Goal: Task Accomplishment & Management: Manage account settings

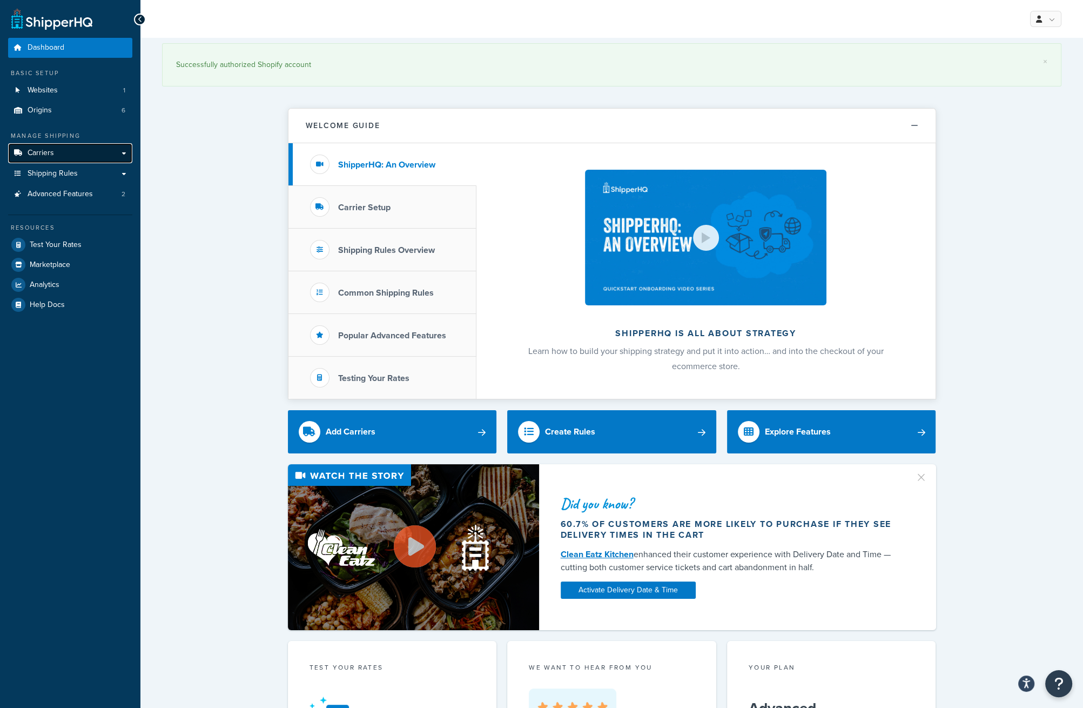
click at [58, 155] on link "Carriers" at bounding box center [70, 153] width 124 height 20
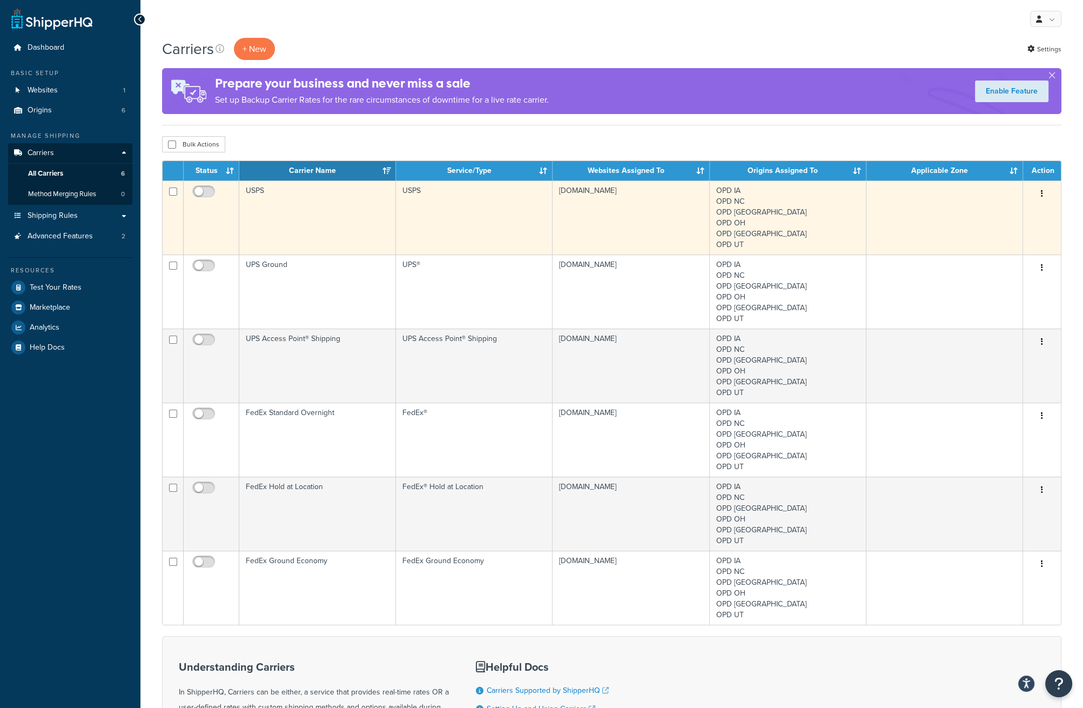
click at [307, 207] on td "USPS" at bounding box center [317, 217] width 157 height 74
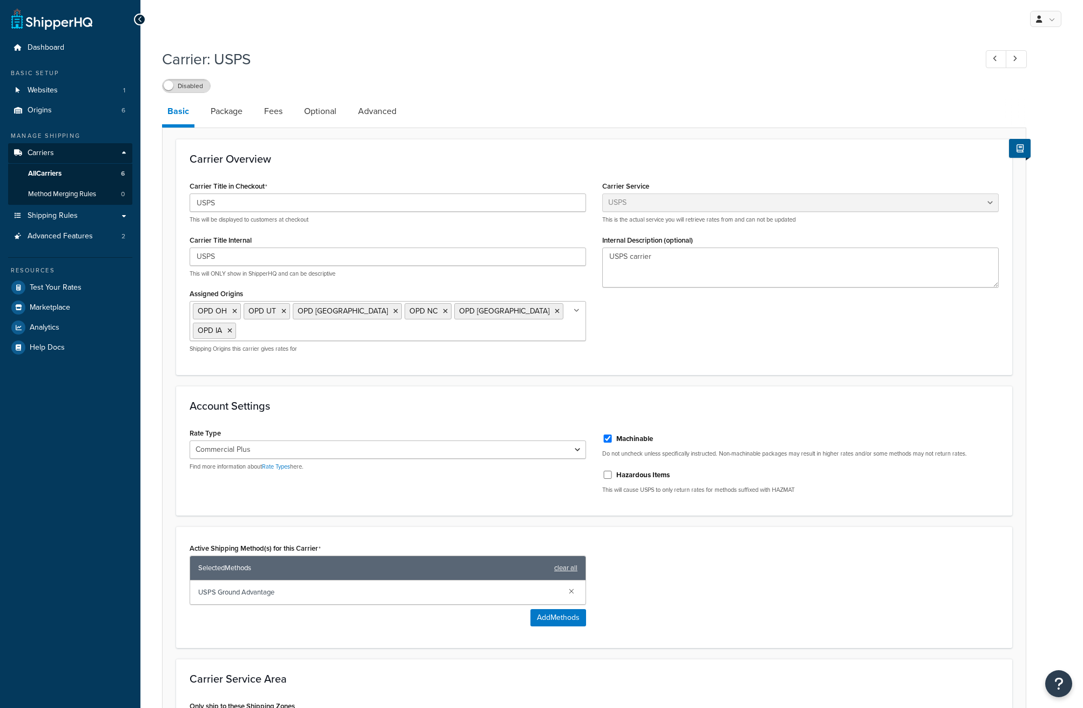
select select "usps"
select select "PLUS"
drag, startPoint x: 584, startPoint y: 167, endPoint x: 576, endPoint y: 168, distance: 7.6
click at [63, 177] on link "All Carriers 6" at bounding box center [70, 174] width 124 height 20
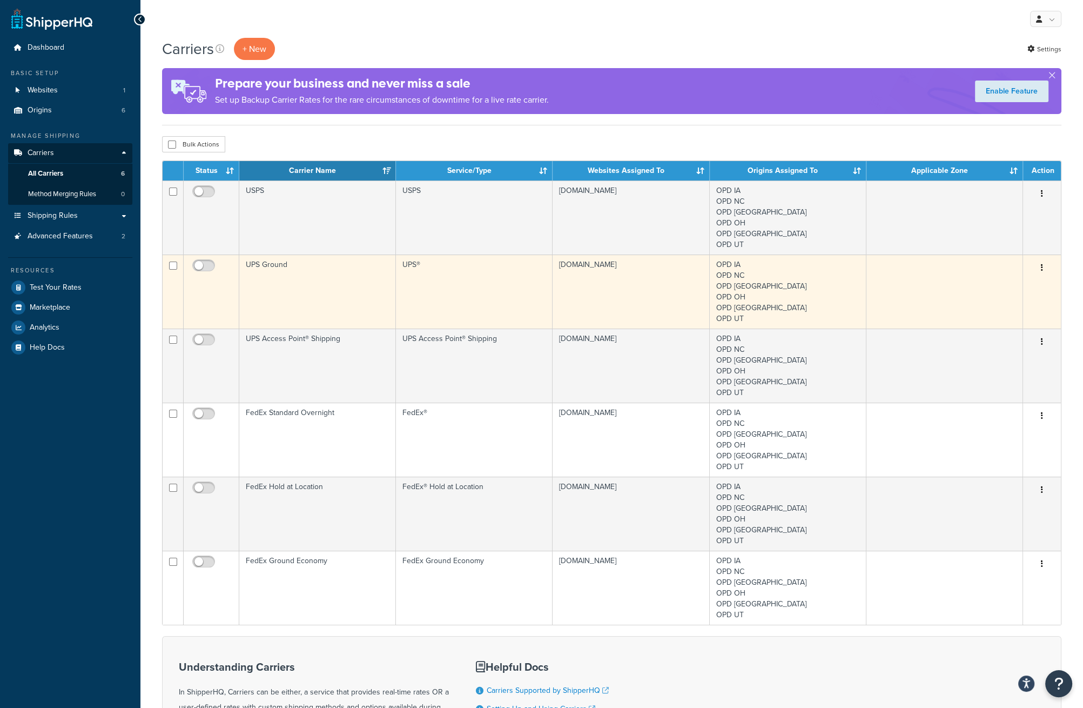
click at [290, 302] on td "UPS Ground" at bounding box center [317, 291] width 157 height 74
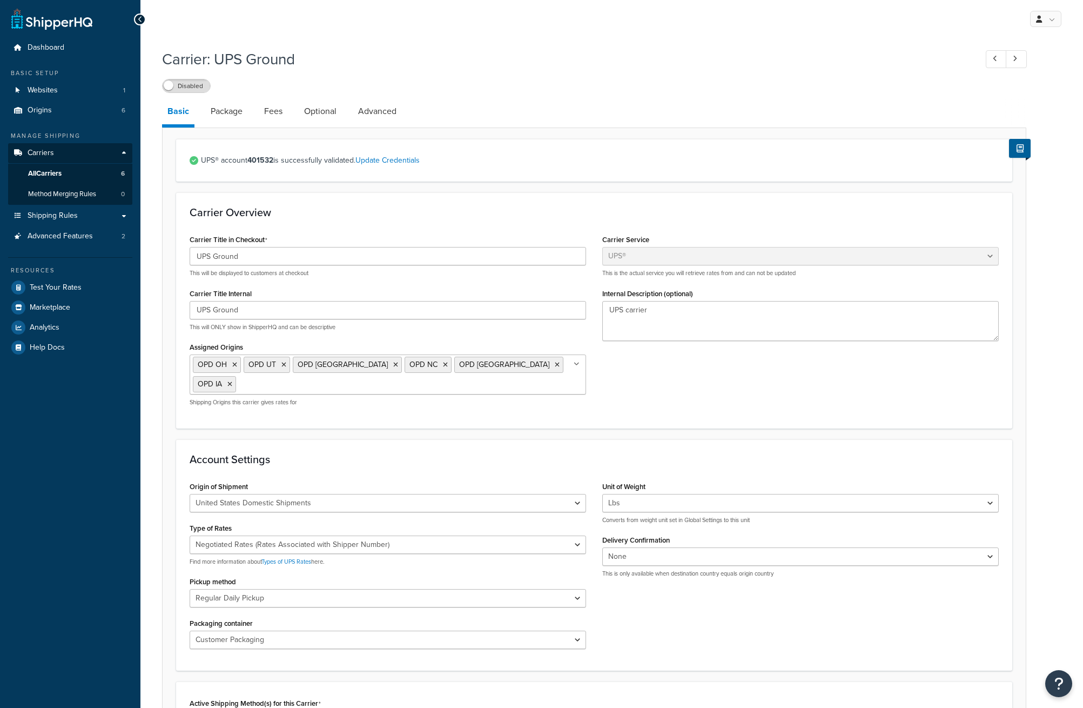
select select "ups"
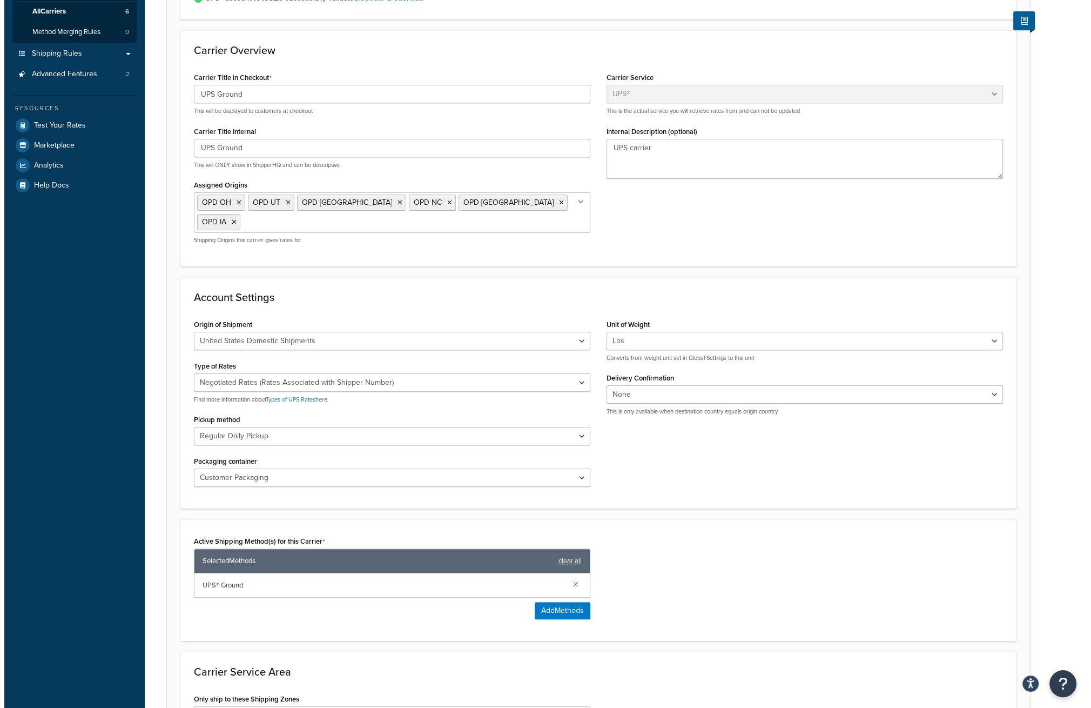
scroll to position [216, 0]
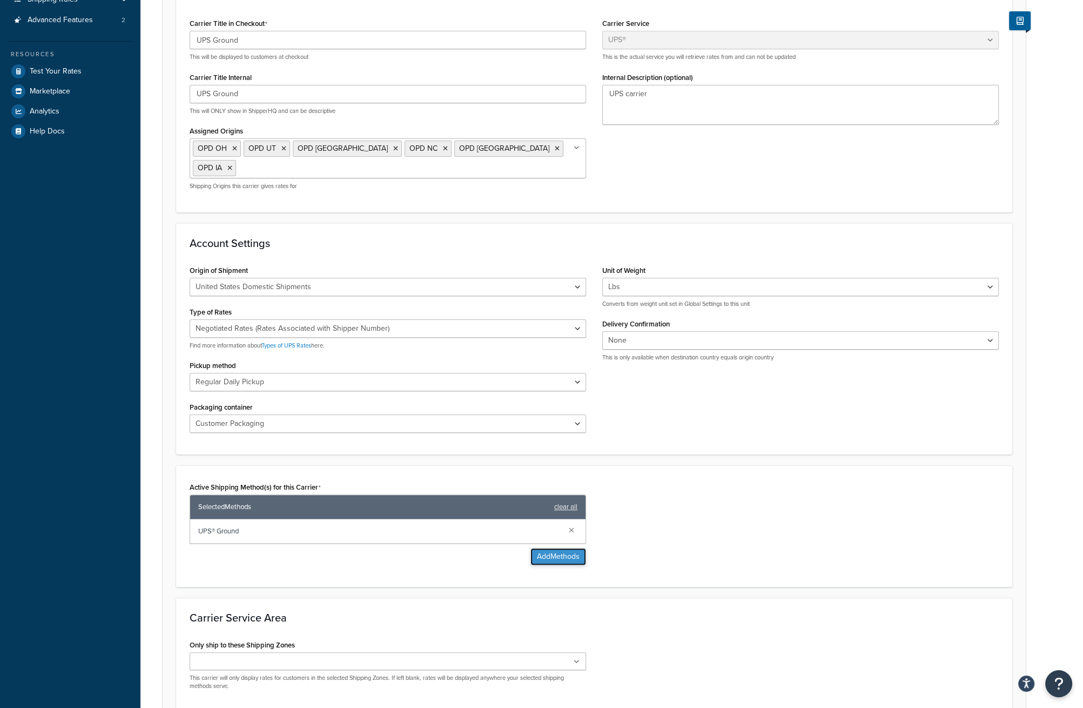
click at [554, 553] on button "Add Methods" at bounding box center [559, 556] width 56 height 17
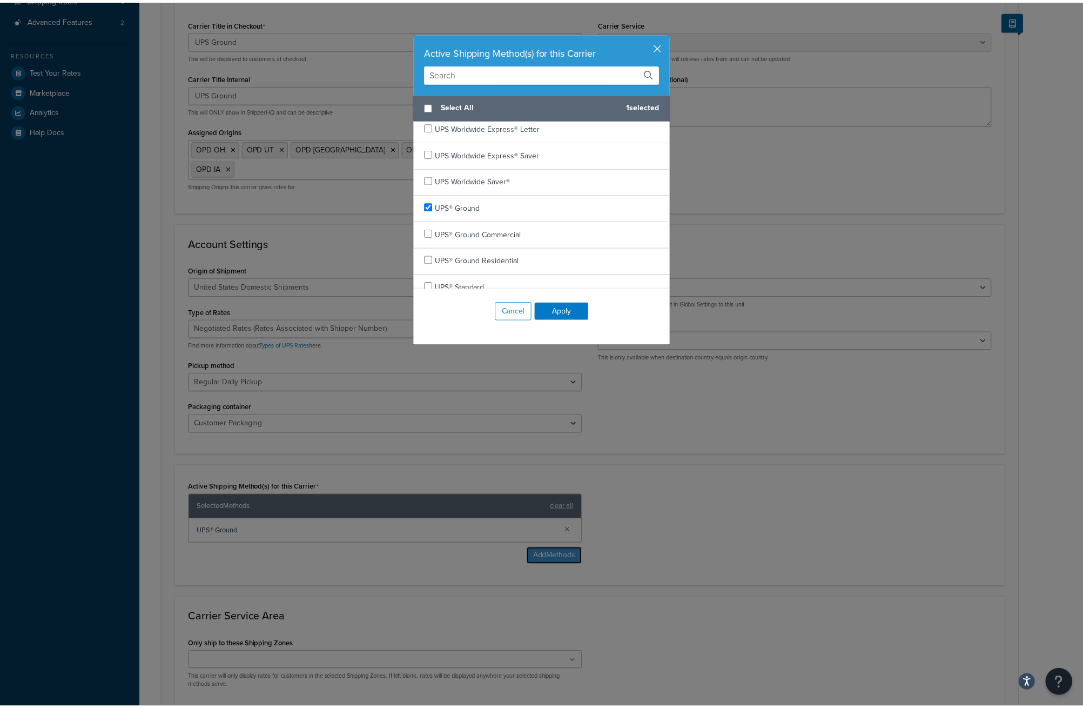
scroll to position [622, 0]
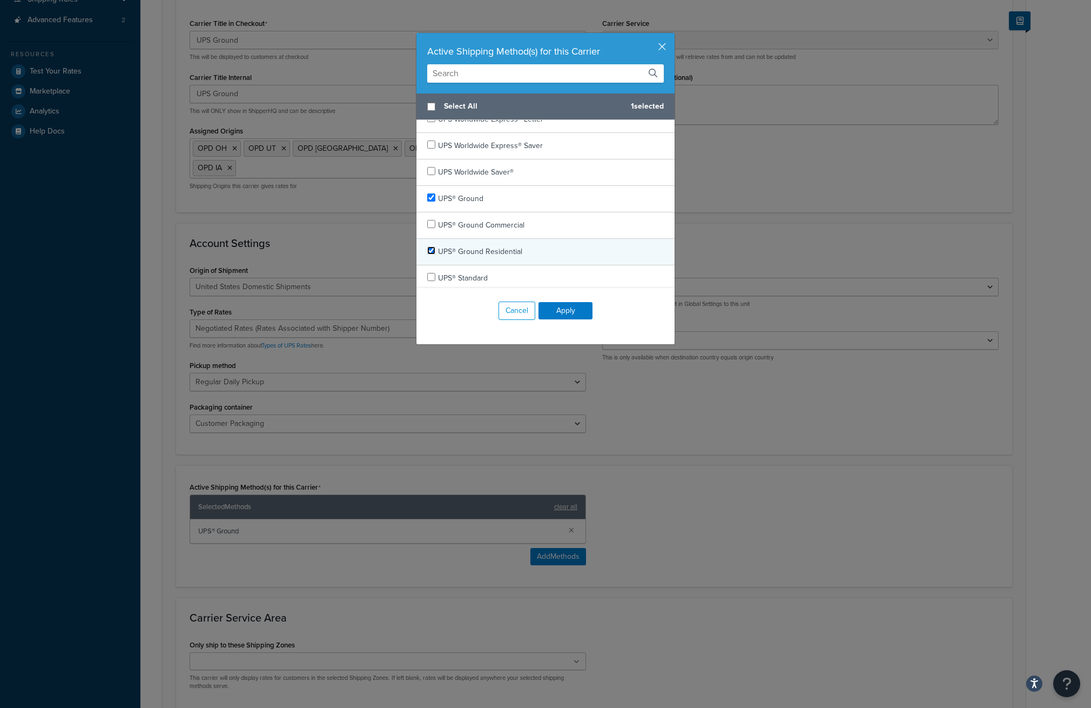
click at [427, 249] on input "checkbox" at bounding box center [431, 250] width 8 height 8
checkbox input "true"
click at [427, 195] on input "checkbox" at bounding box center [431, 197] width 8 height 8
checkbox input "false"
click at [568, 311] on button "Apply" at bounding box center [566, 310] width 54 height 17
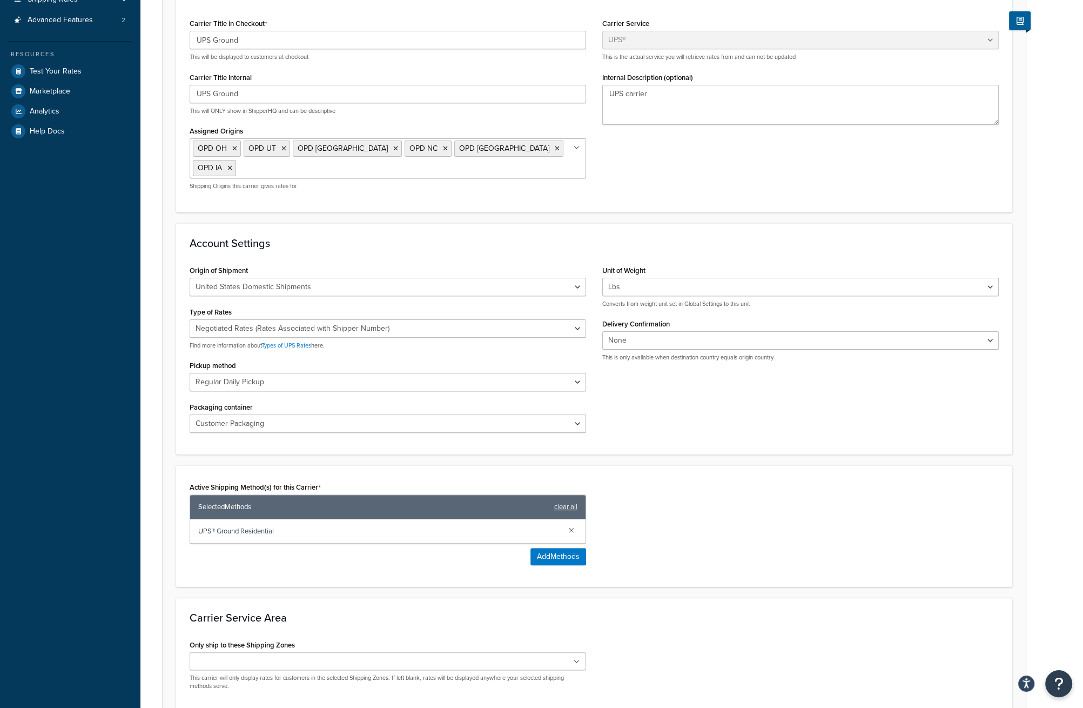
scroll to position [0, 0]
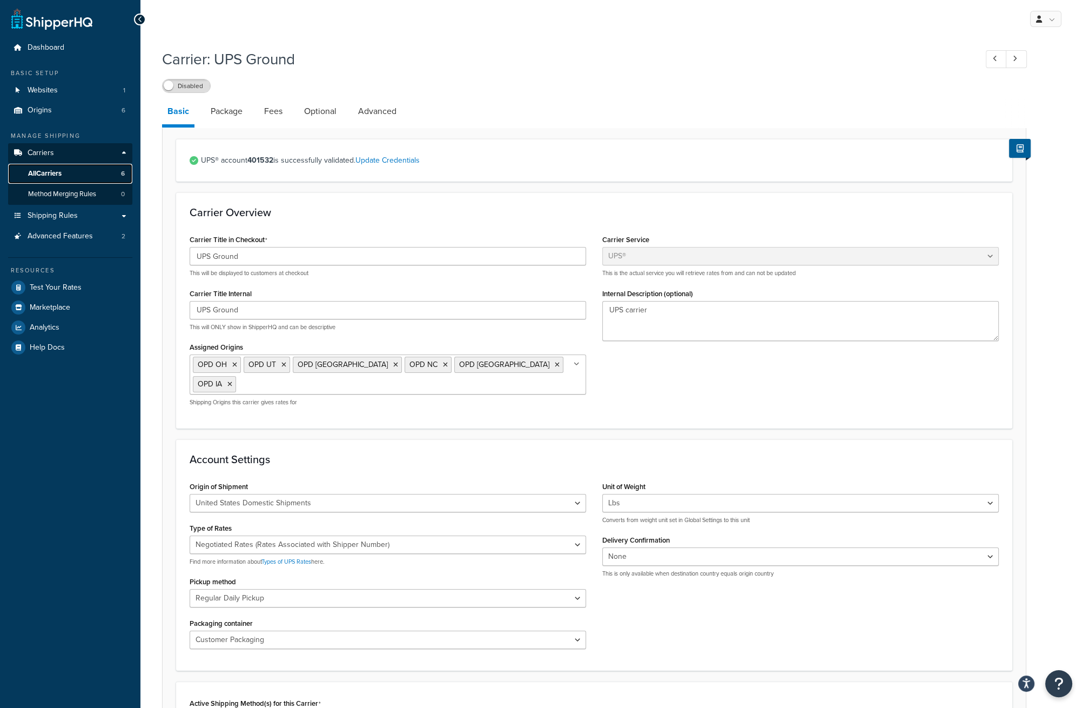
click at [61, 173] on span "All Carriers" at bounding box center [44, 173] width 33 height 9
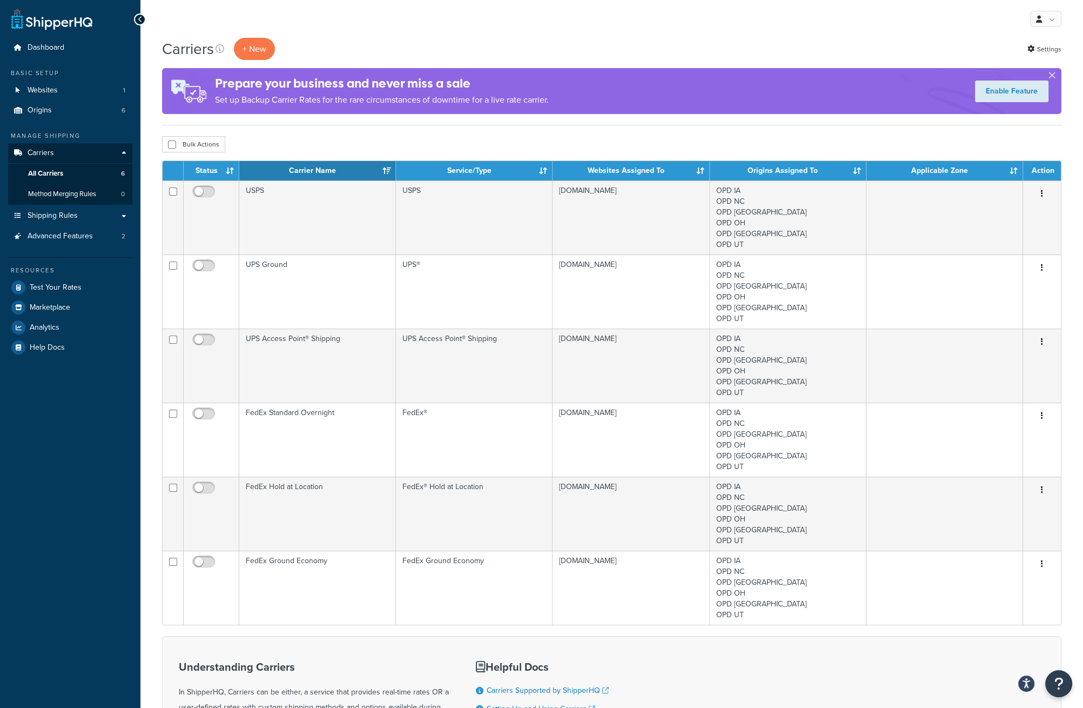
click at [1053, 76] on button "button" at bounding box center [1052, 77] width 3 height 3
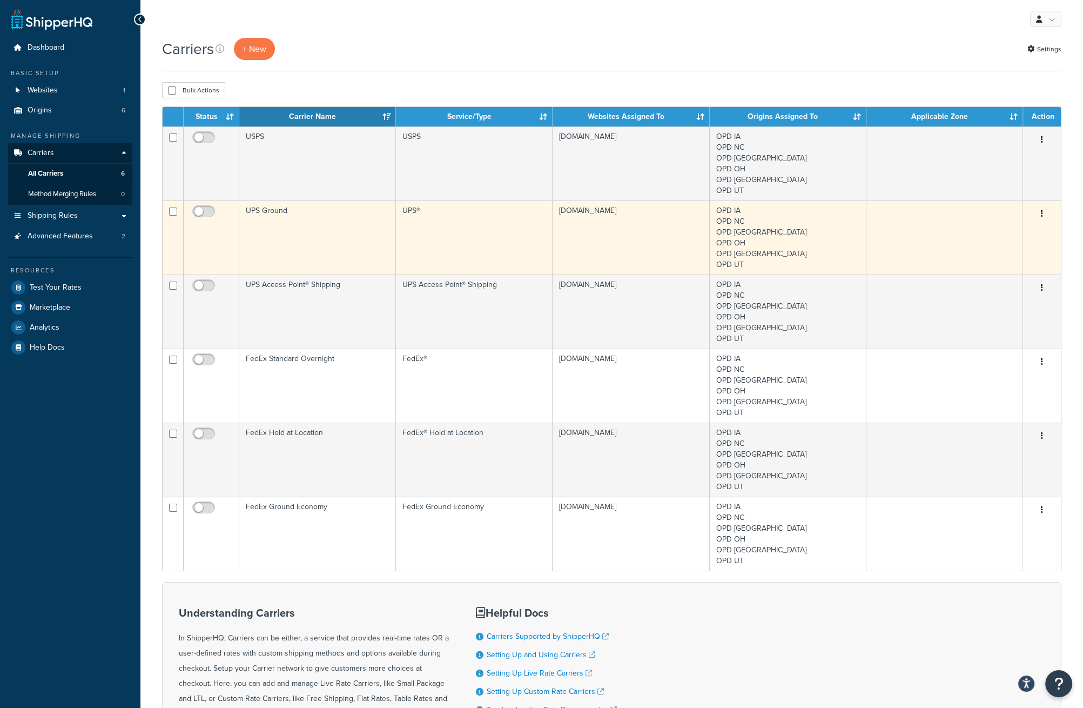
click at [313, 240] on td "UPS Ground" at bounding box center [317, 237] width 157 height 74
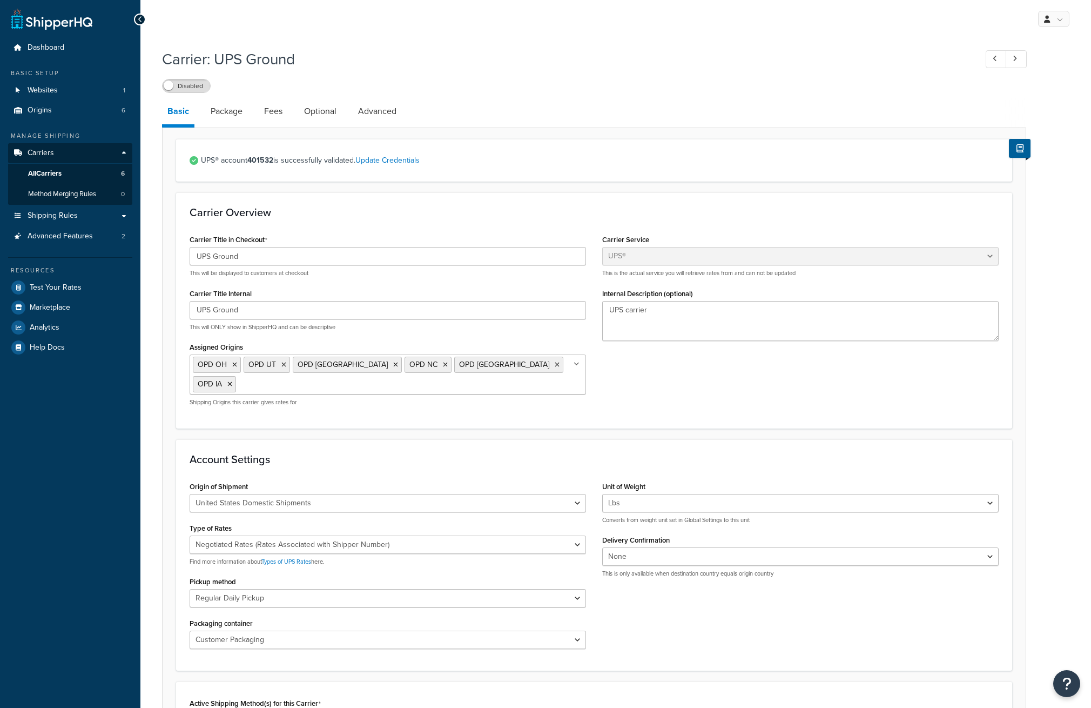
select select "ups"
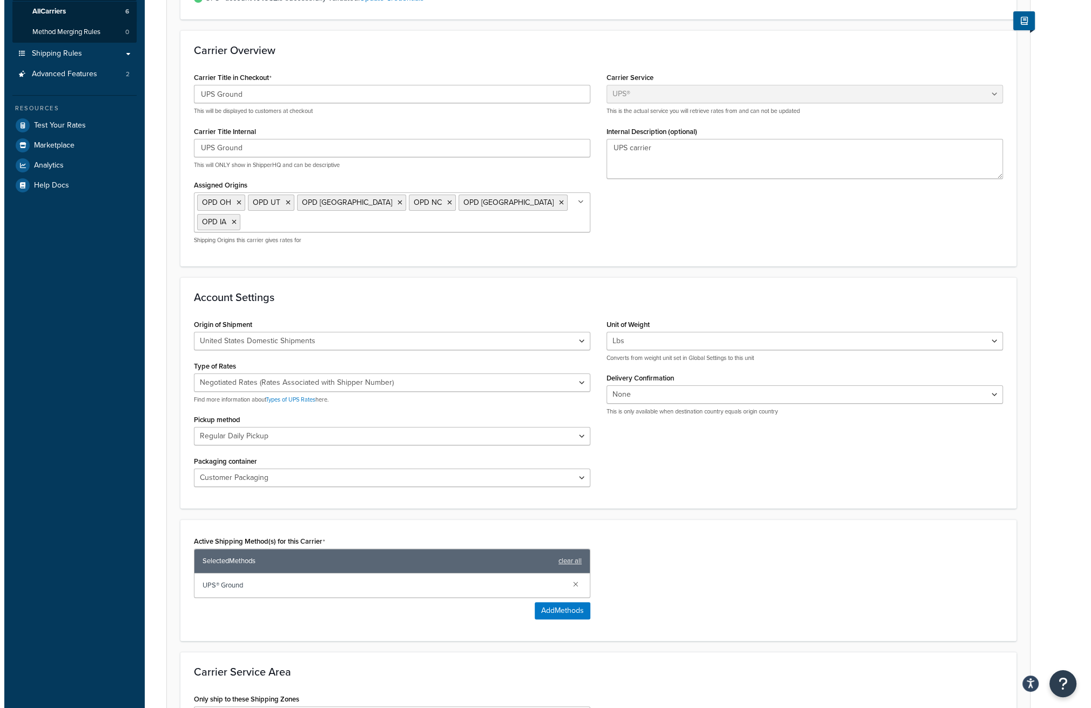
scroll to position [216, 0]
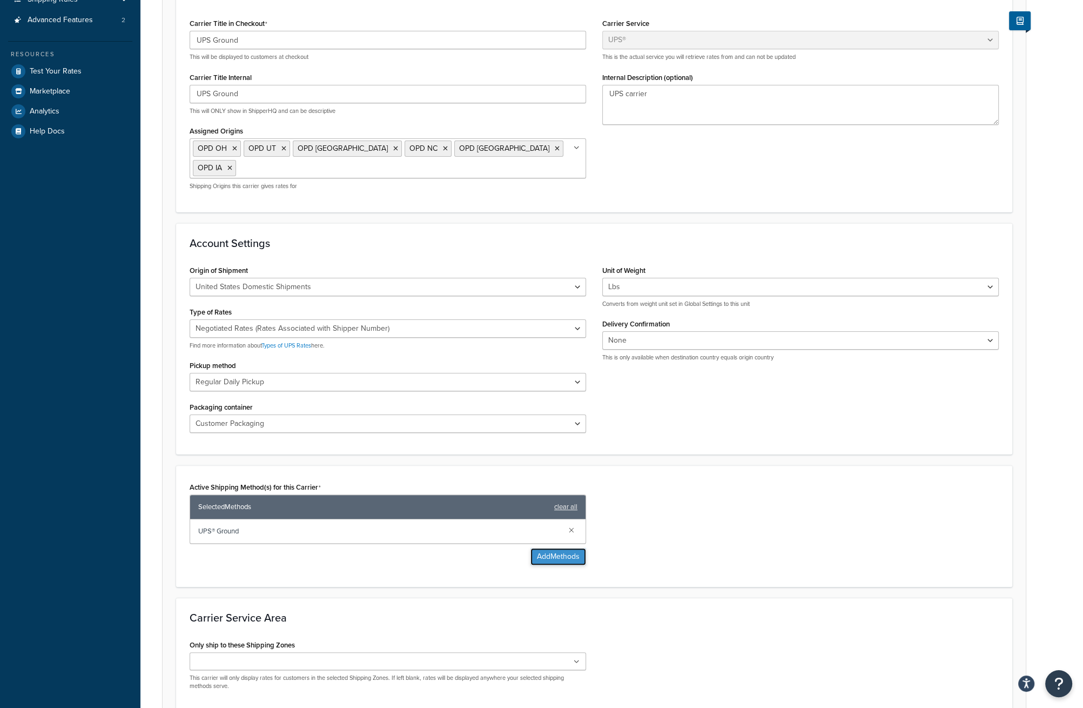
click at [570, 554] on button "Add Methods" at bounding box center [559, 556] width 56 height 17
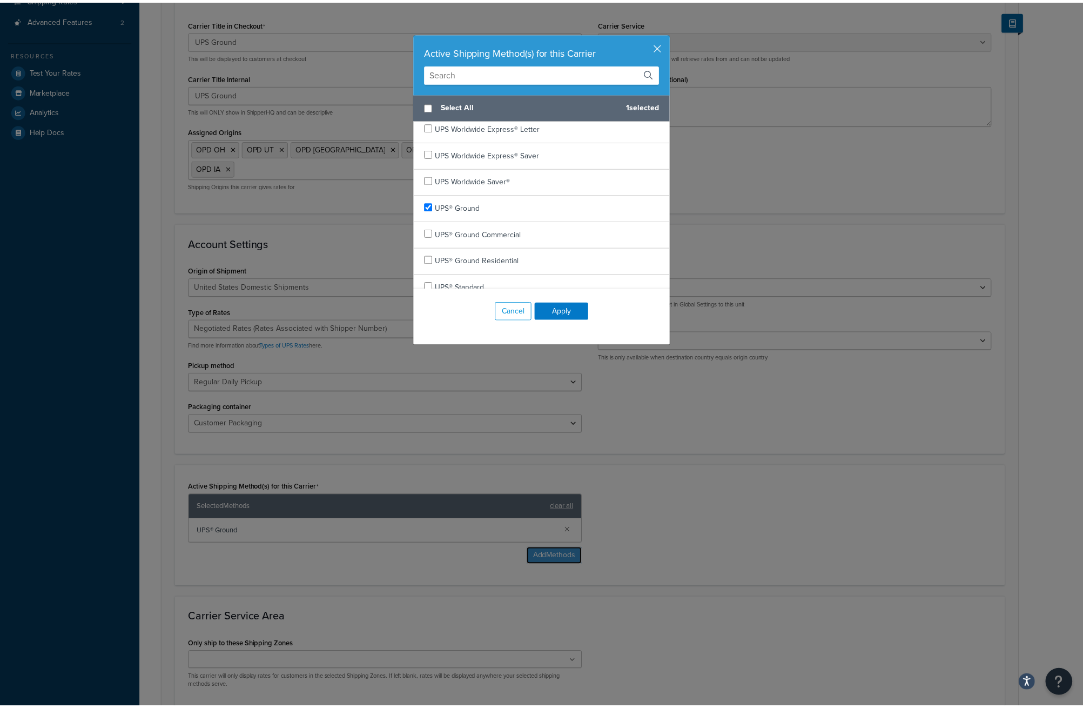
scroll to position [622, 0]
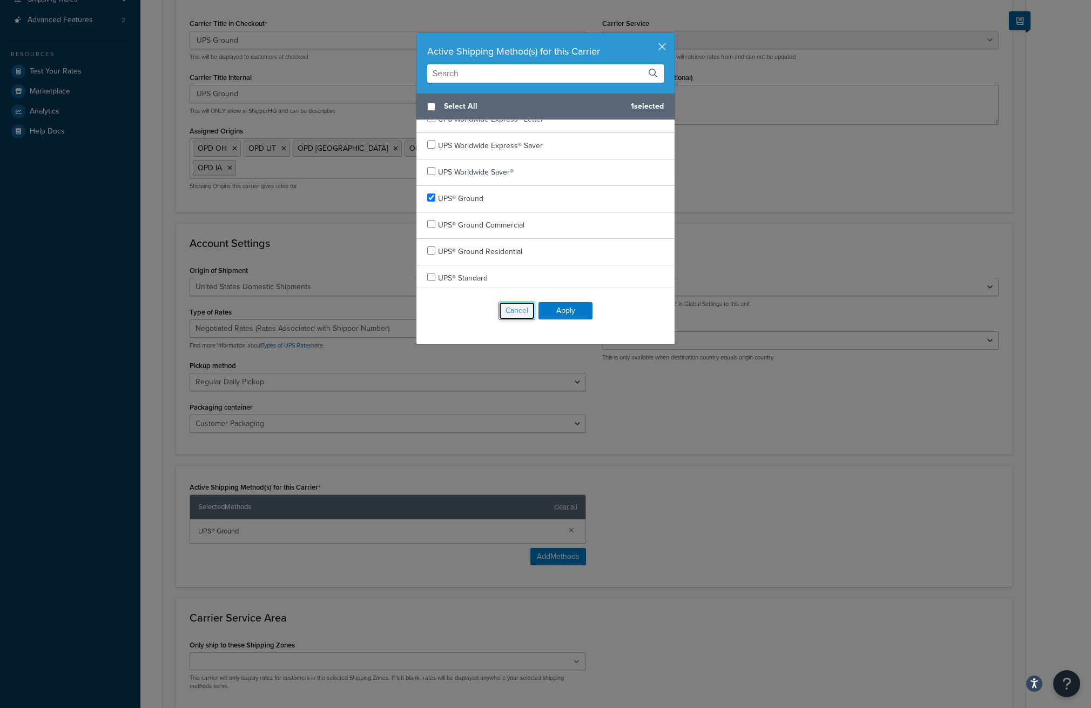
click at [514, 312] on button "Cancel" at bounding box center [517, 310] width 37 height 18
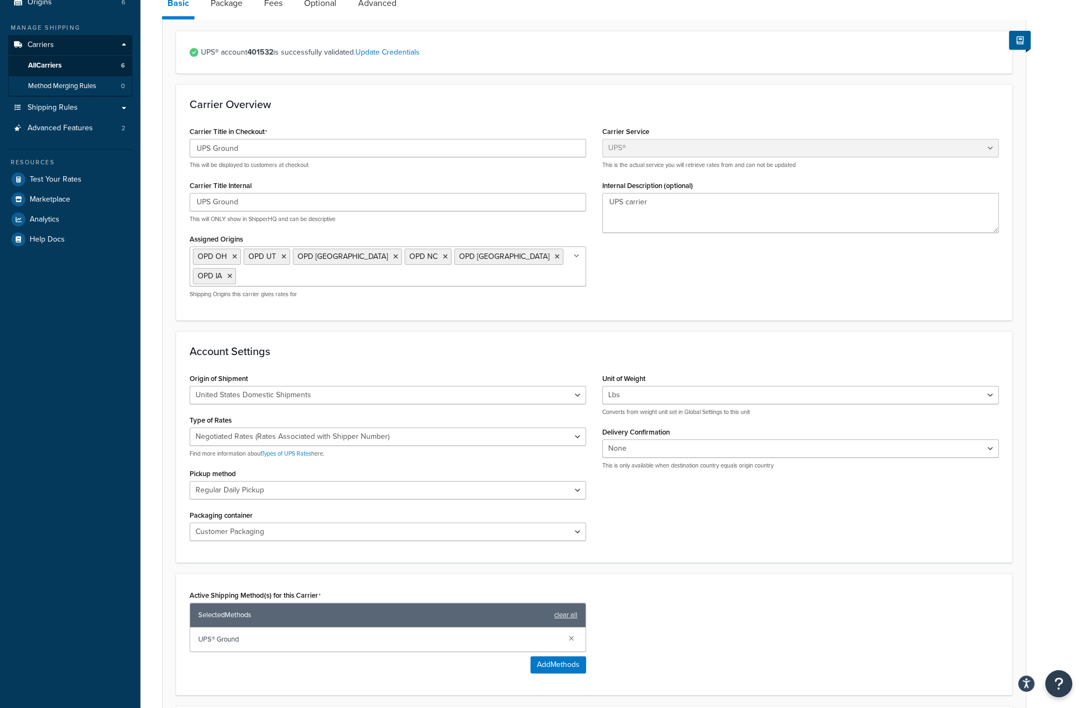
scroll to position [54, 0]
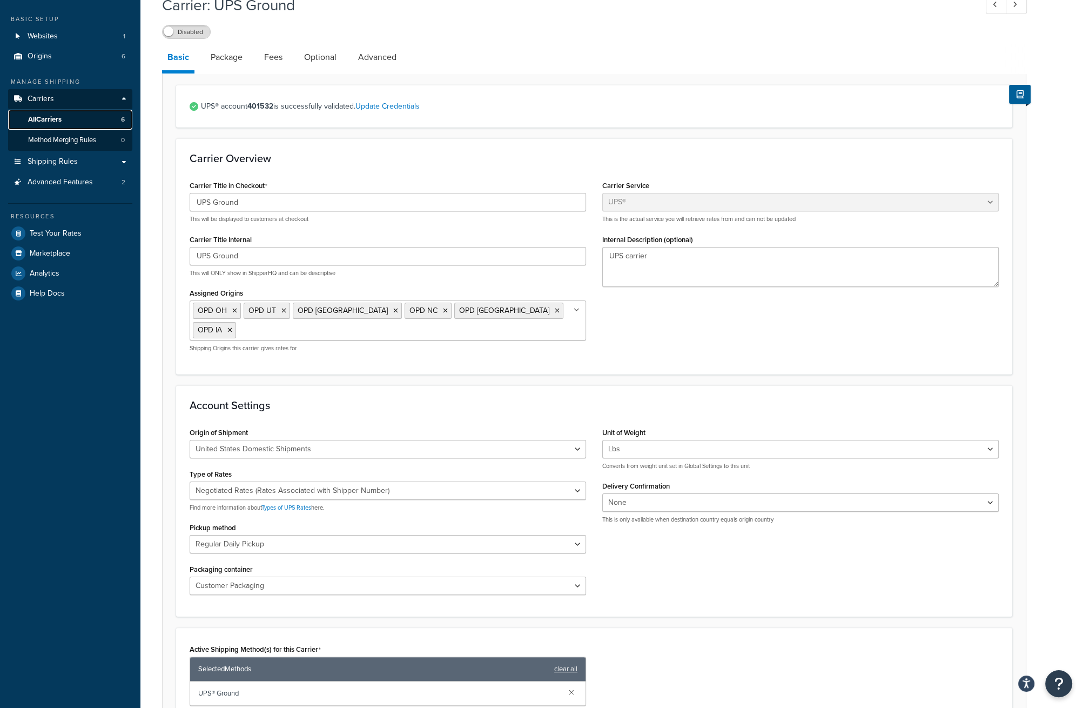
click at [62, 120] on span "All Carriers" at bounding box center [44, 119] width 33 height 9
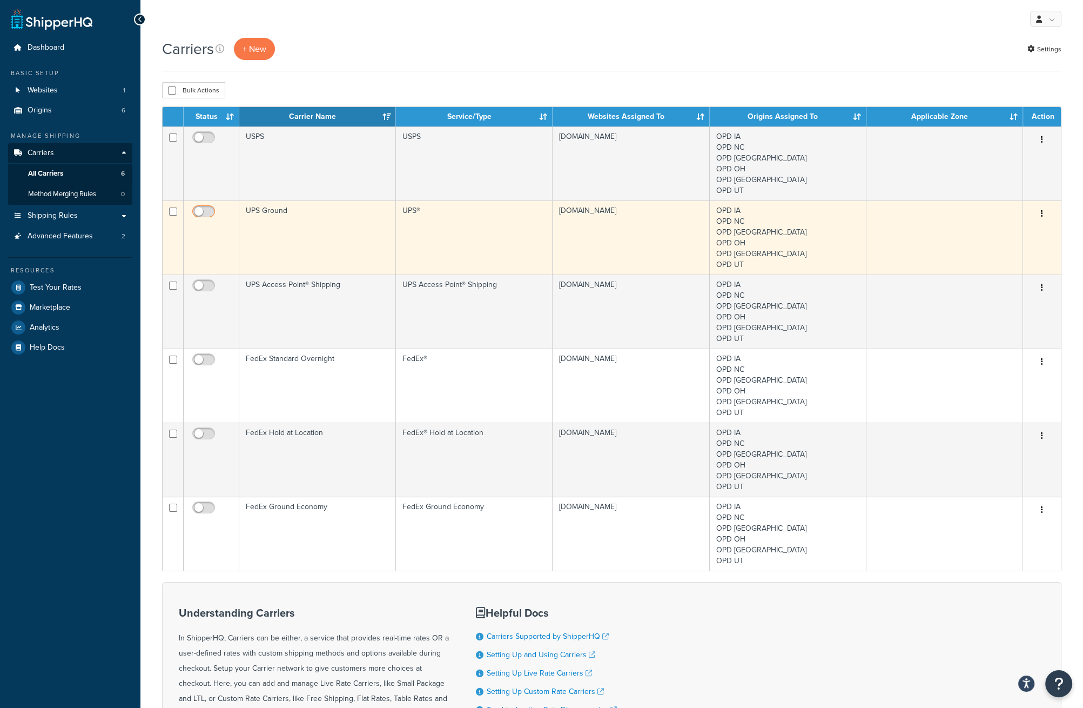
click at [204, 211] on input "checkbox" at bounding box center [205, 214] width 30 height 14
click at [211, 210] on input "checkbox" at bounding box center [205, 214] width 30 height 14
checkbox input "false"
click at [311, 242] on td "UPS Ground" at bounding box center [317, 237] width 157 height 74
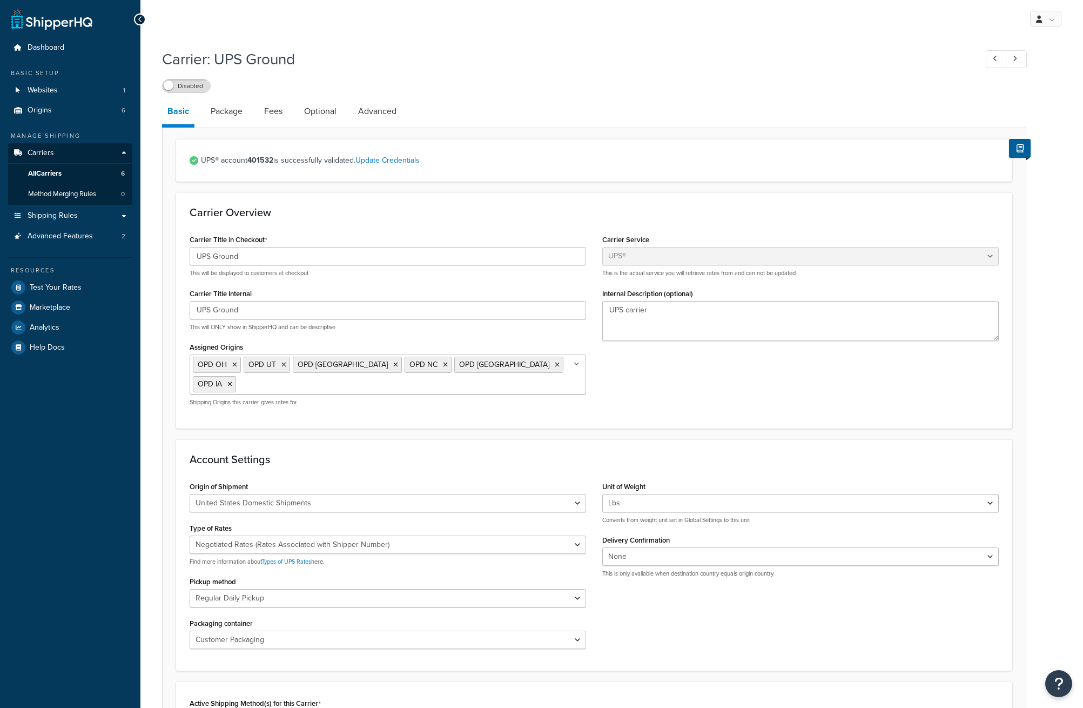
select select "ups"
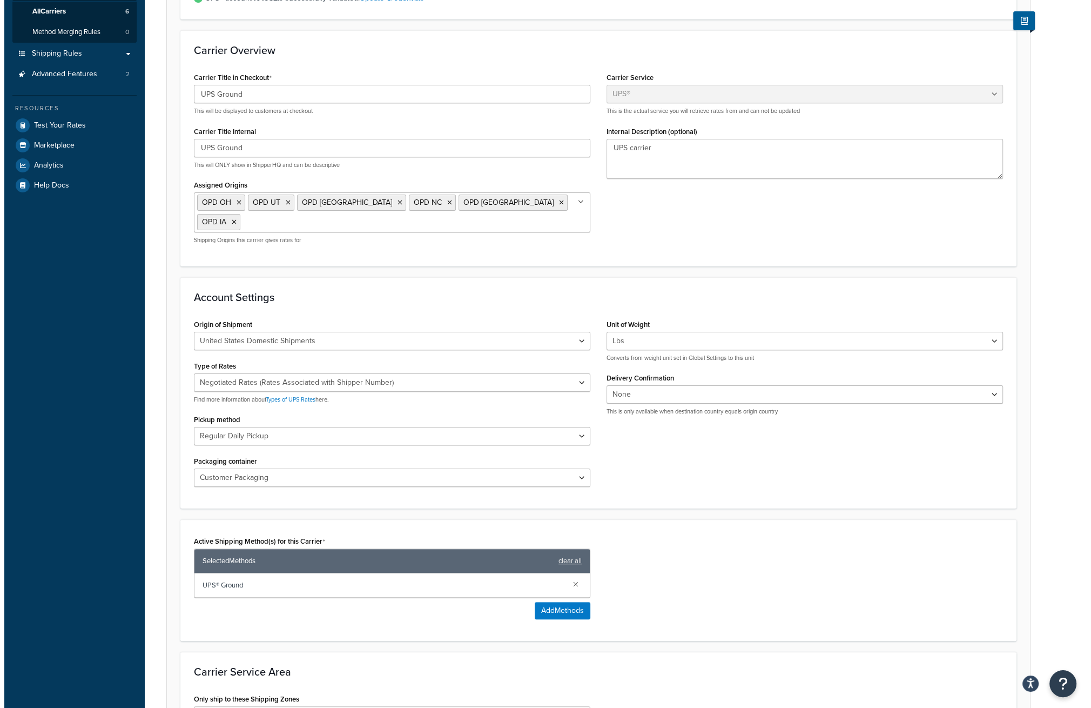
scroll to position [270, 0]
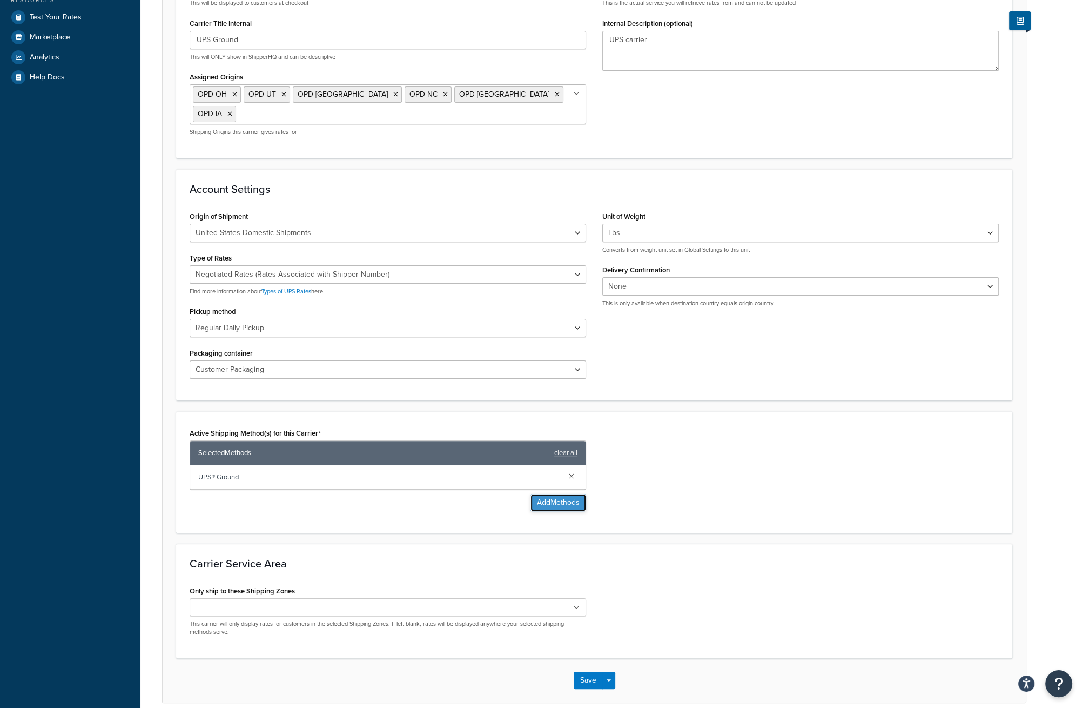
click at [557, 494] on button "Add Methods" at bounding box center [559, 502] width 56 height 17
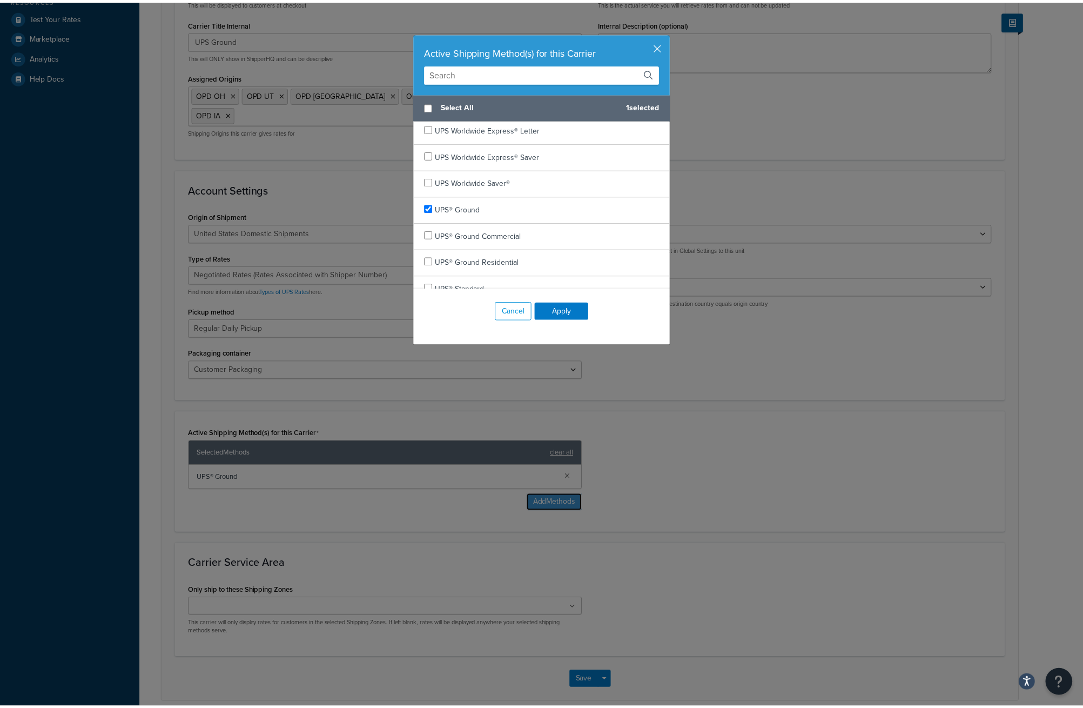
scroll to position [616, 0]
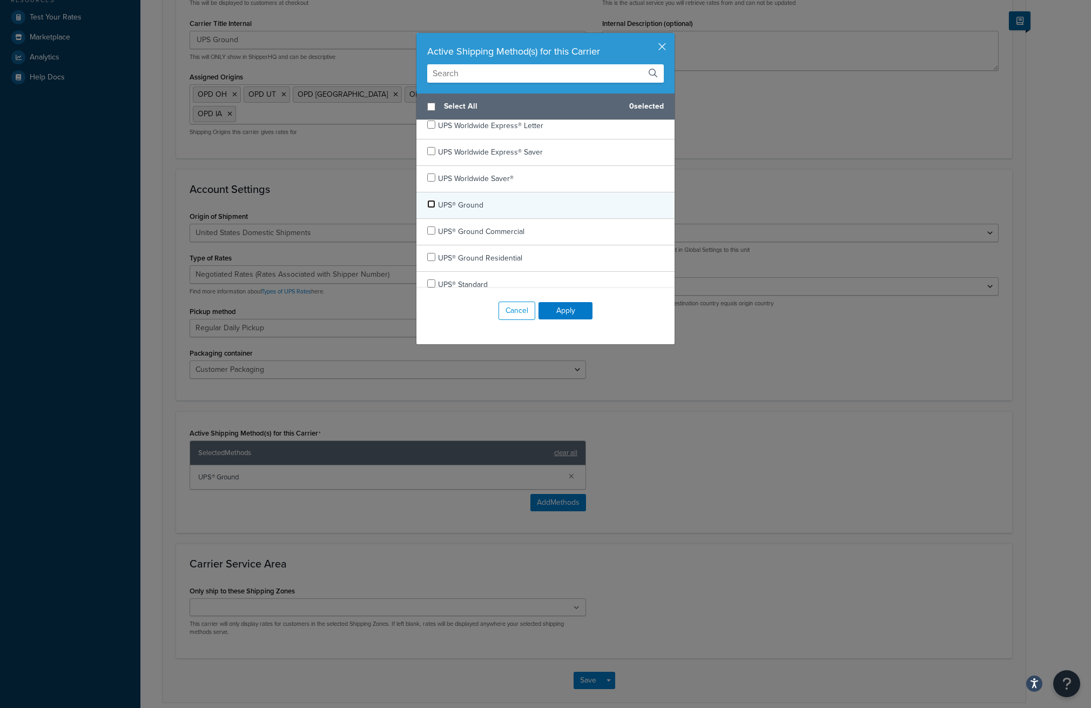
click at [427, 202] on input "checkbox" at bounding box center [431, 204] width 8 height 8
checkbox input "false"
click at [428, 255] on input "checkbox" at bounding box center [431, 257] width 8 height 8
checkbox input "true"
click at [555, 314] on button "Apply" at bounding box center [566, 310] width 54 height 17
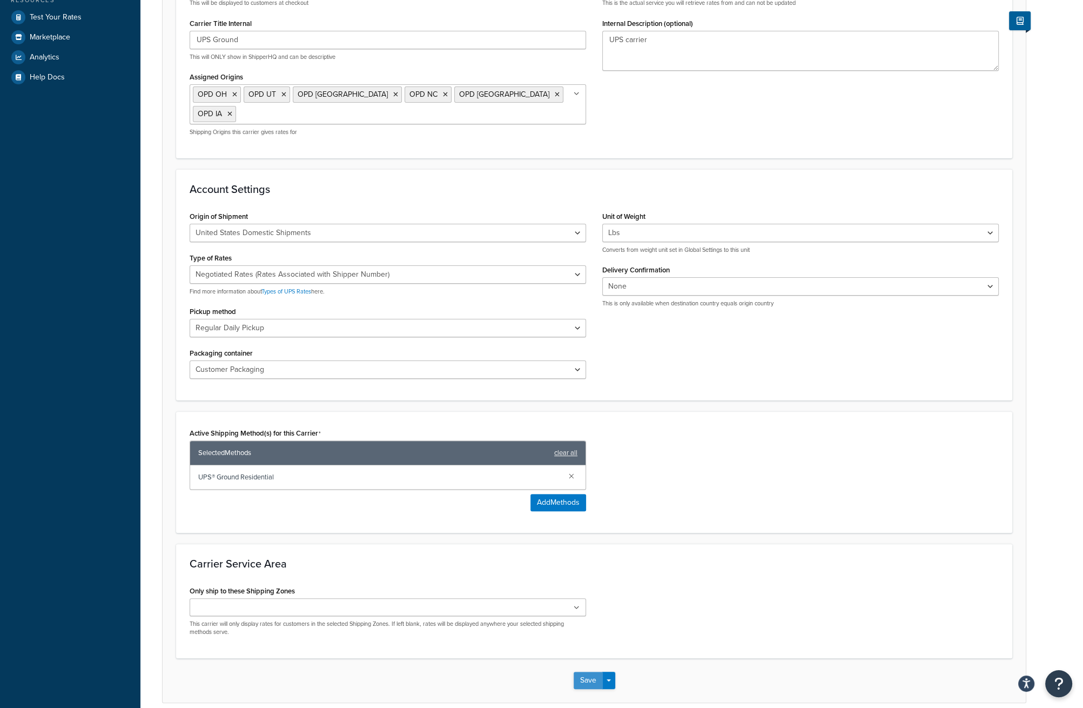
click at [590, 678] on button "Save" at bounding box center [588, 680] width 29 height 17
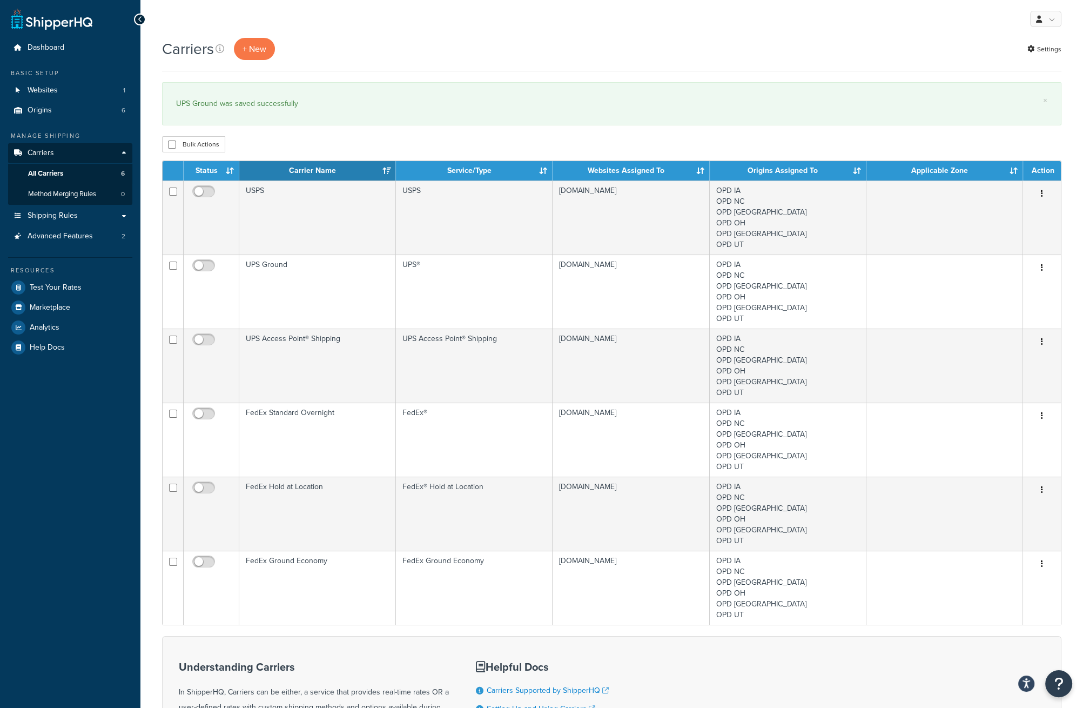
click at [402, 39] on div "Carriers + New Settings" at bounding box center [612, 49] width 900 height 22
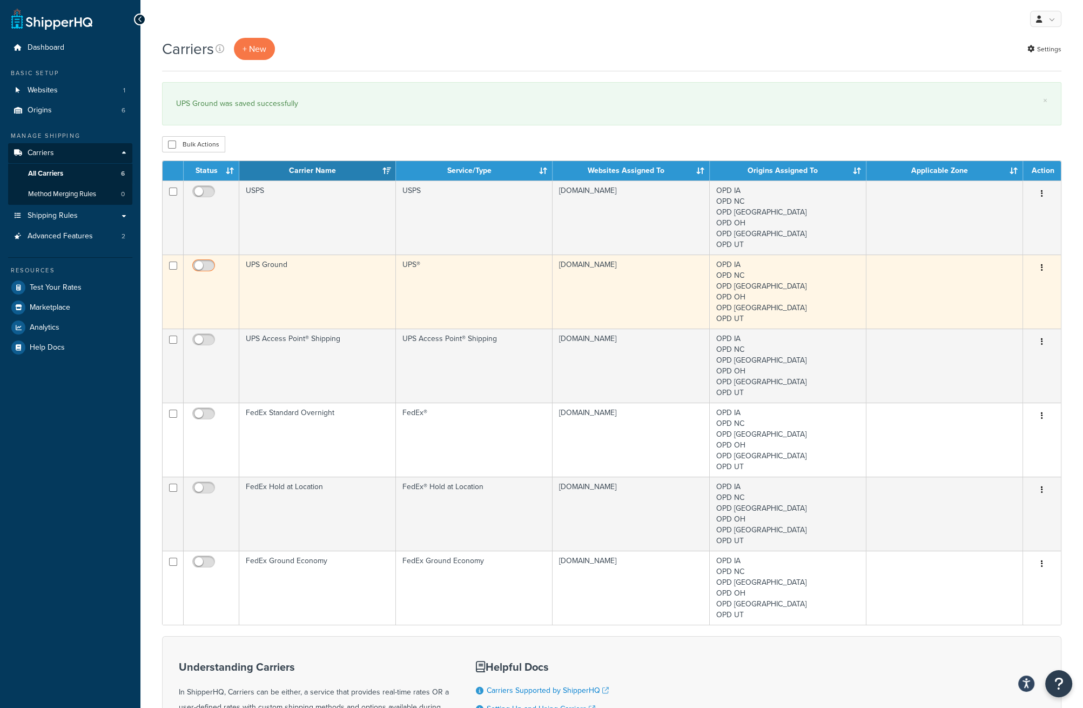
click at [205, 270] on input "checkbox" at bounding box center [205, 269] width 30 height 14
click at [207, 265] on input "checkbox" at bounding box center [205, 269] width 30 height 14
checkbox input "false"
click at [309, 293] on td "UPS Ground" at bounding box center [317, 291] width 157 height 74
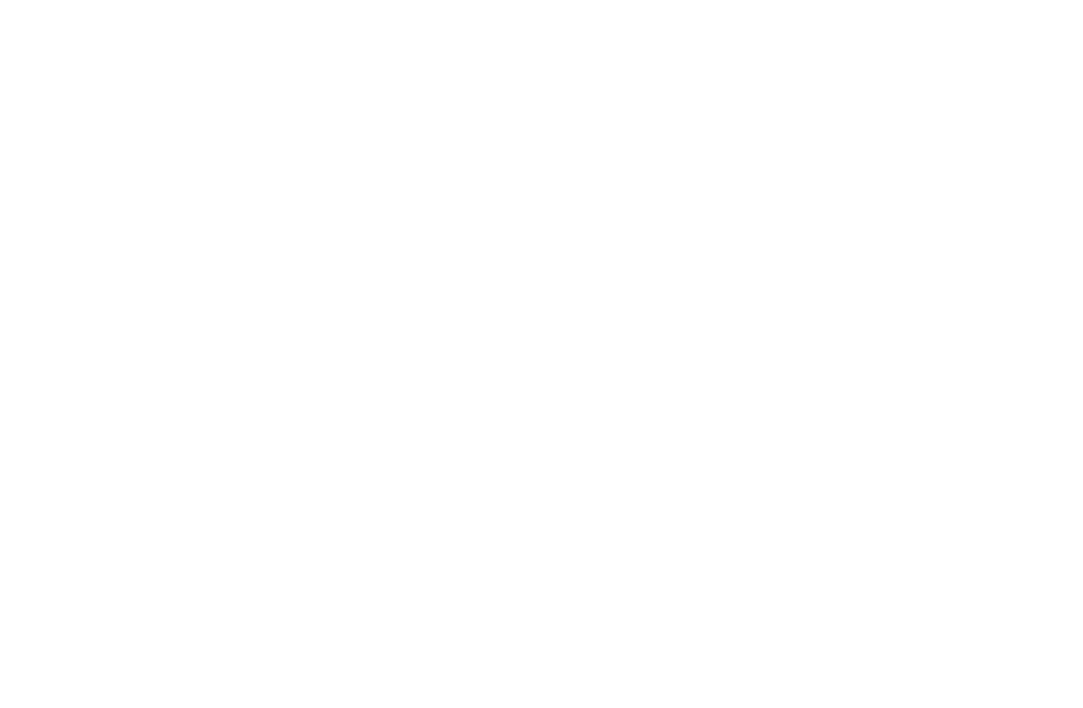
select select "ups"
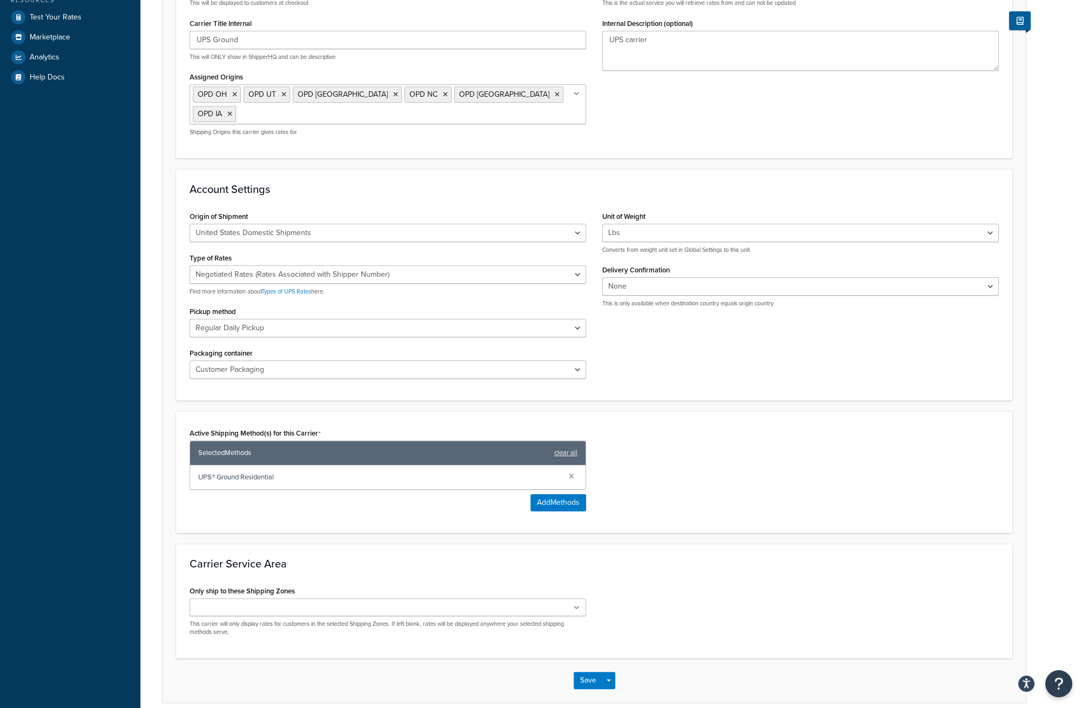
scroll to position [315, 0]
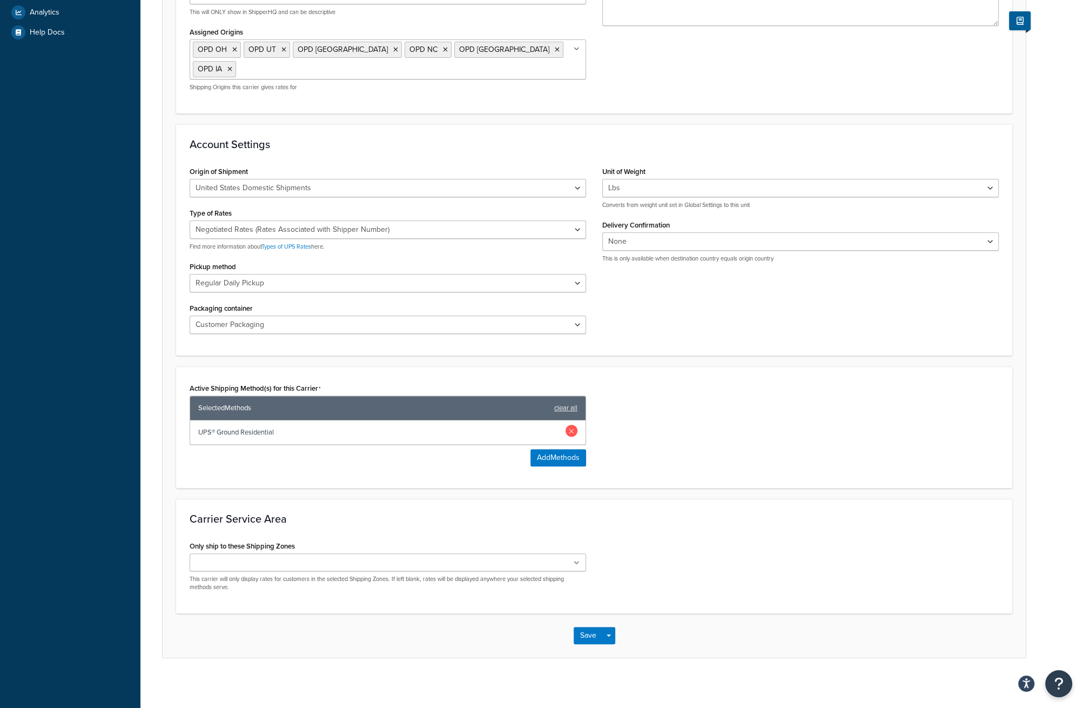
click at [573, 426] on link at bounding box center [572, 431] width 12 height 12
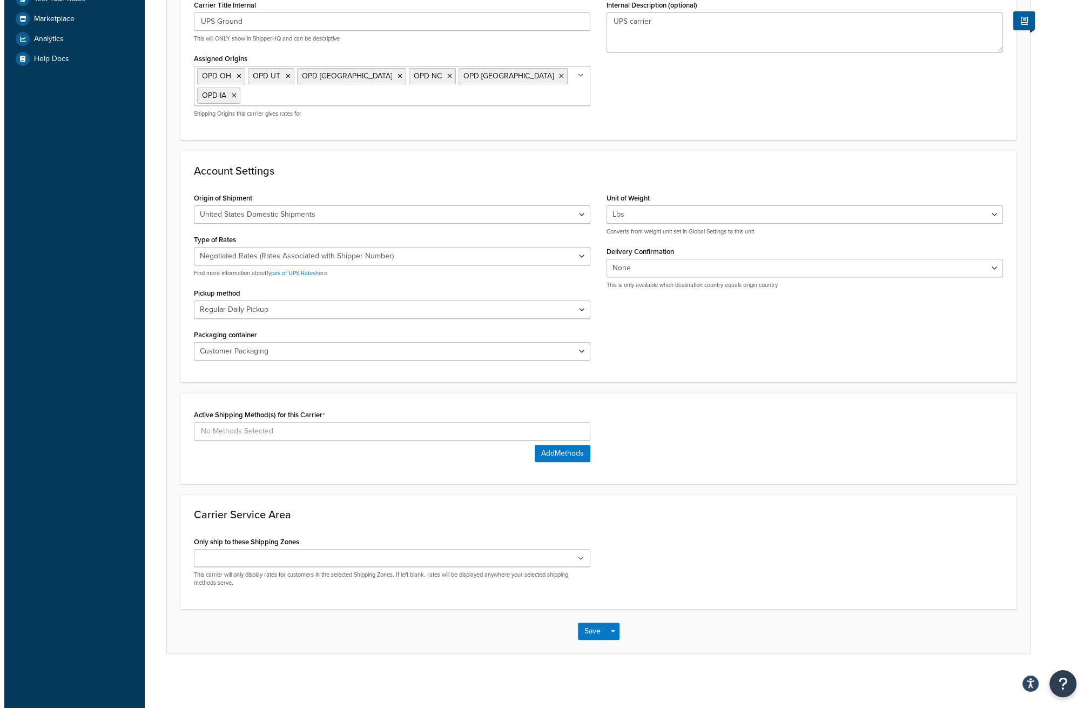
scroll to position [284, 0]
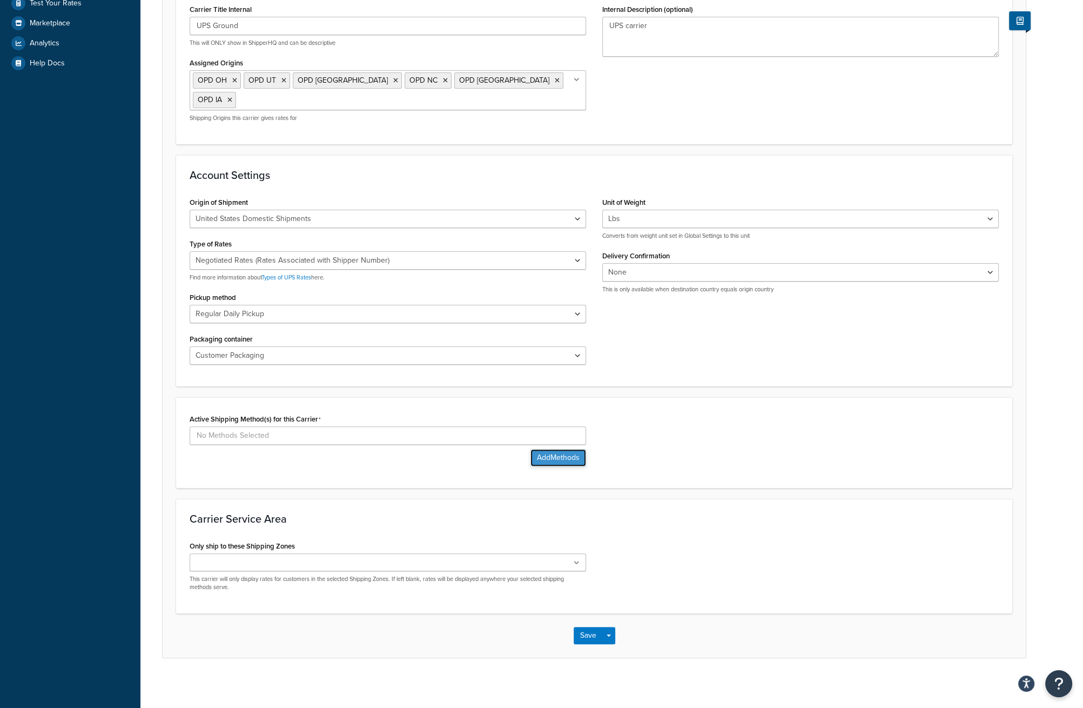
click at [559, 457] on button "Add Methods" at bounding box center [559, 457] width 56 height 17
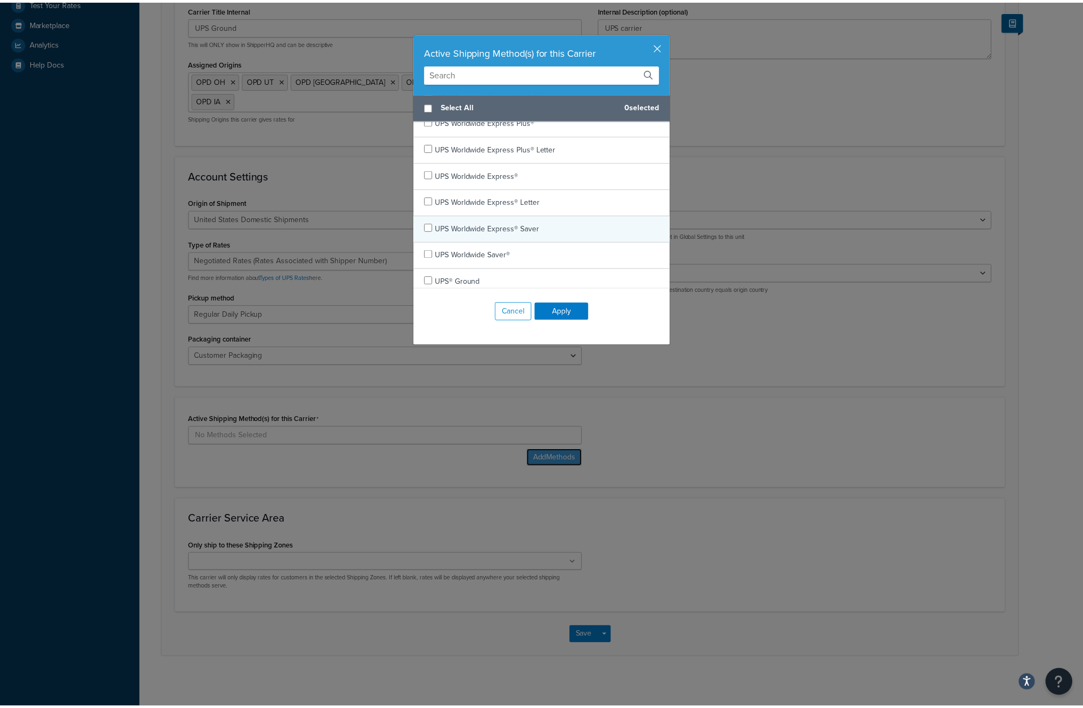
scroll to position [594, 0]
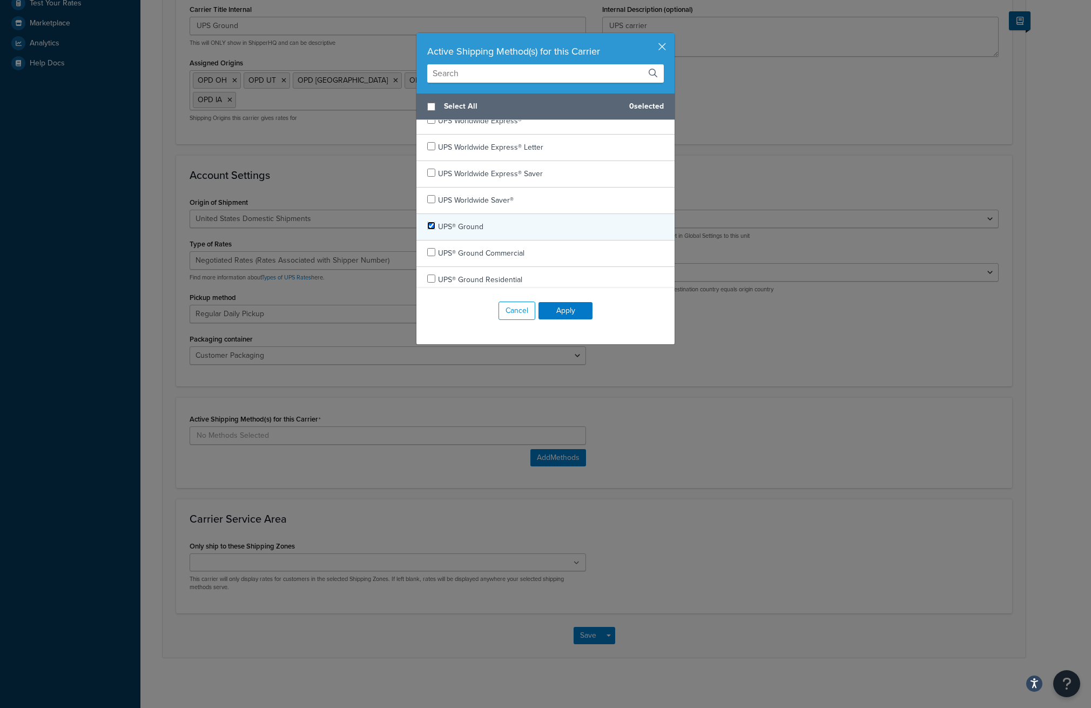
click at [427, 223] on input "checkbox" at bounding box center [431, 226] width 8 height 8
checkbox input "true"
click at [562, 314] on button "Apply" at bounding box center [566, 310] width 54 height 17
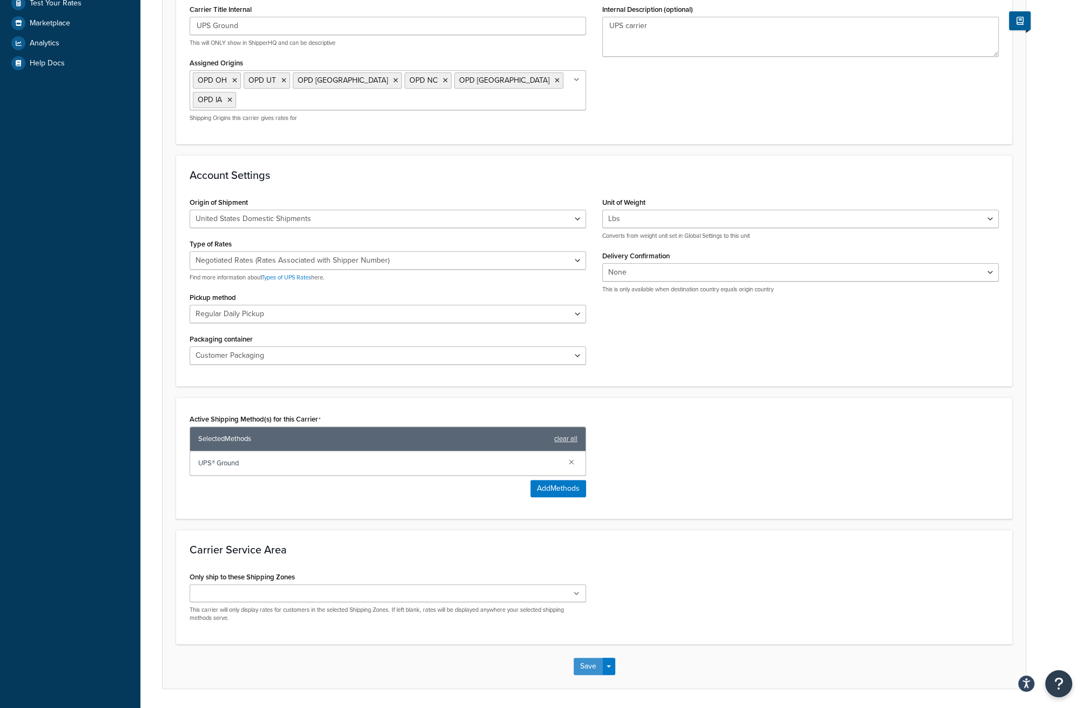
click at [589, 666] on button "Save" at bounding box center [588, 666] width 29 height 17
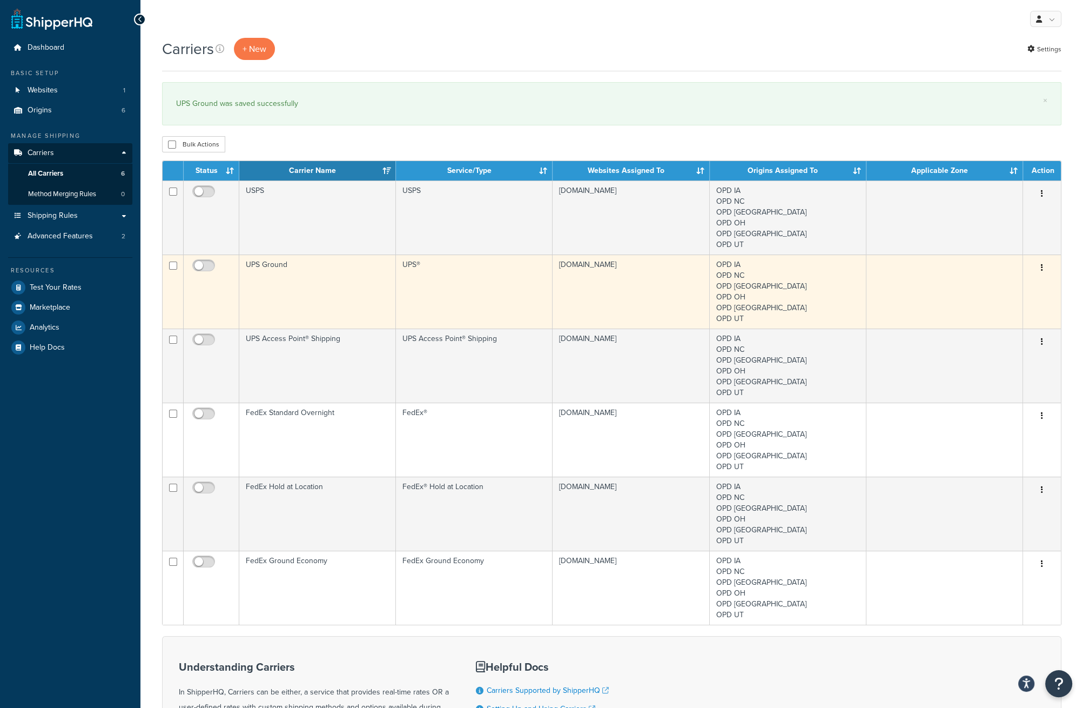
click at [333, 272] on td "UPS Ground" at bounding box center [317, 291] width 157 height 74
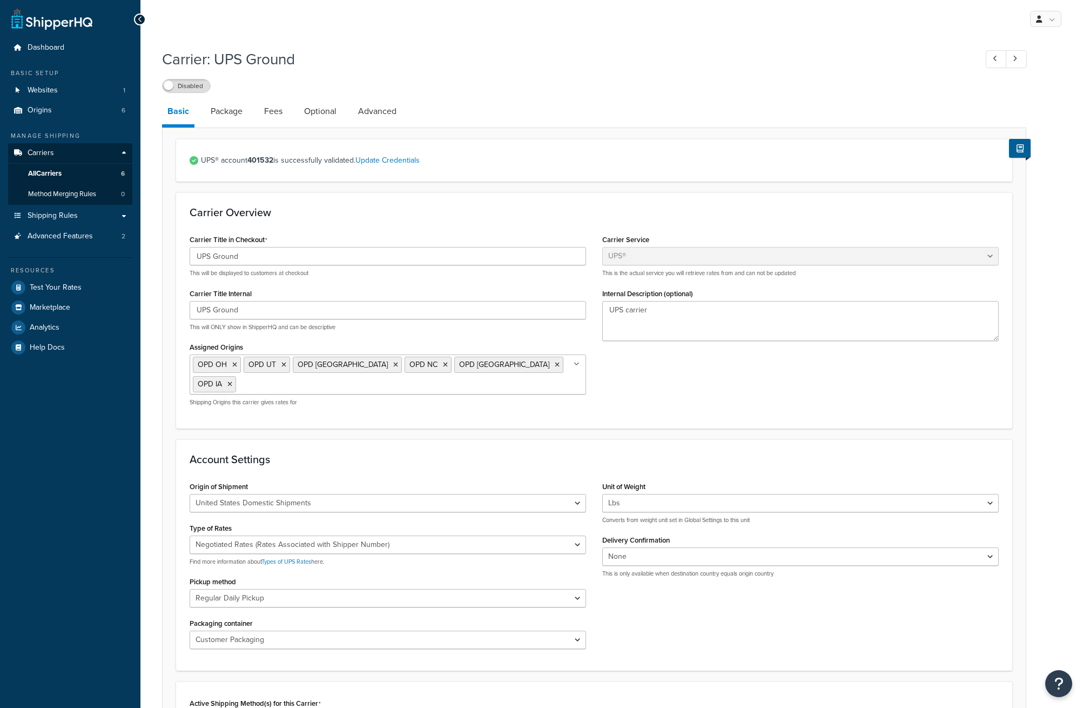
select select "ups"
click at [334, 307] on input "UPS Ground" at bounding box center [388, 310] width 397 height 18
type input "UPS Ground Residential"
paste input "Residential"
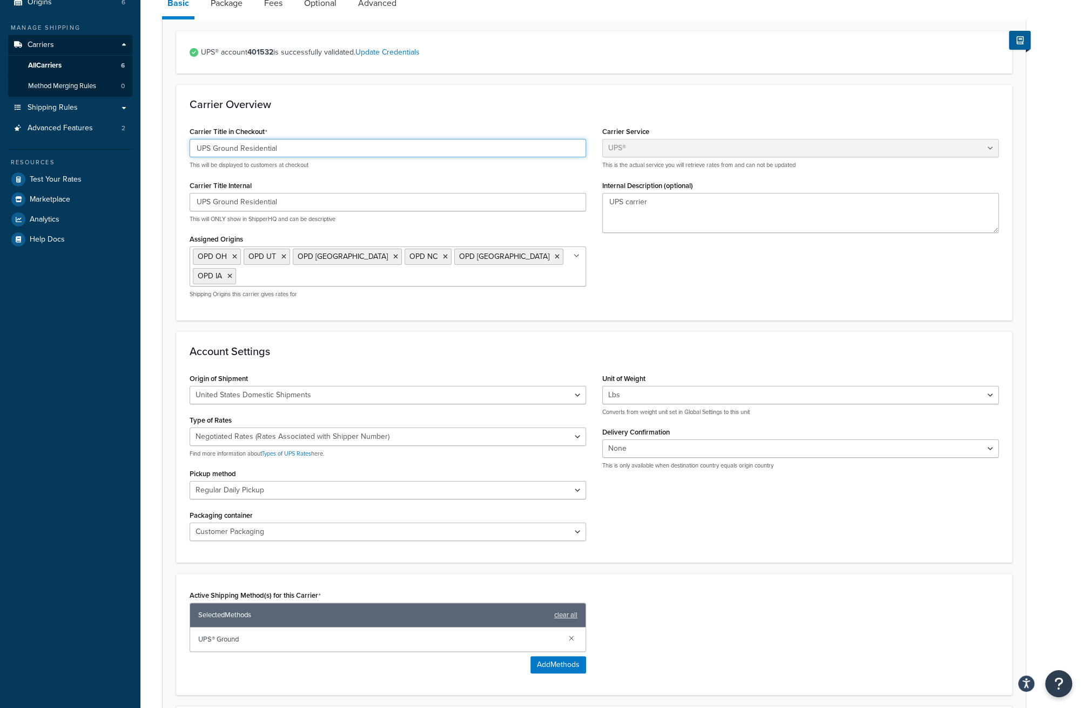
scroll to position [315, 0]
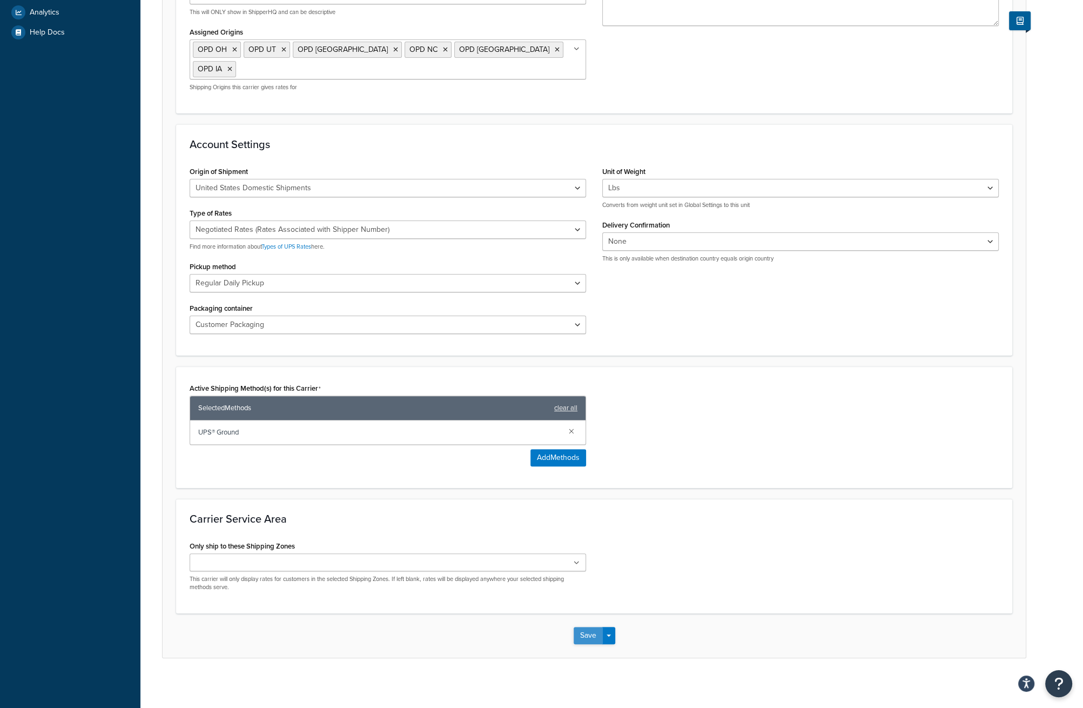
type input "UPS Ground Residential"
click at [585, 632] on button "Save" at bounding box center [588, 635] width 29 height 17
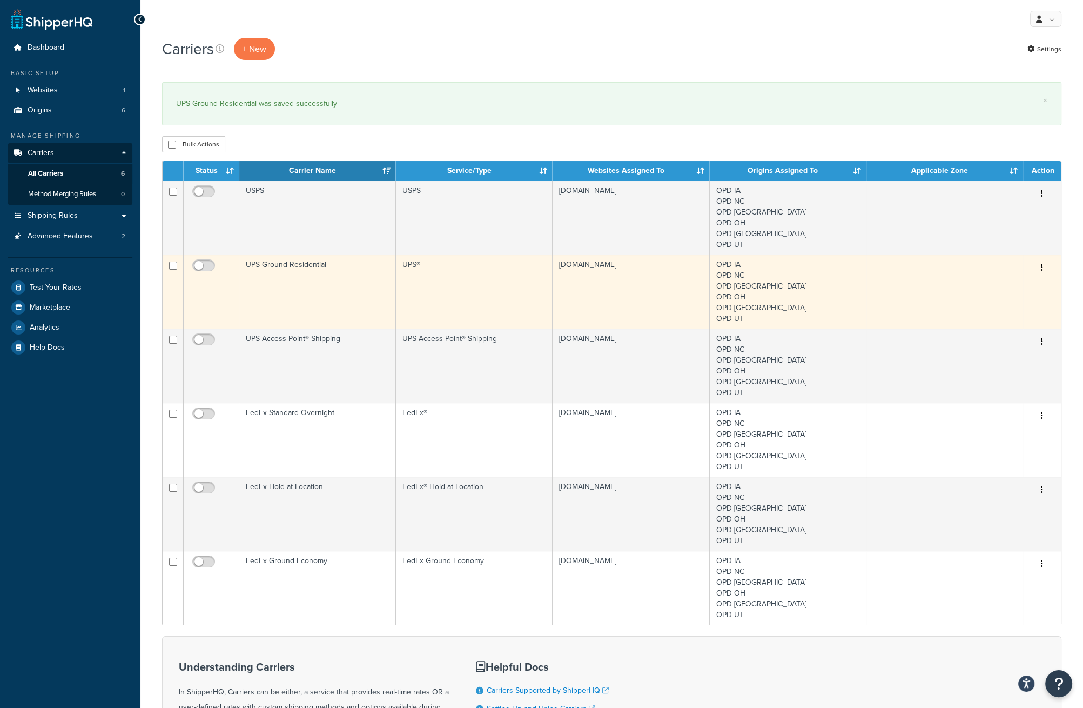
click at [367, 279] on td "UPS Ground Residential" at bounding box center [317, 291] width 157 height 74
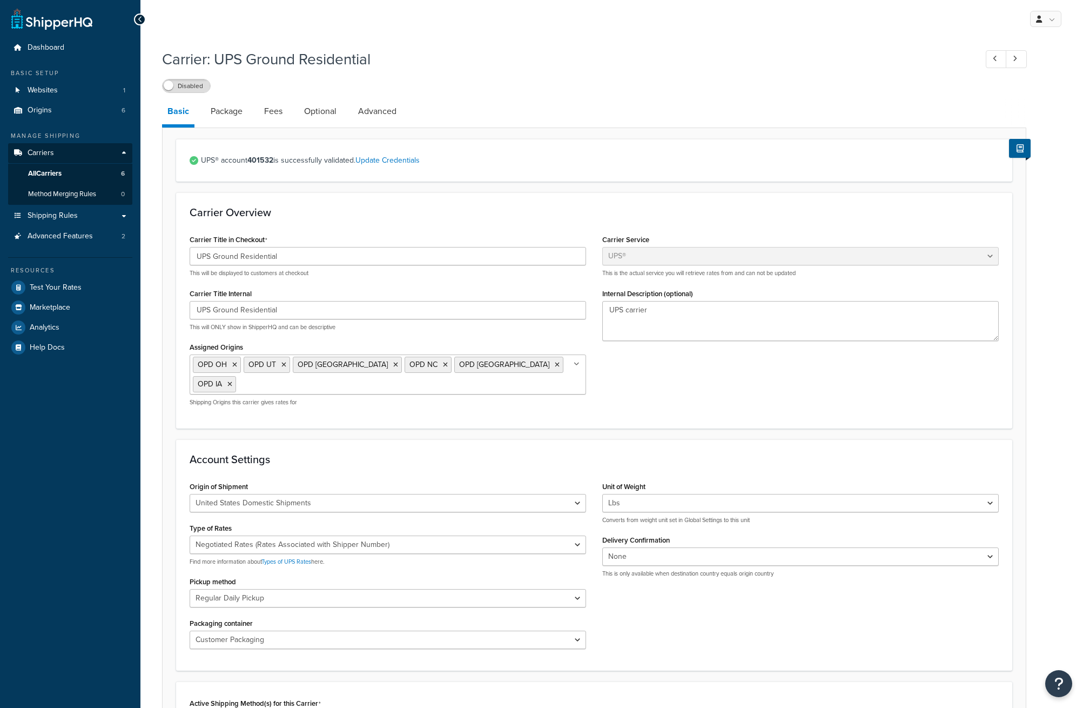
select select "ups"
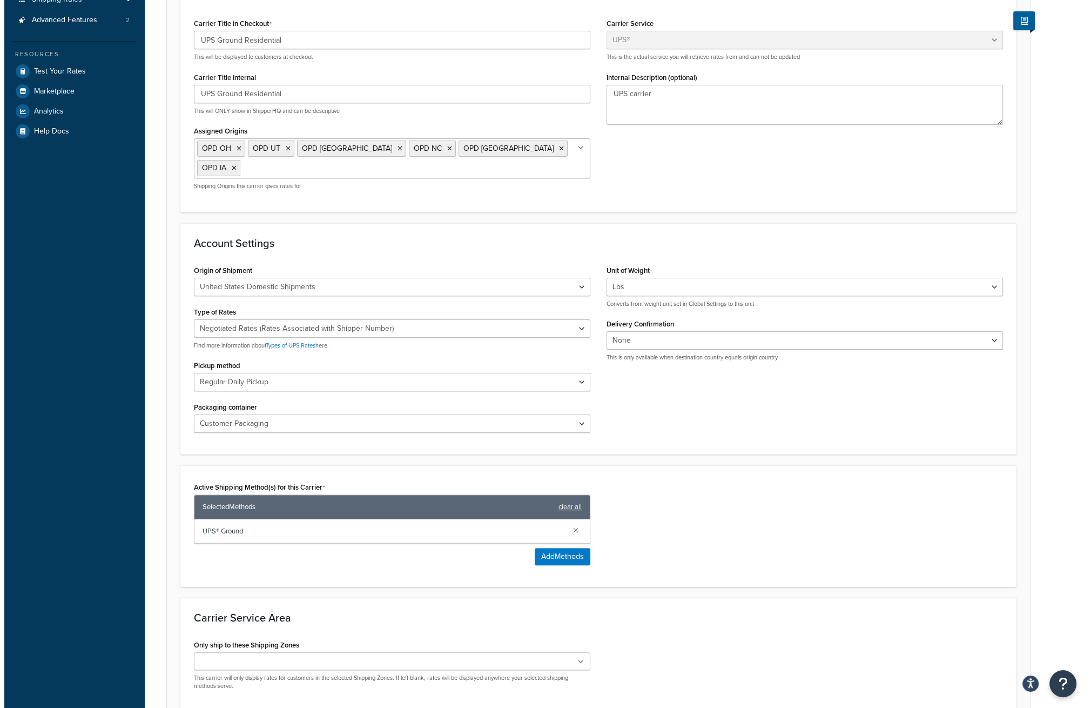
scroll to position [270, 0]
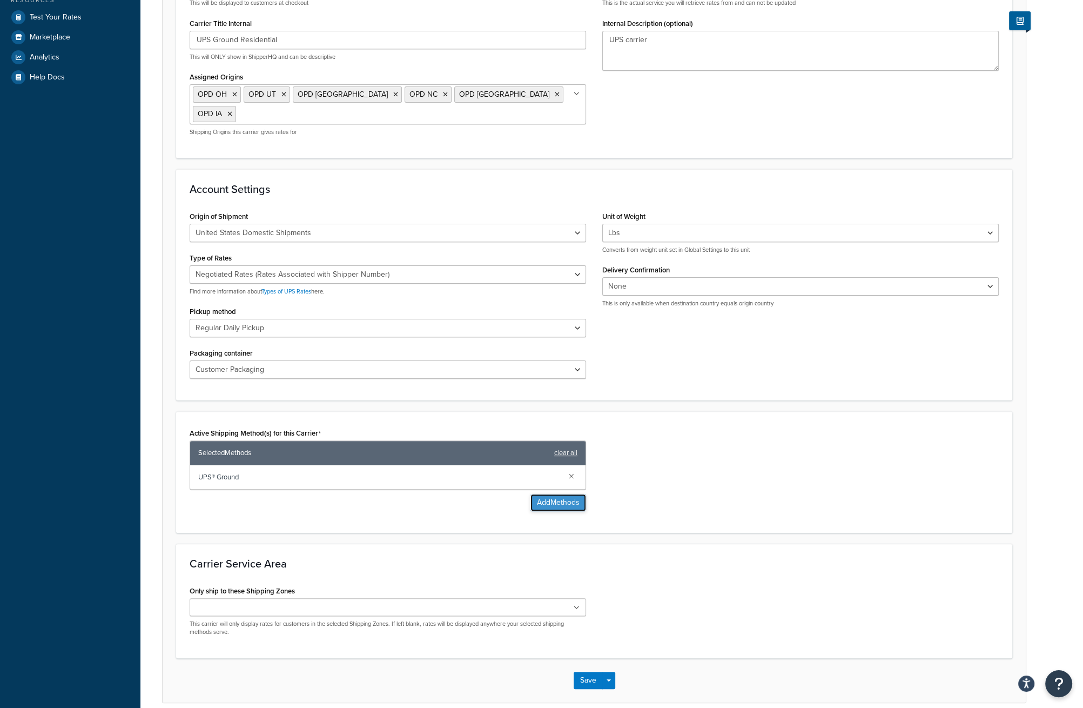
click at [549, 495] on button "Add Methods" at bounding box center [559, 502] width 56 height 17
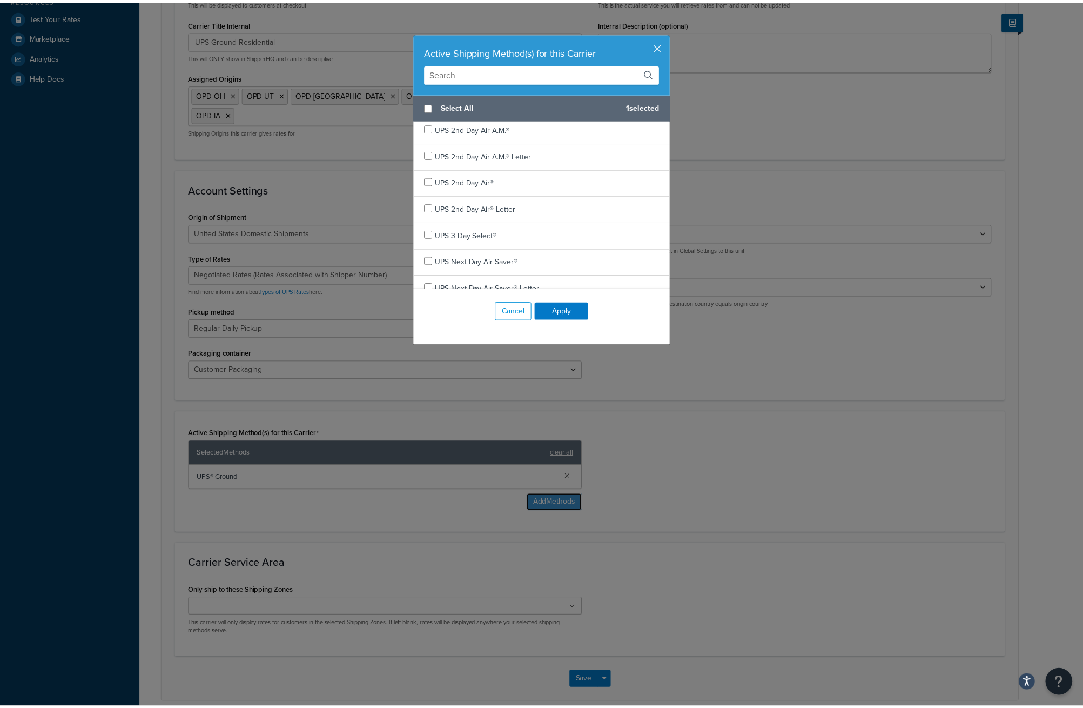
scroll to position [0, 0]
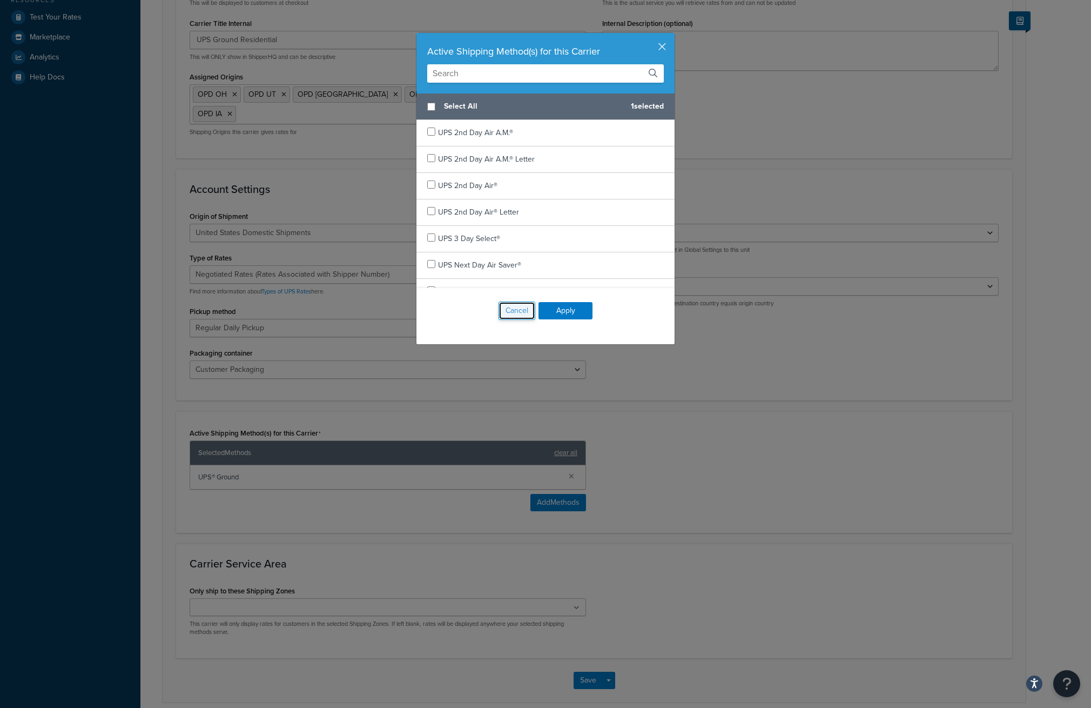
click at [518, 316] on button "Cancel" at bounding box center [517, 310] width 37 height 18
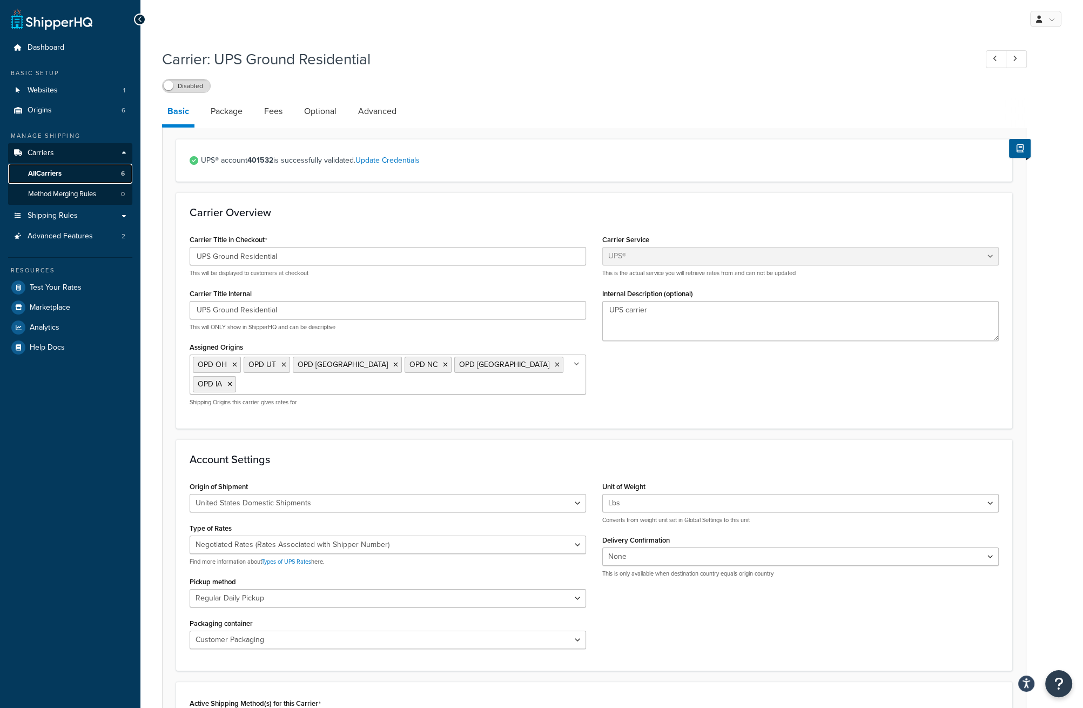
click at [61, 173] on span "All Carriers" at bounding box center [44, 173] width 33 height 9
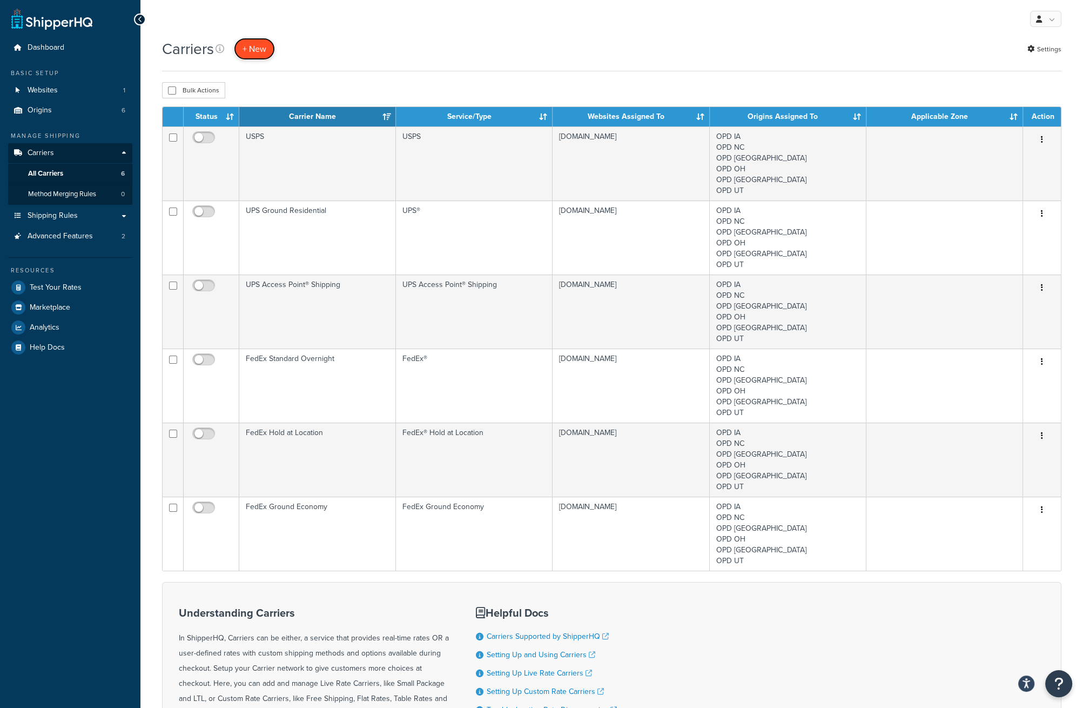
click at [247, 46] on button "+ New" at bounding box center [254, 49] width 41 height 22
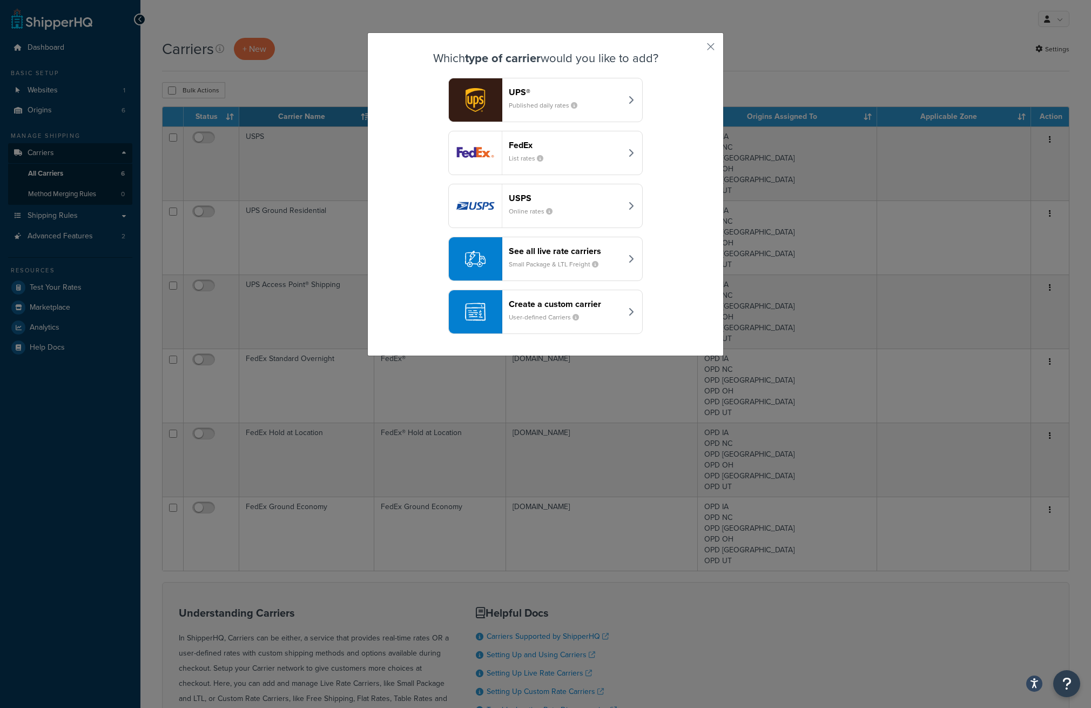
click at [538, 257] on div "See all live rate carriers Small Package & LTL Freight" at bounding box center [565, 259] width 113 height 26
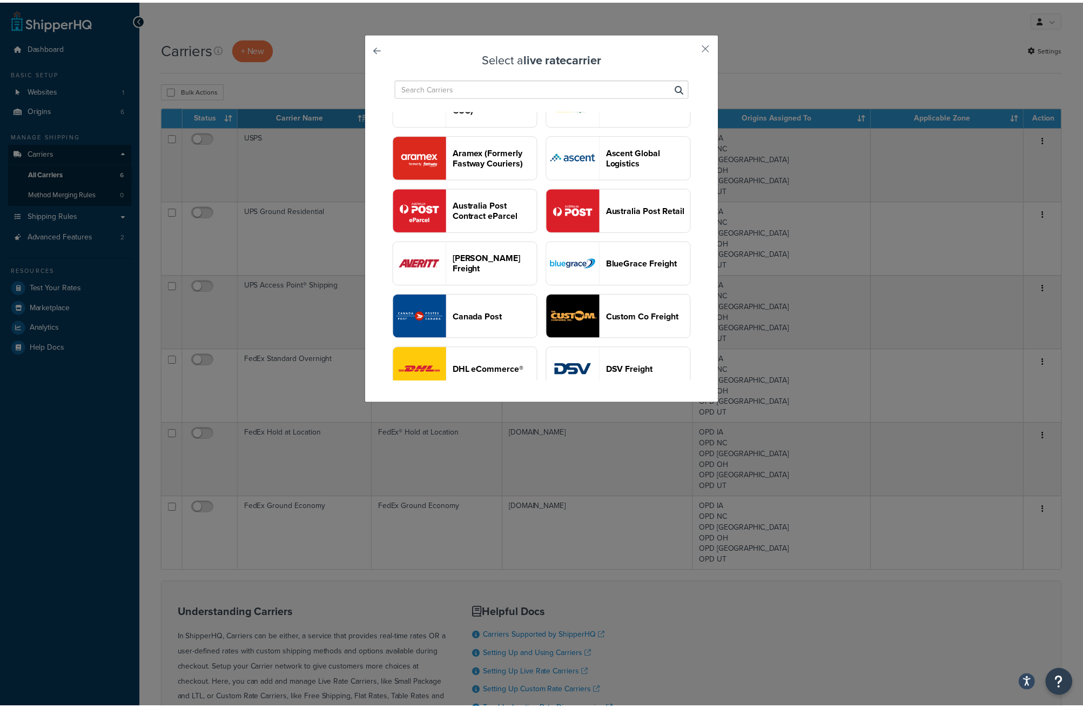
scroll to position [287, 0]
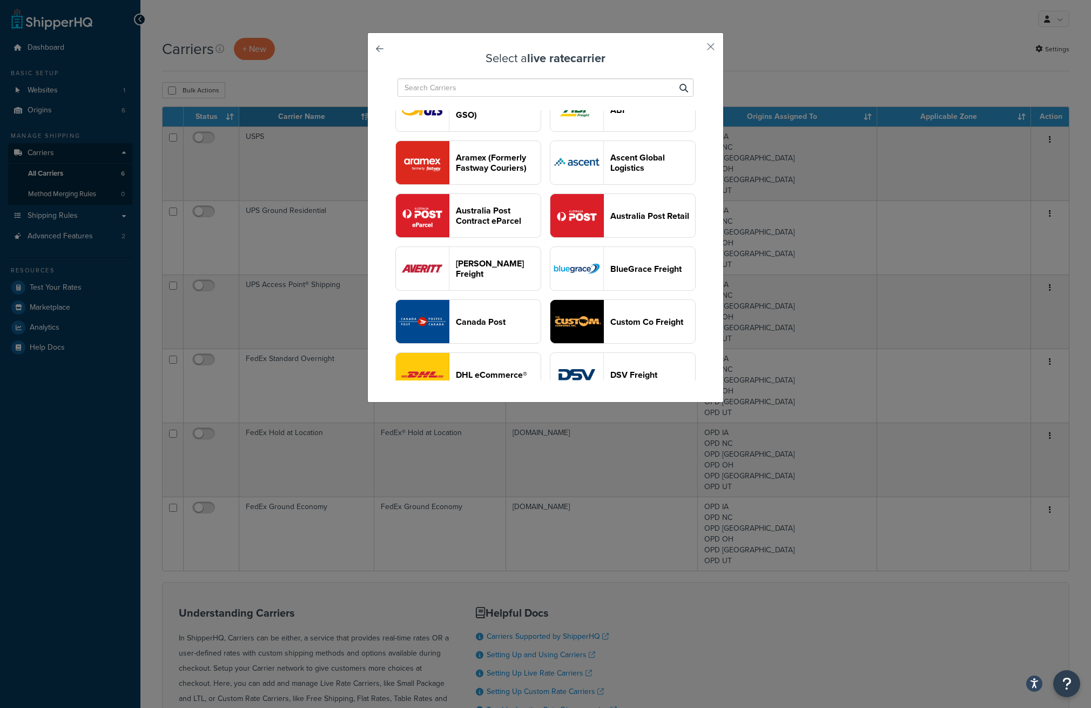
click at [611, 9] on header "UPS Ground Saver®" at bounding box center [653, 4] width 85 height 10
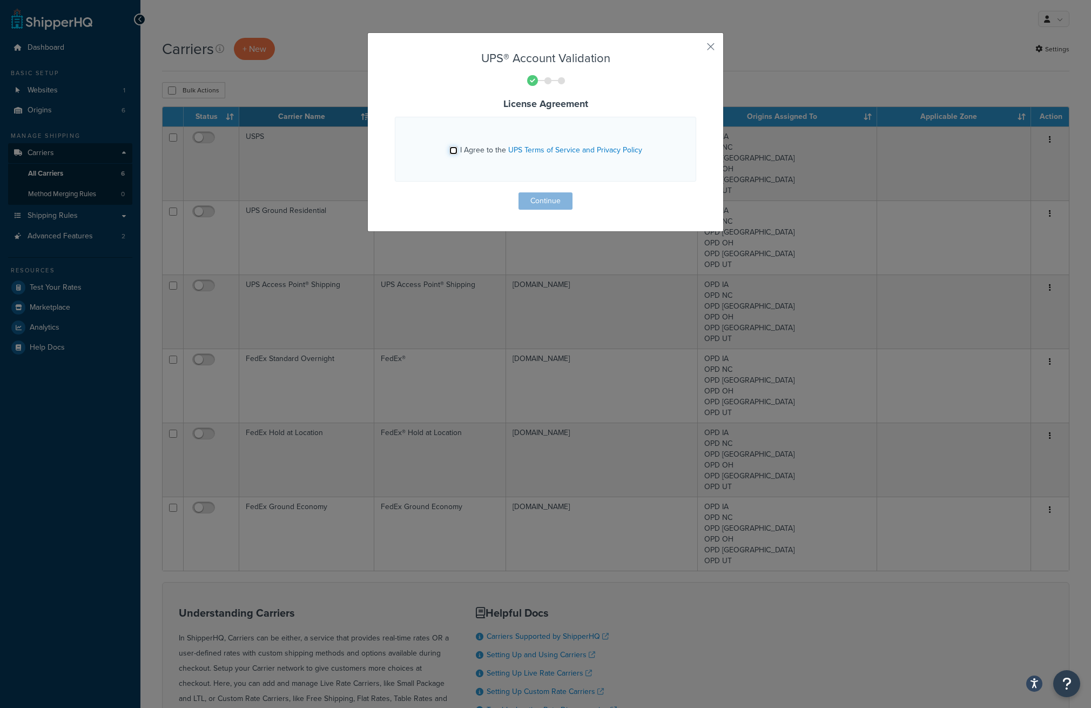
click at [450, 150] on input "I Agree to the UPS Terms of Service and Privacy Policy" at bounding box center [454, 150] width 8 height 8
checkbox input "true"
click at [530, 202] on button "Continue" at bounding box center [546, 200] width 54 height 17
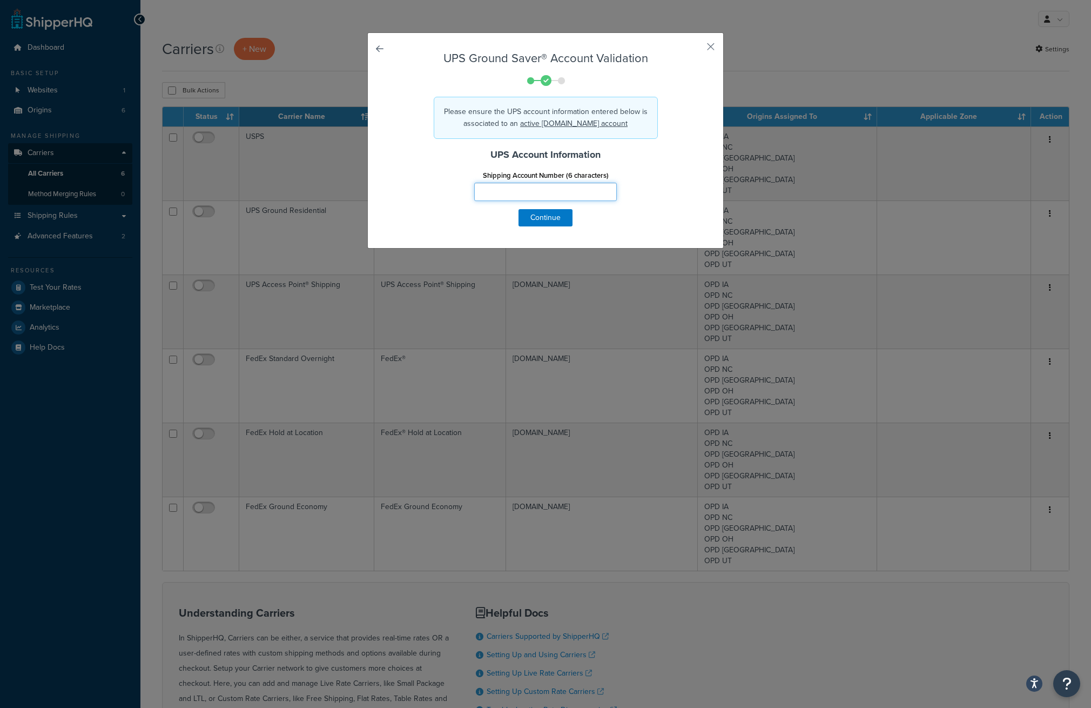
click at [530, 193] on input "Shipping Account Number (6 characters)" at bounding box center [545, 192] width 143 height 18
type input "401532"
click at [540, 222] on button "Continue" at bounding box center [546, 217] width 54 height 17
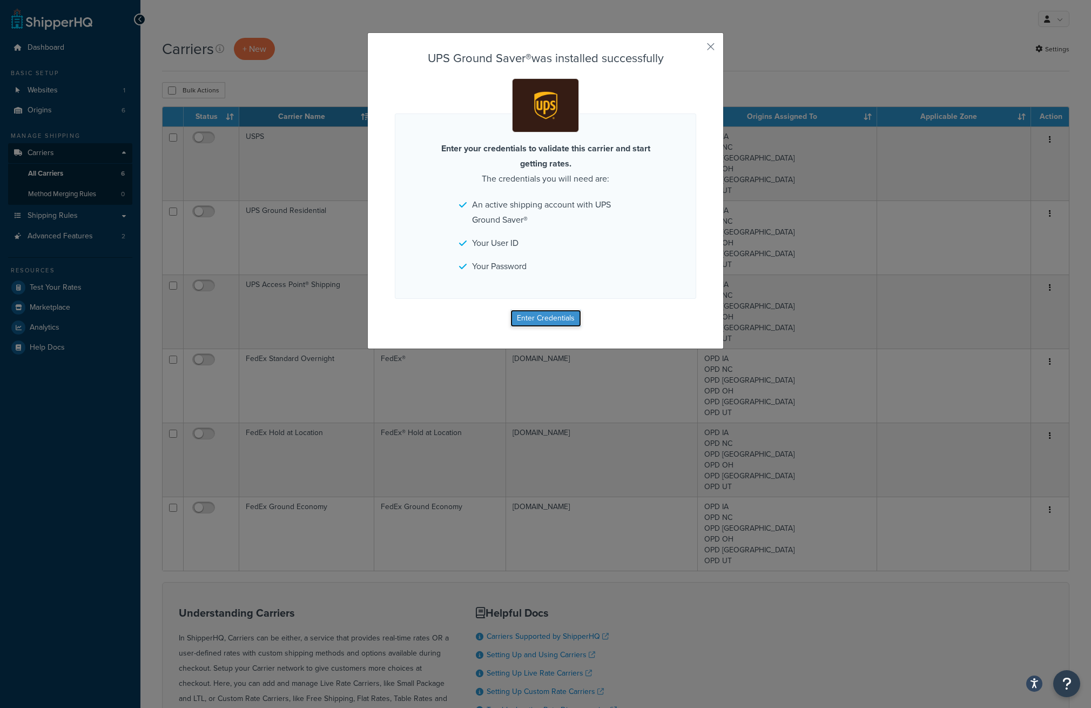
click at [544, 318] on button "Enter Credentials" at bounding box center [546, 318] width 71 height 17
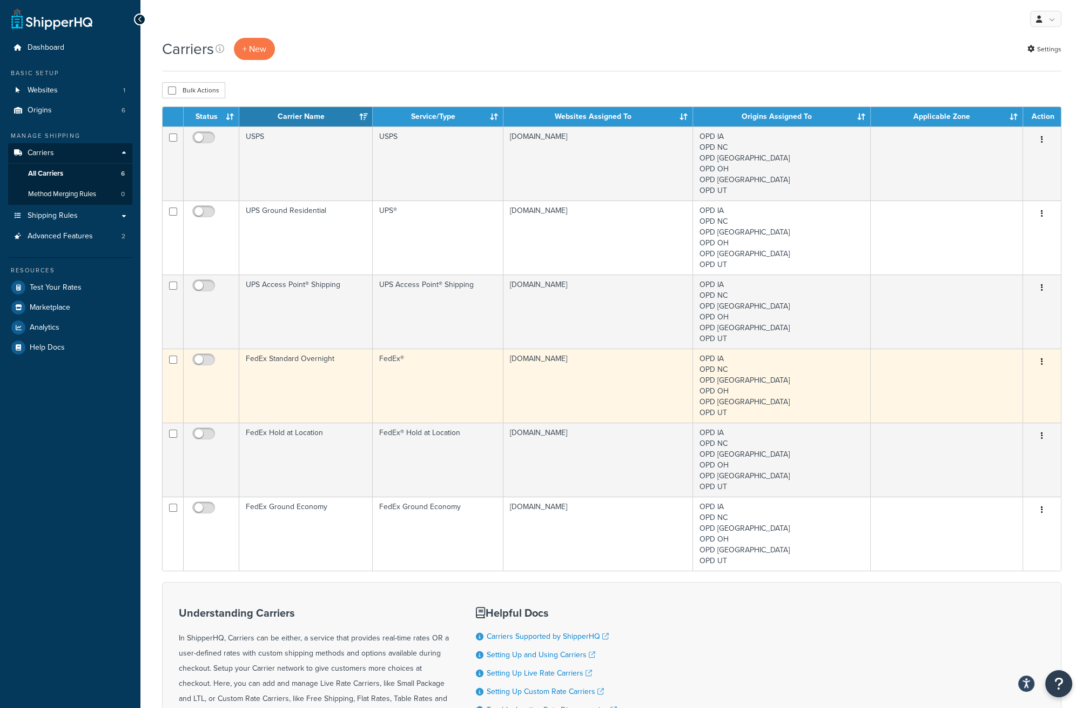
click at [607, 359] on td "outdoorpowerdirect.myshopify.com" at bounding box center [599, 386] width 190 height 74
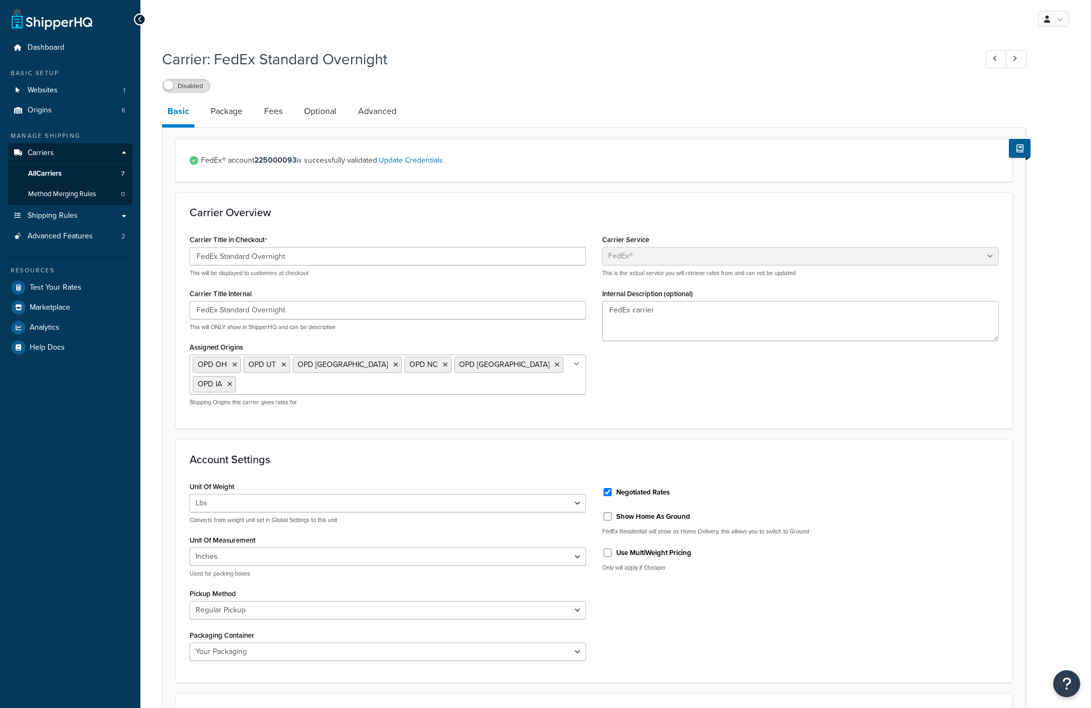
select select "fedEx"
select select "REGULAR_PICKUP"
select select "YOUR_PACKAGING"
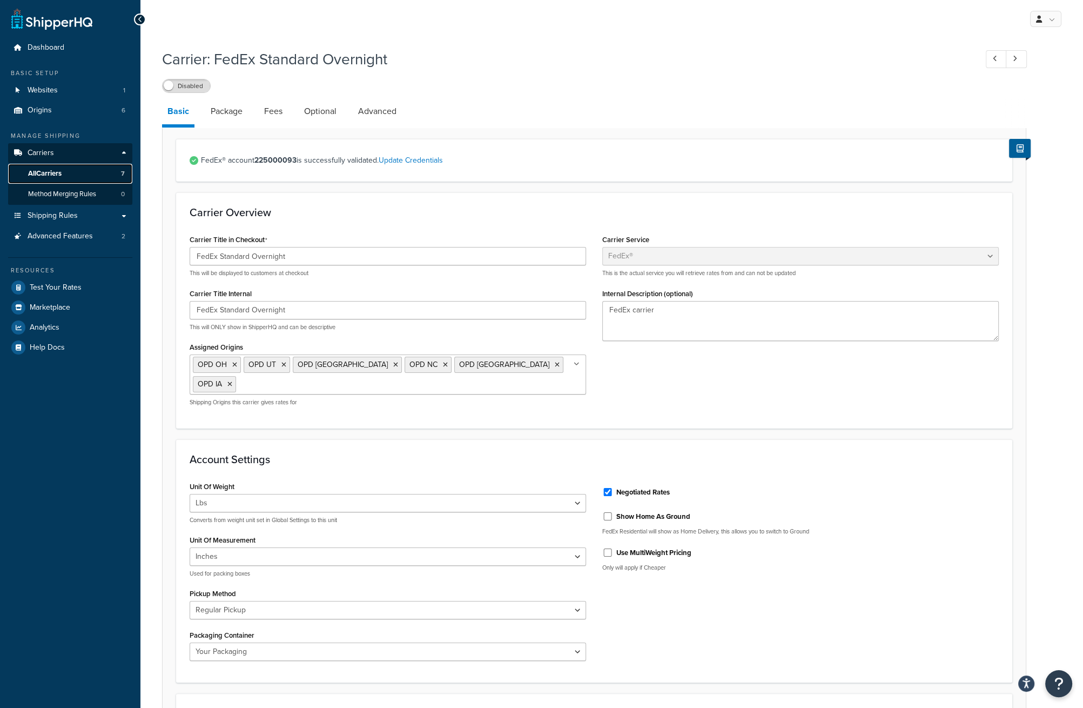
click at [38, 172] on span "All Carriers" at bounding box center [44, 173] width 33 height 9
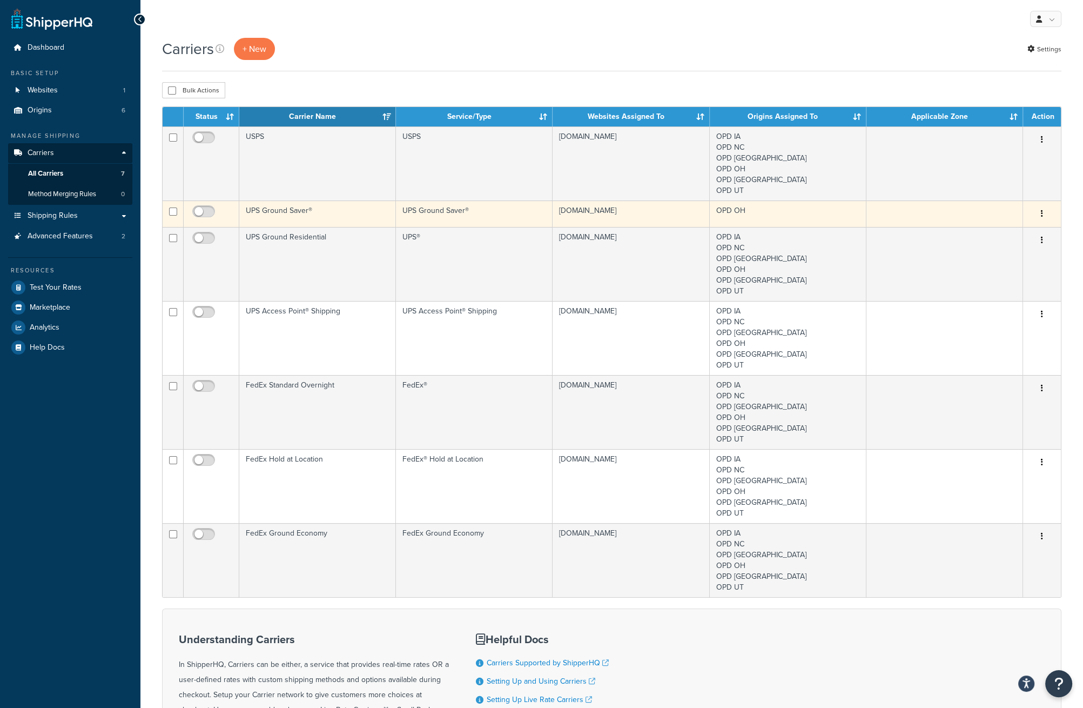
click at [327, 215] on td "UPS Ground Saver®" at bounding box center [317, 213] width 157 height 26
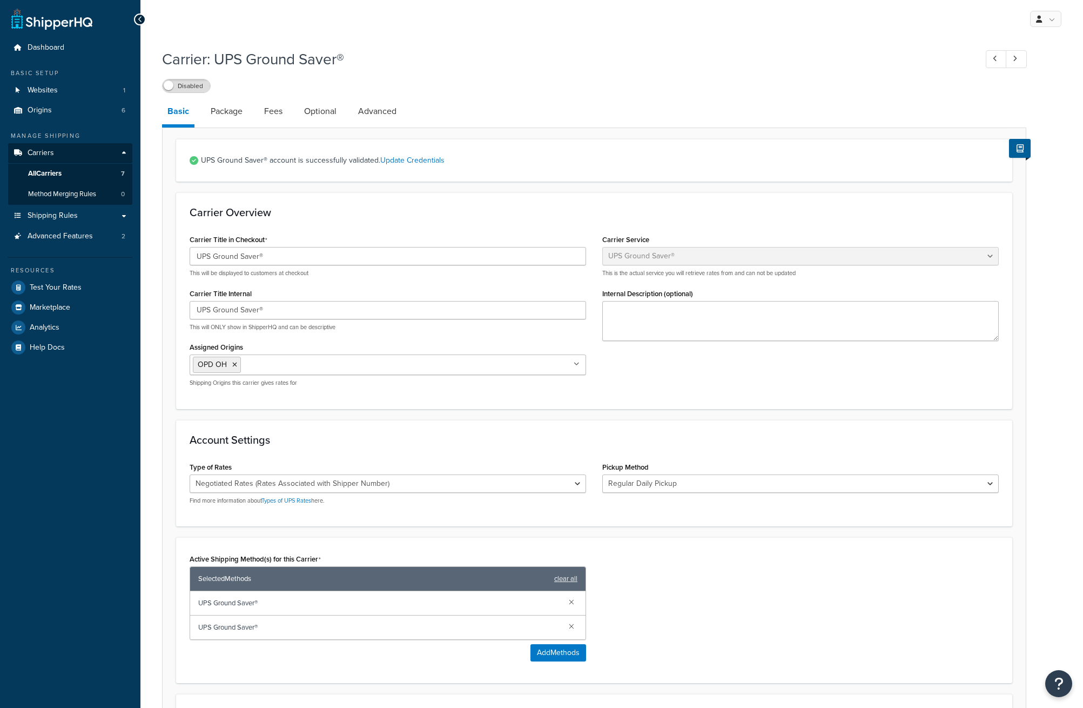
select select "surePost"
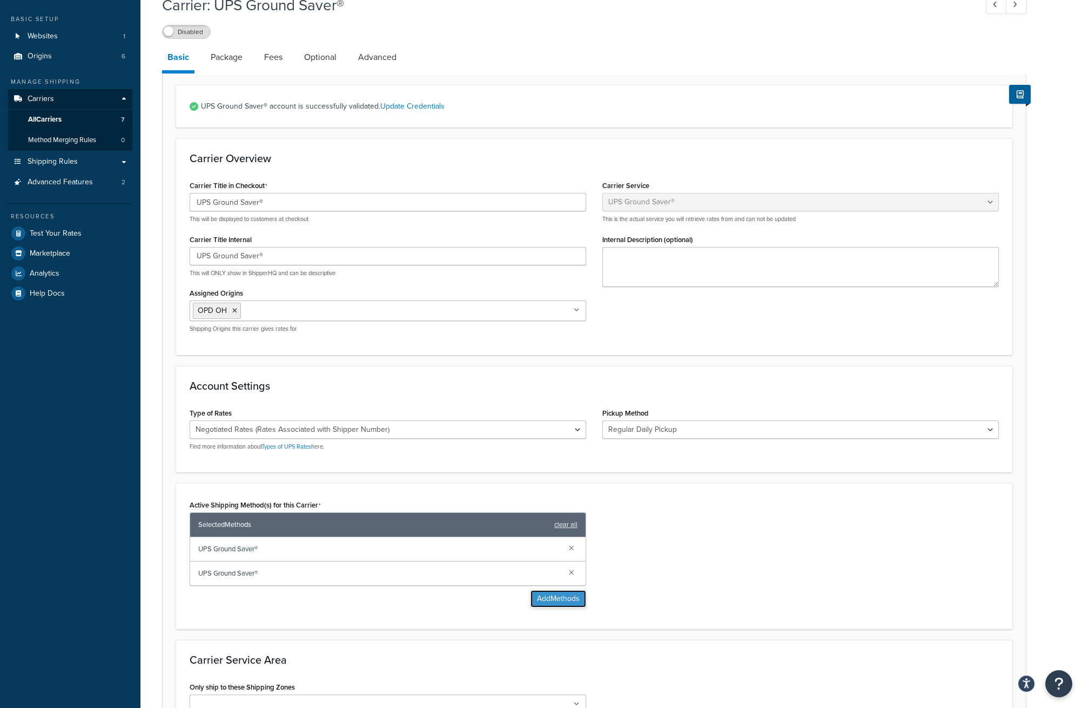
click at [553, 599] on button "Add Methods" at bounding box center [559, 598] width 56 height 17
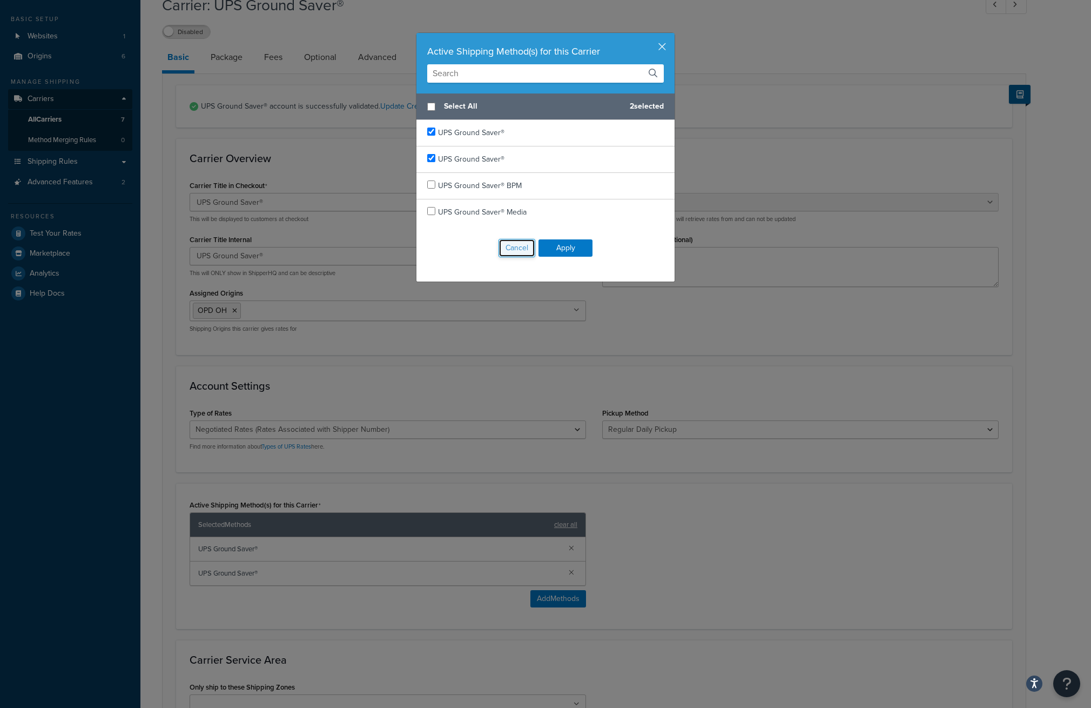
click at [514, 243] on button "Cancel" at bounding box center [517, 248] width 37 height 18
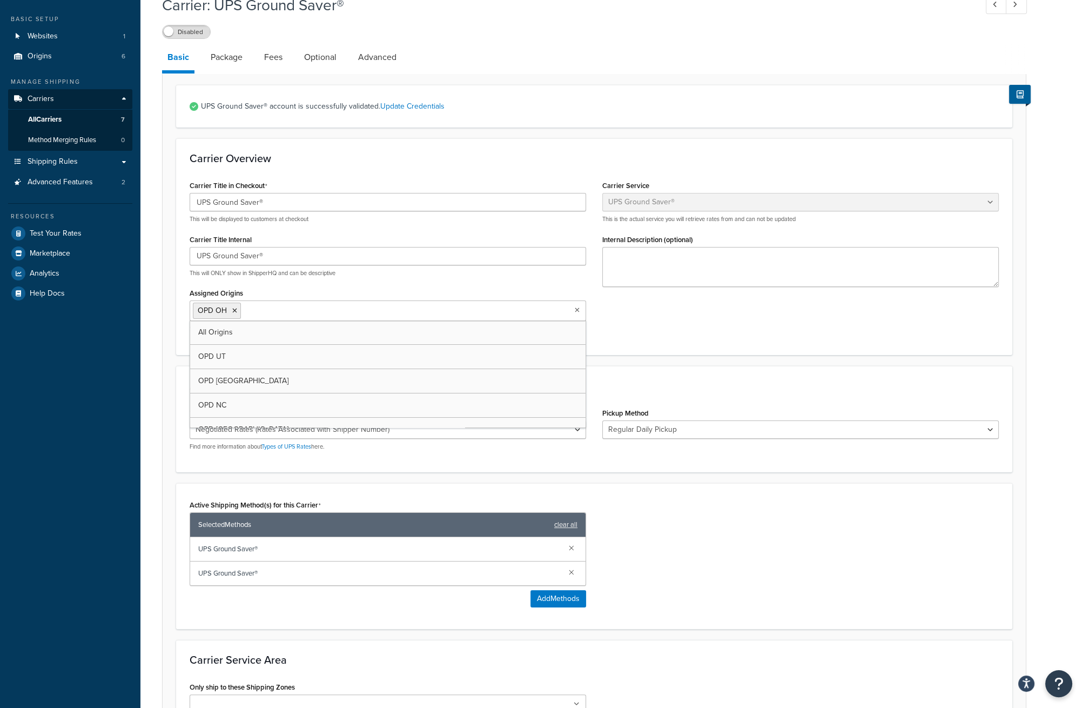
click at [410, 311] on ul "OPD OH" at bounding box center [388, 310] width 397 height 21
click at [398, 335] on link "All Origins" at bounding box center [388, 332] width 396 height 24
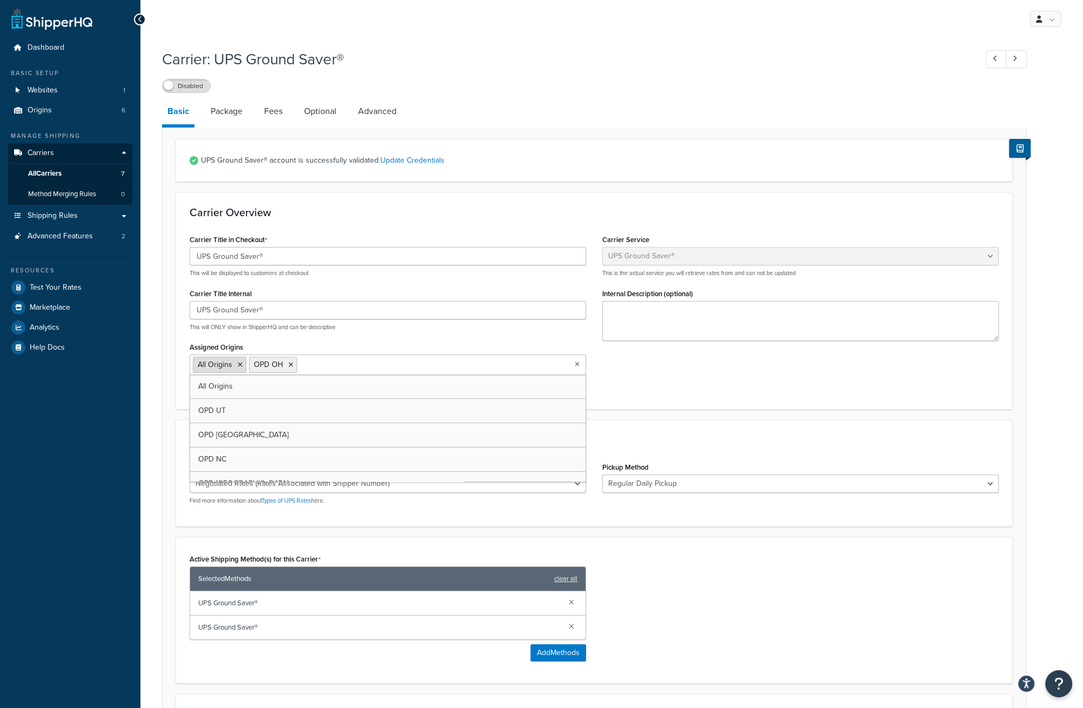
click at [240, 363] on icon at bounding box center [240, 364] width 5 height 6
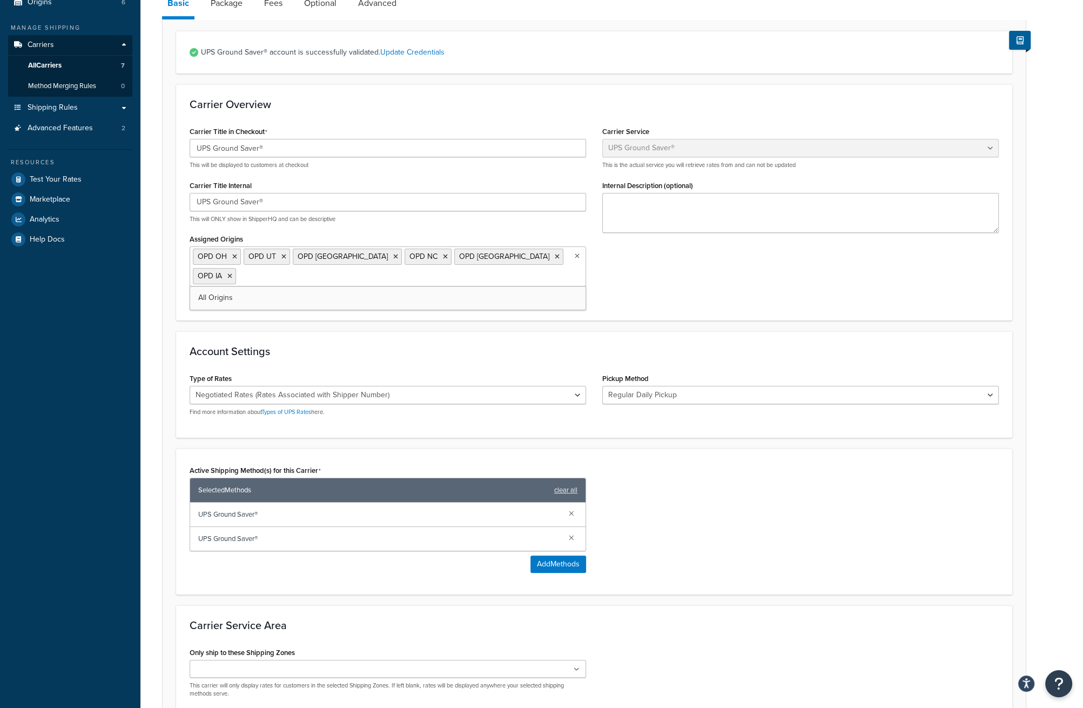
scroll to position [214, 0]
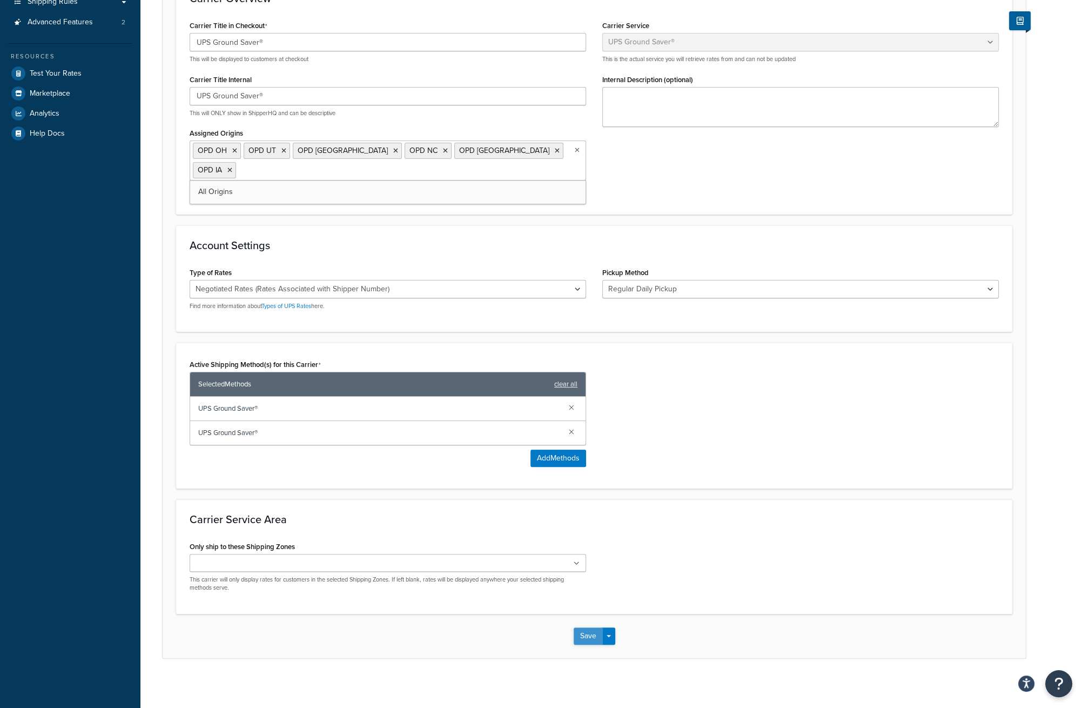
click at [581, 632] on button "Save" at bounding box center [588, 635] width 29 height 17
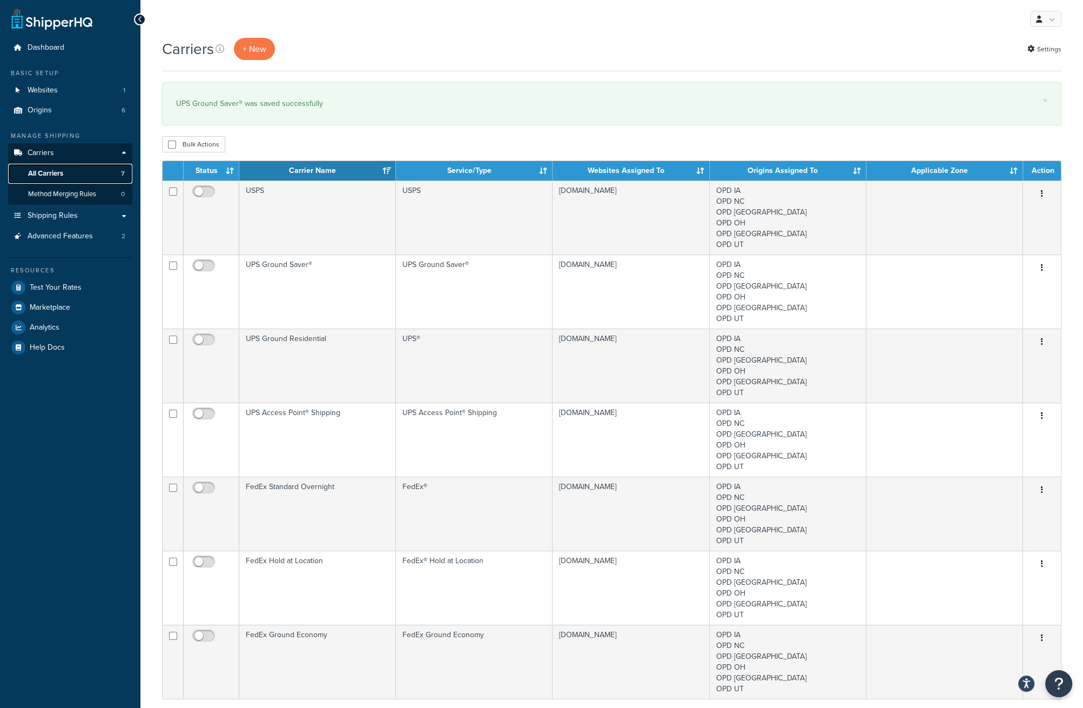
click at [38, 171] on span "All Carriers" at bounding box center [45, 173] width 35 height 9
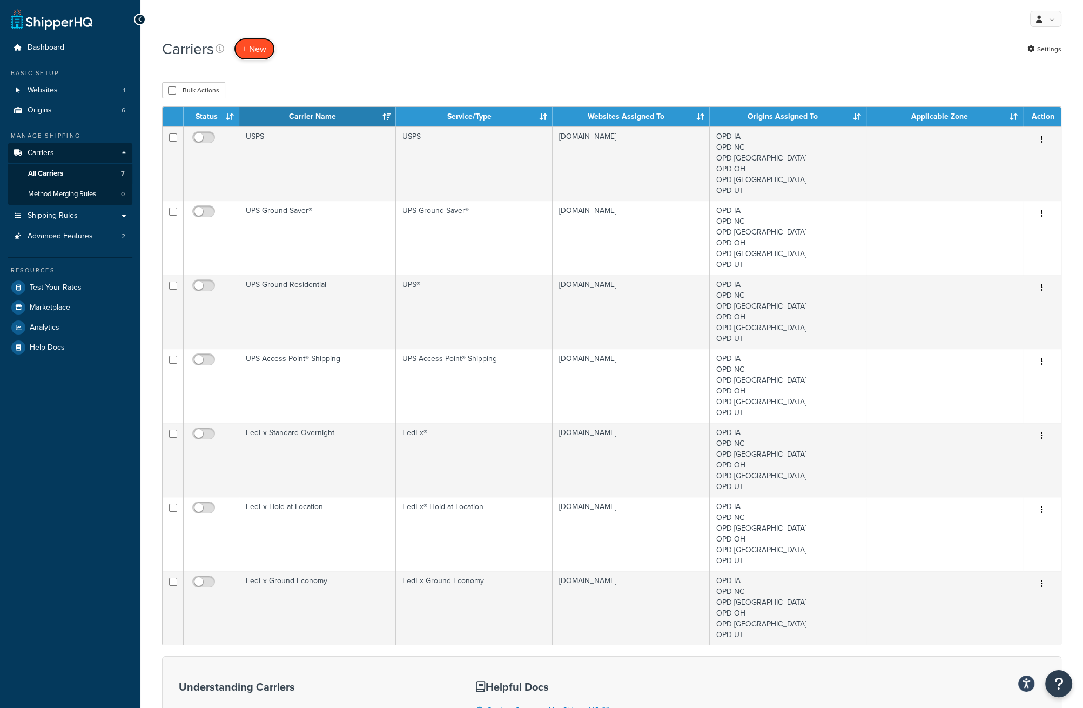
click at [247, 50] on button "+ New" at bounding box center [254, 49] width 41 height 22
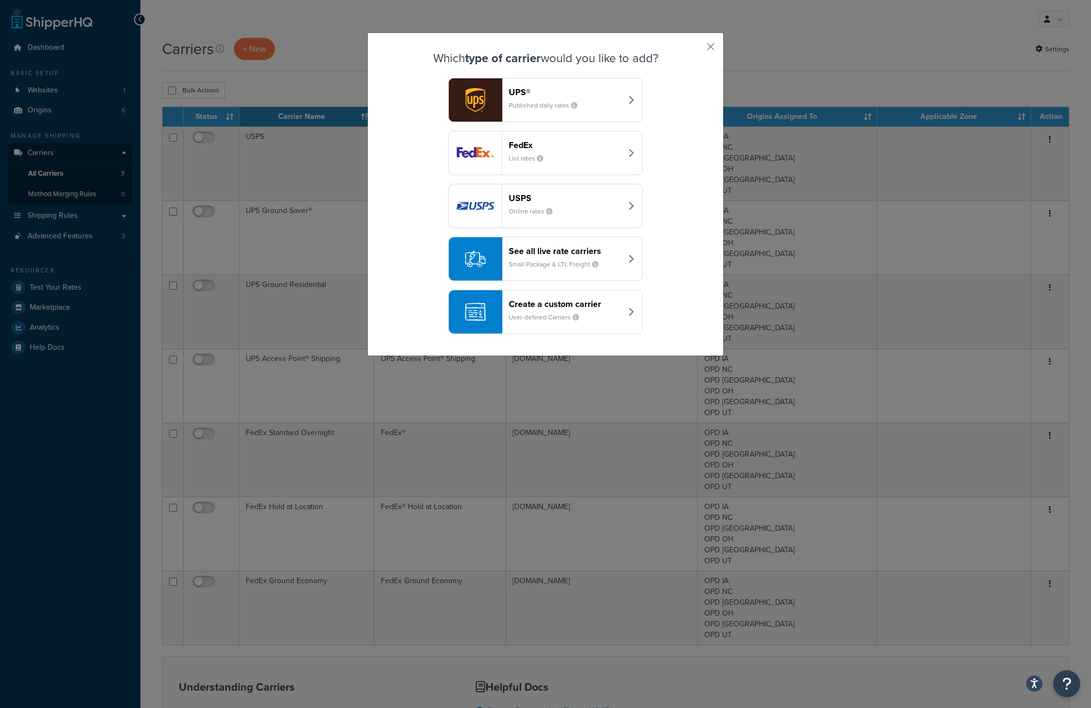
click at [544, 256] on div "See all live rate carriers Small Package & LTL Freight" at bounding box center [565, 259] width 113 height 26
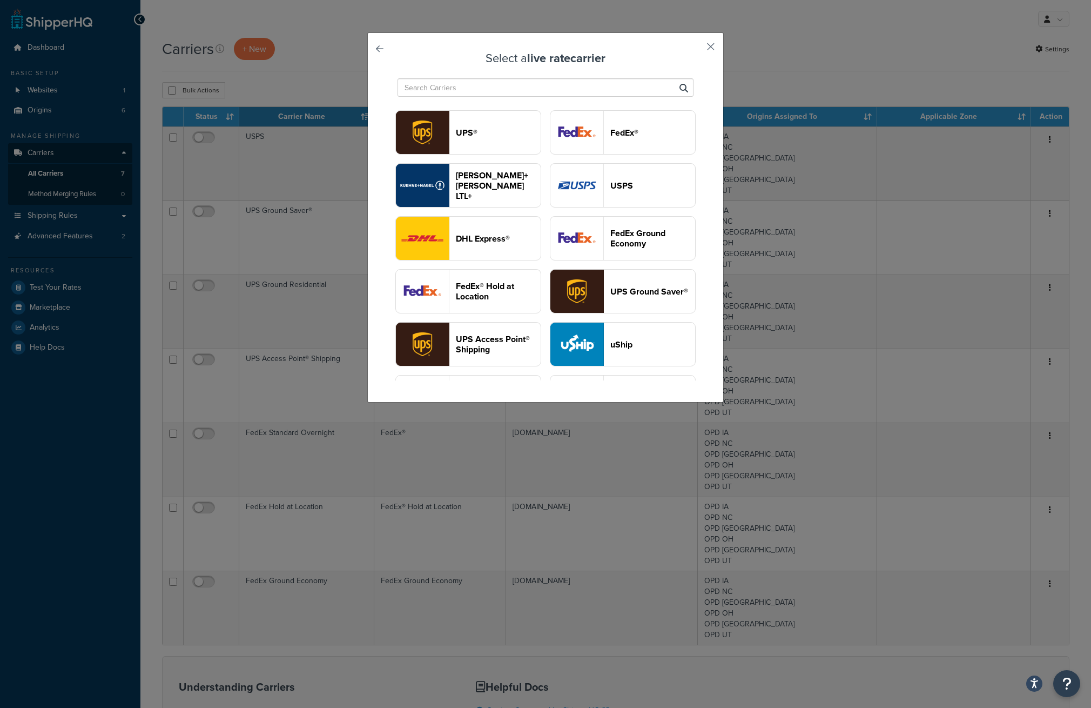
click at [696, 49] on button "button" at bounding box center [695, 50] width 3 height 3
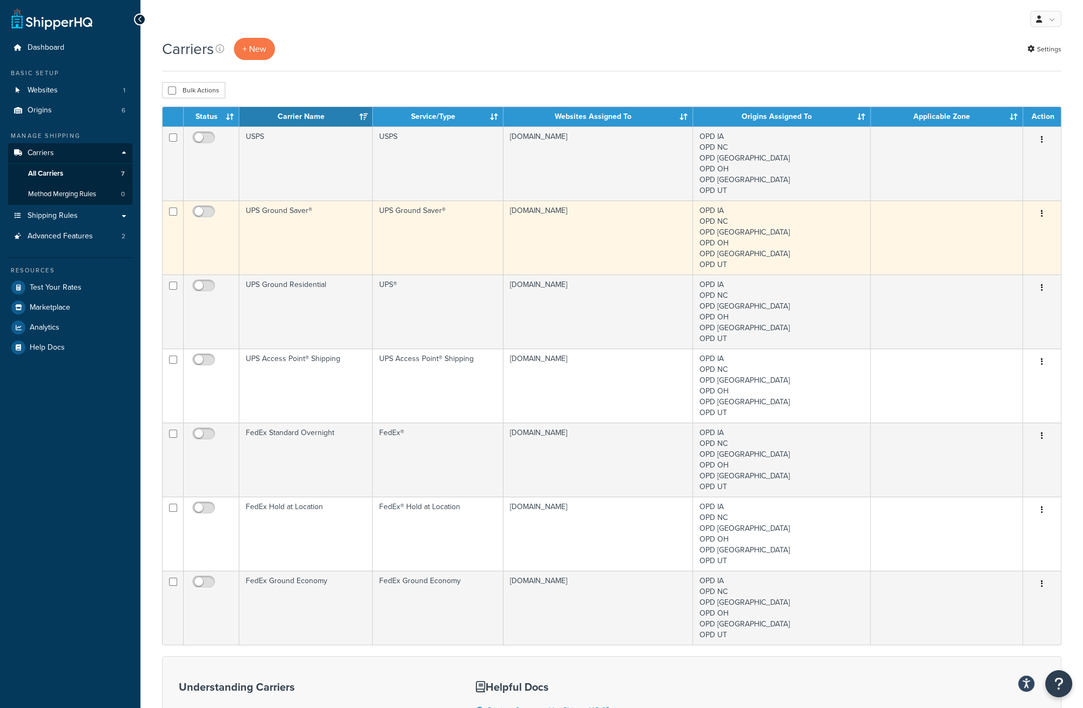
click at [1040, 217] on button "button" at bounding box center [1042, 213] width 15 height 17
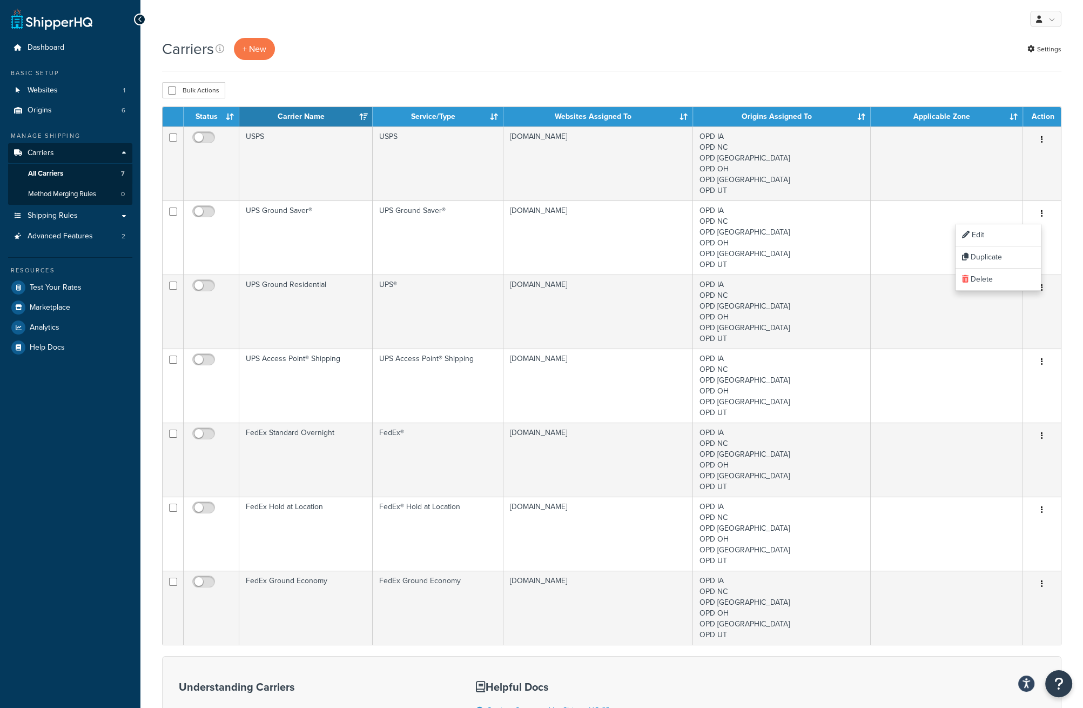
click at [705, 43] on div "Carriers + New Settings" at bounding box center [612, 49] width 900 height 22
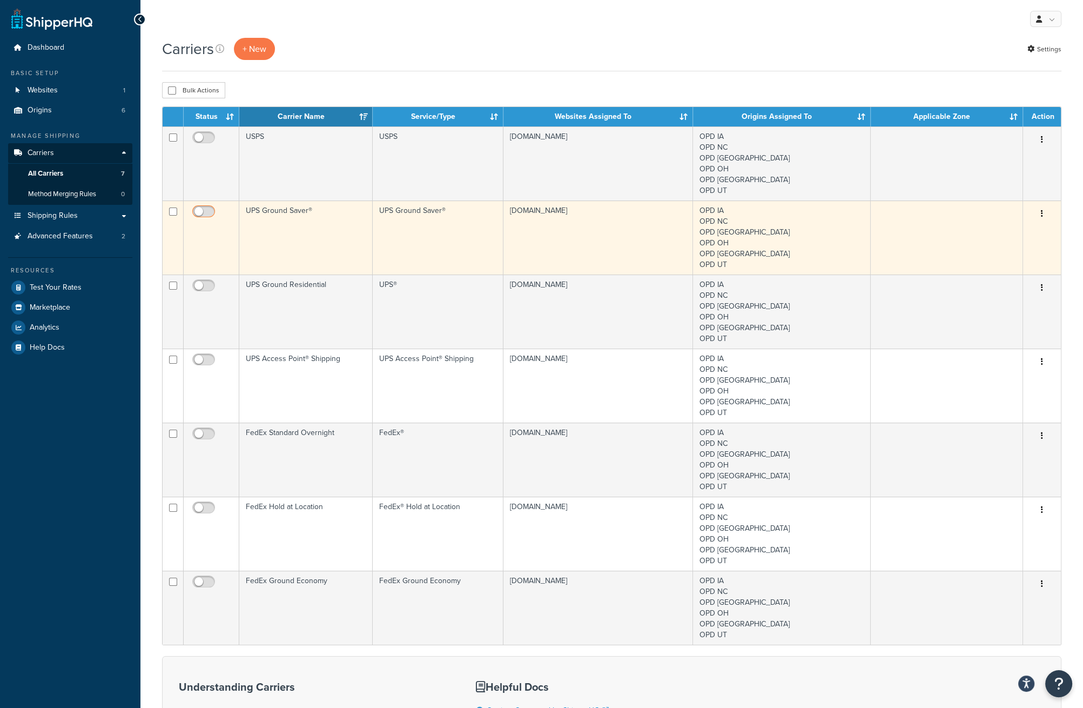
click at [211, 212] on input "checkbox" at bounding box center [205, 214] width 30 height 14
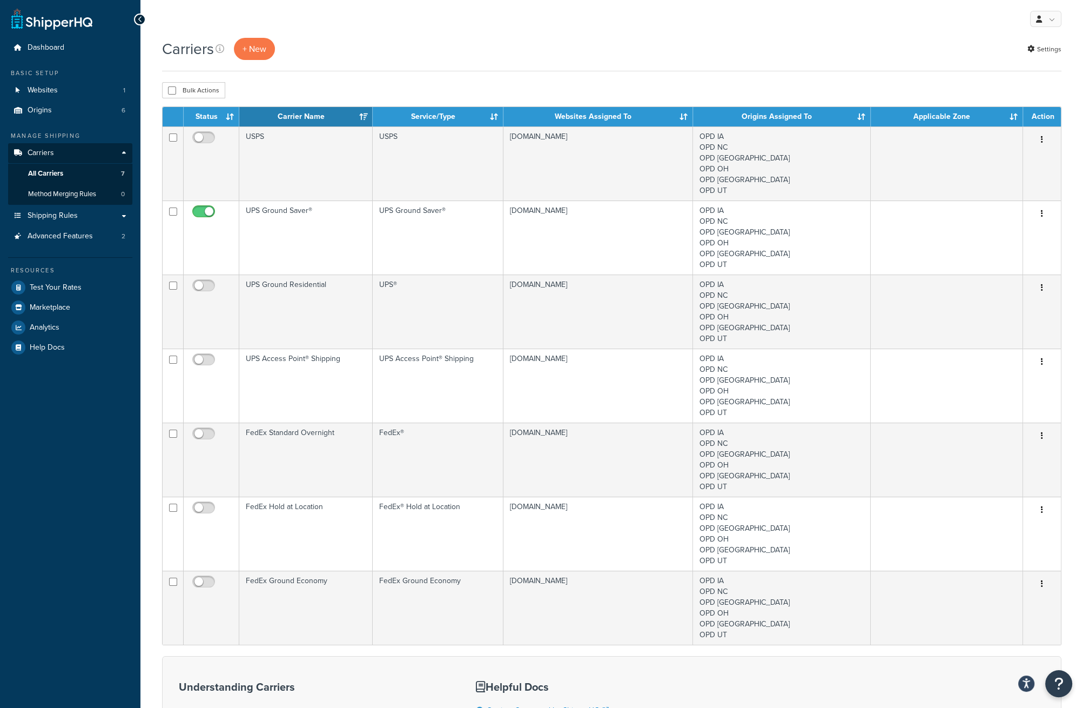
click at [543, 53] on div "Carriers + New Settings" at bounding box center [612, 49] width 900 height 22
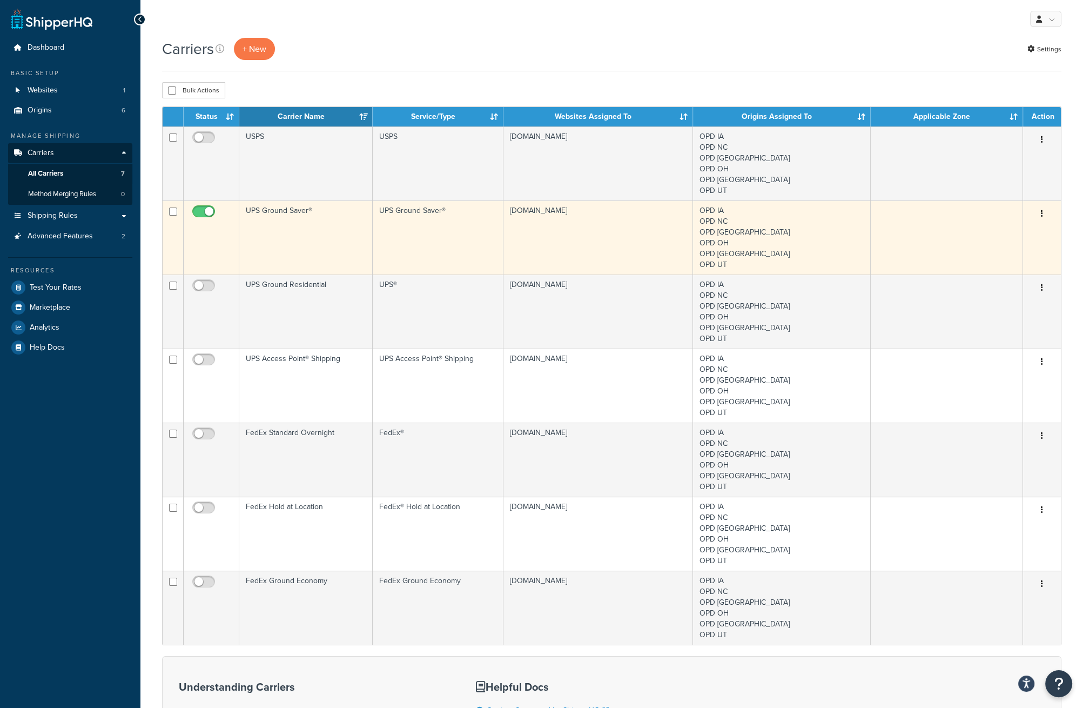
click at [206, 210] on input "checkbox" at bounding box center [205, 214] width 30 height 14
checkbox input "false"
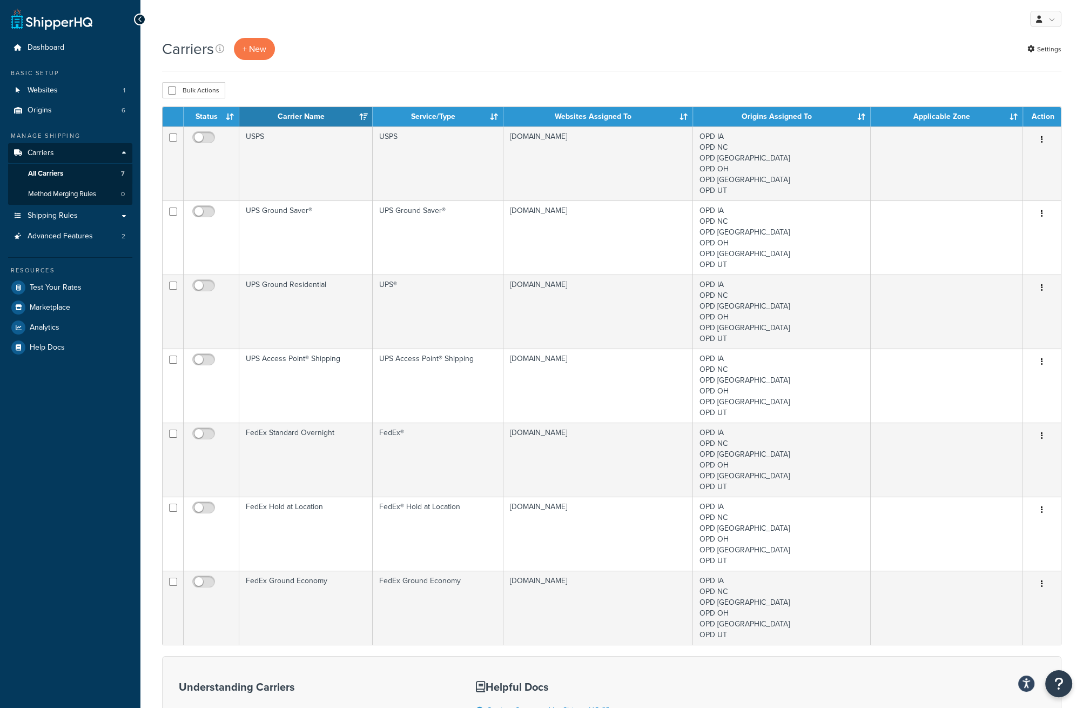
click at [587, 40] on div "Carriers + New Settings" at bounding box center [612, 49] width 900 height 22
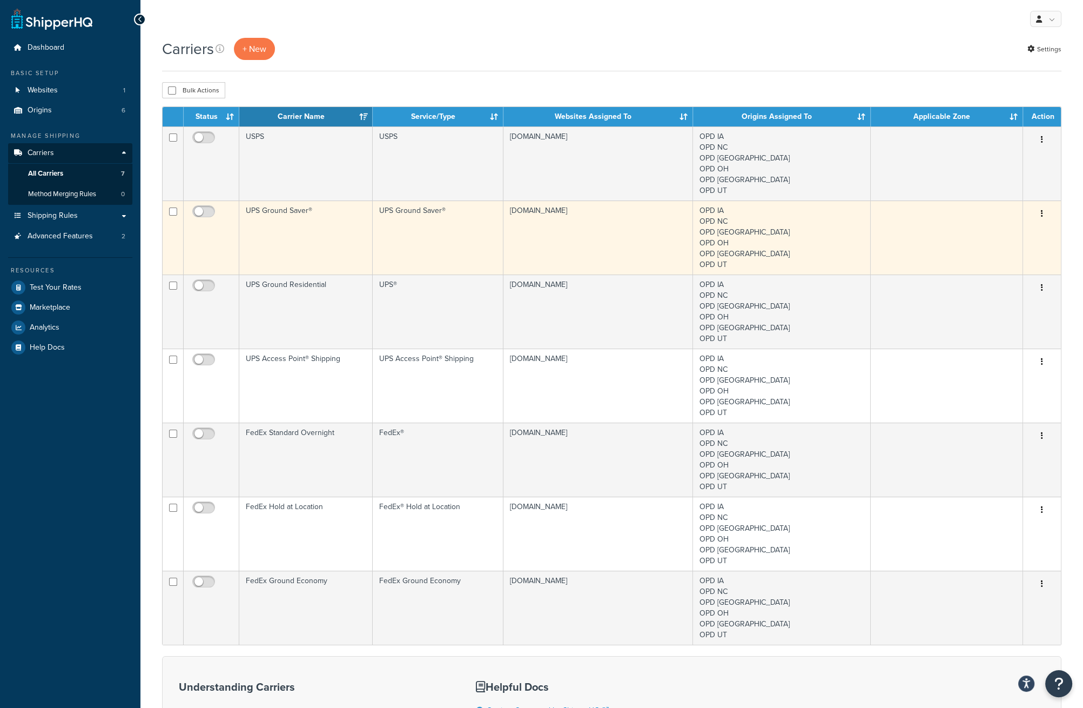
click at [1046, 216] on button "button" at bounding box center [1042, 213] width 15 height 17
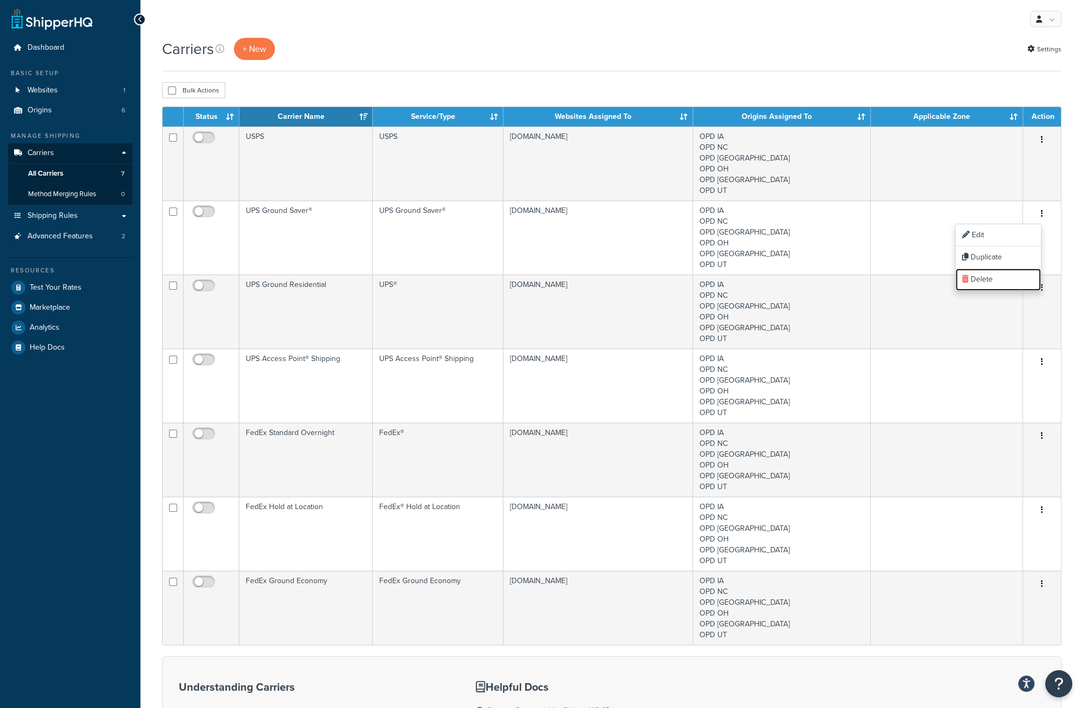
drag, startPoint x: 1005, startPoint y: 273, endPoint x: 597, endPoint y: 56, distance: 462.6
click at [1005, 273] on link "Delete" at bounding box center [998, 280] width 85 height 22
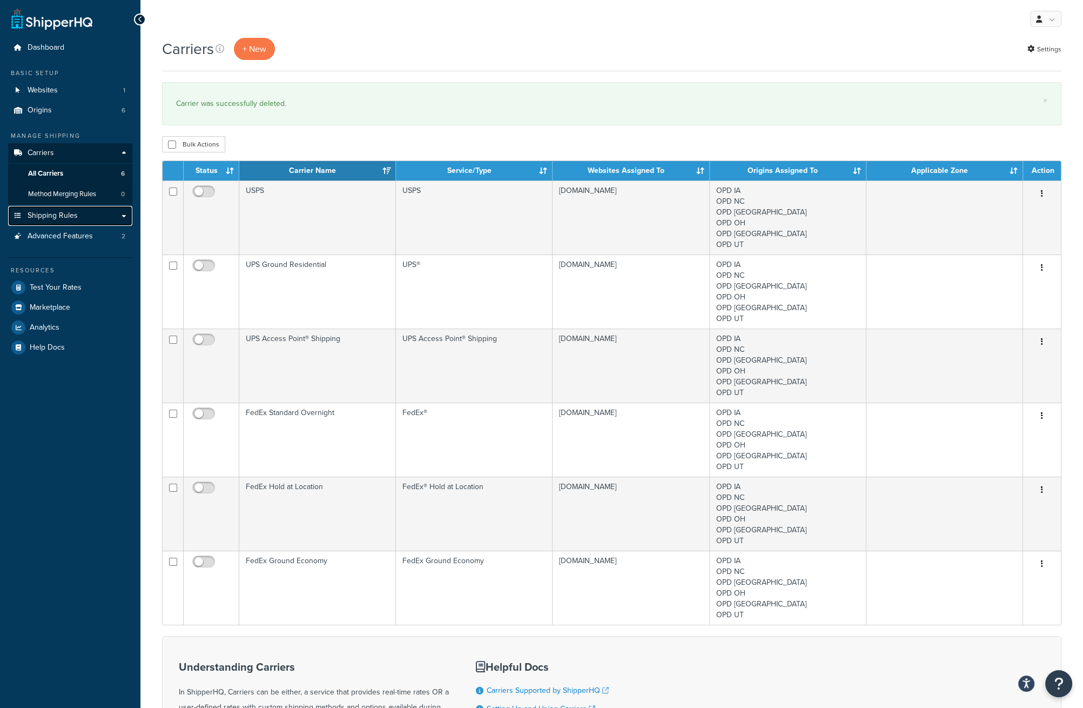
click at [51, 218] on span "Shipping Rules" at bounding box center [53, 215] width 50 height 9
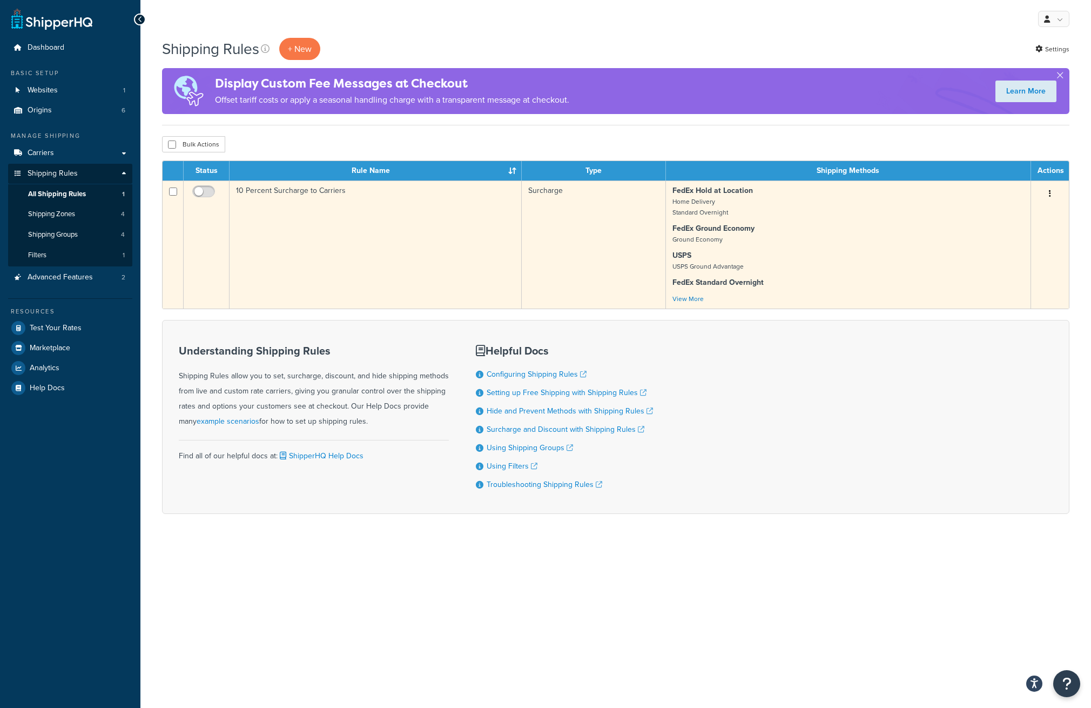
click at [329, 238] on td "10 Percent Surcharge to Carriers" at bounding box center [376, 244] width 292 height 128
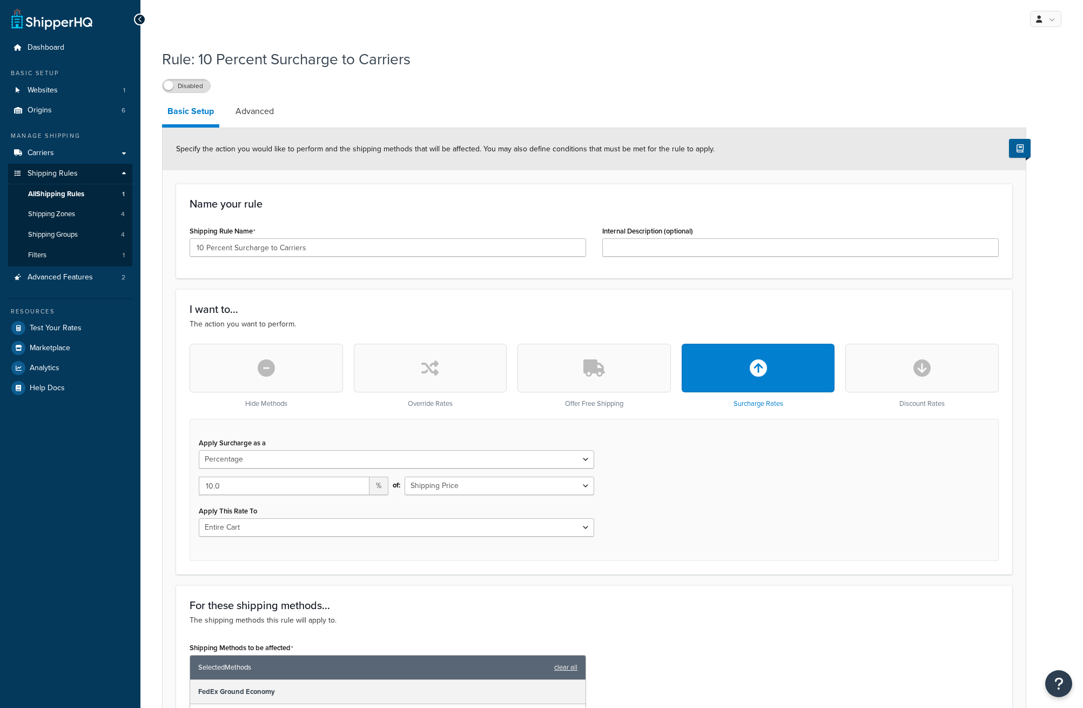
select select "PERCENTAGE"
click at [497, 458] on select "Flat Rate Percentage Flat Rate & Percentage" at bounding box center [397, 459] width 396 height 18
click at [501, 485] on select "Shipping Price Order Value" at bounding box center [500, 486] width 190 height 18
click at [703, 482] on div "Apply Surcharge as a Flat Rate Percentage Flat Rate & Percentage 10.0 % of: Shi…" at bounding box center [594, 490] width 809 height 142
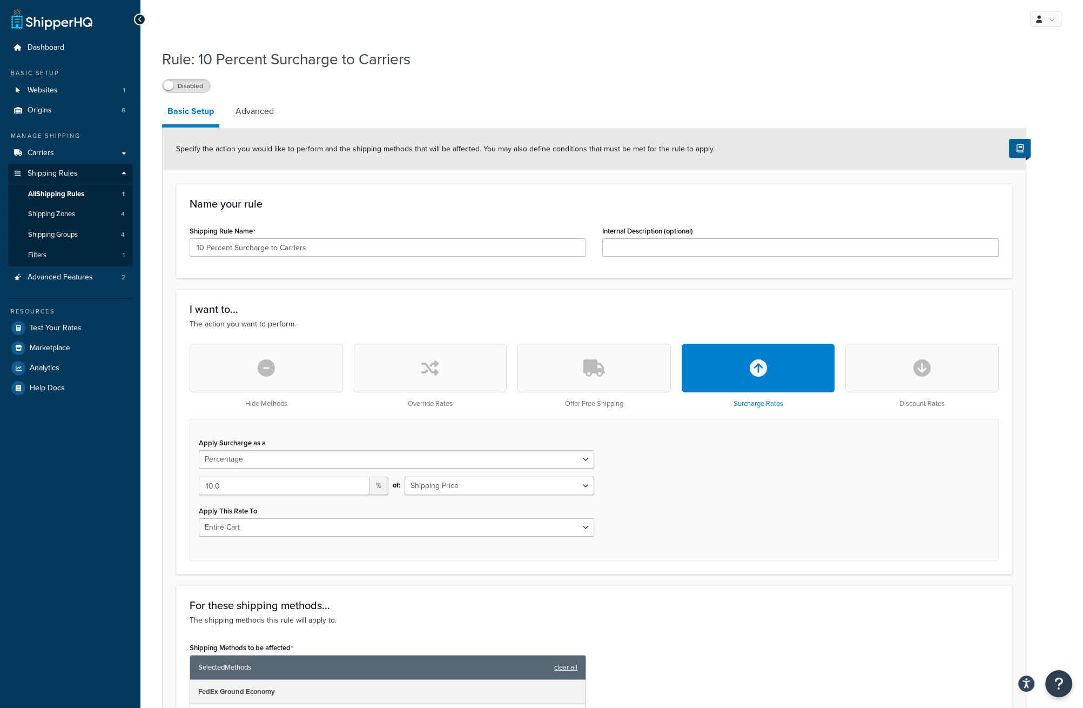
click at [272, 371] on icon "button" at bounding box center [266, 367] width 17 height 17
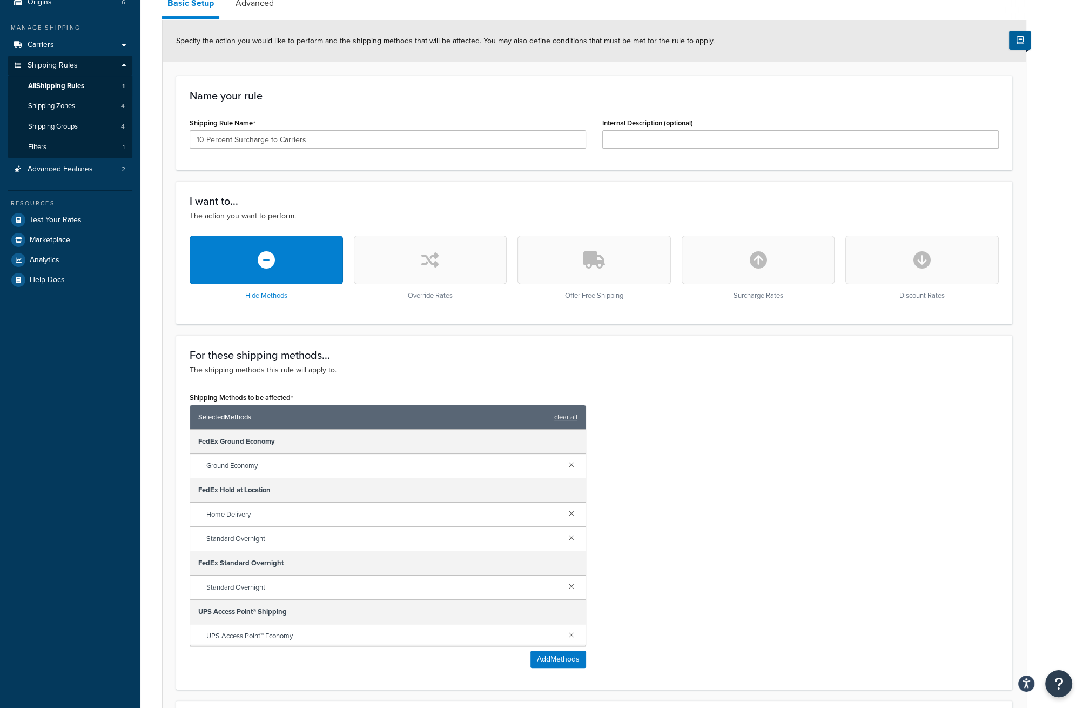
click at [711, 510] on div "Shipping Methods to be affected Selected Methods clear all FedEx Ground Economy…" at bounding box center [595, 533] width 826 height 286
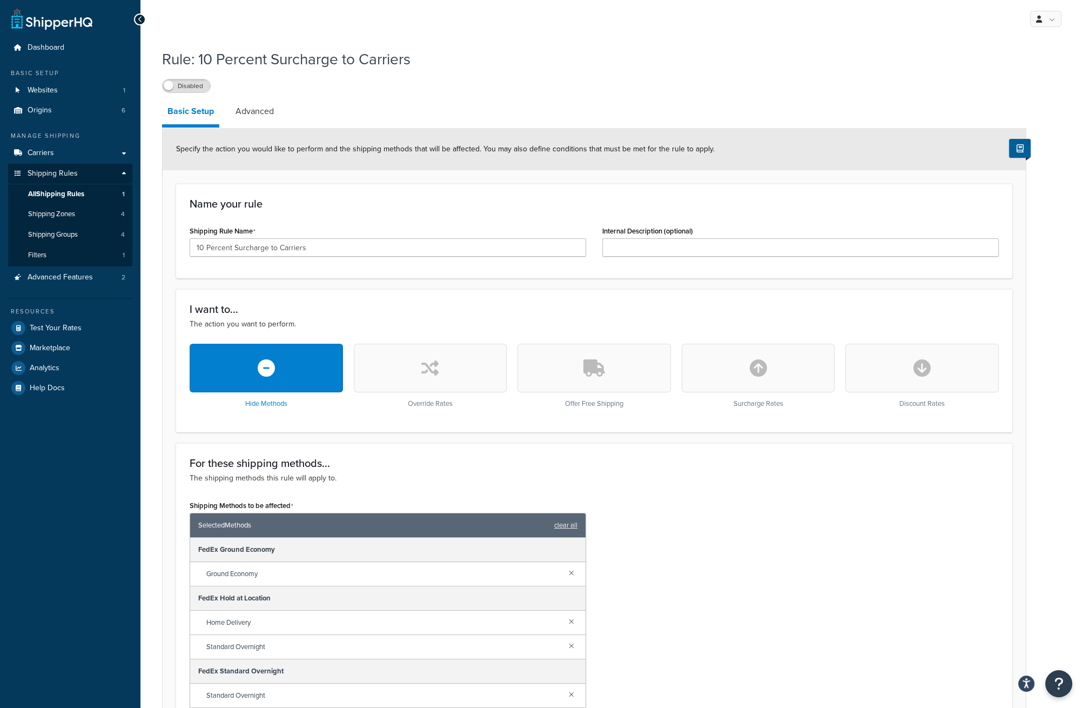
click at [411, 354] on button "button" at bounding box center [430, 368] width 153 height 49
select select "PERCENTAGE"
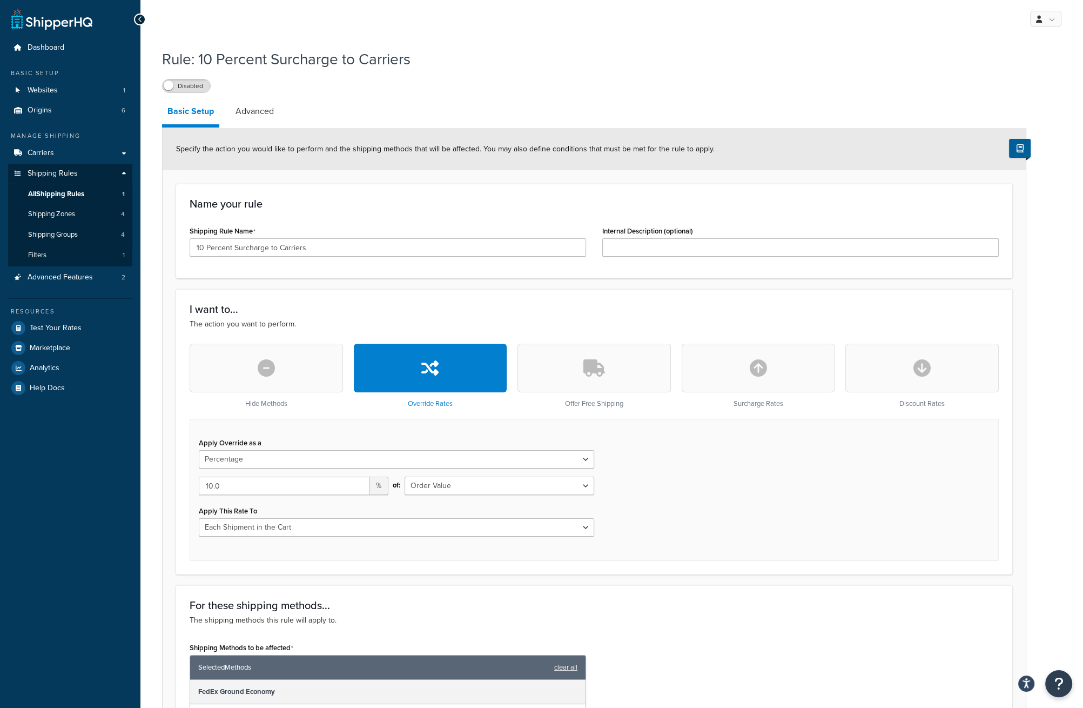
click at [616, 378] on button "button" at bounding box center [594, 368] width 153 height 49
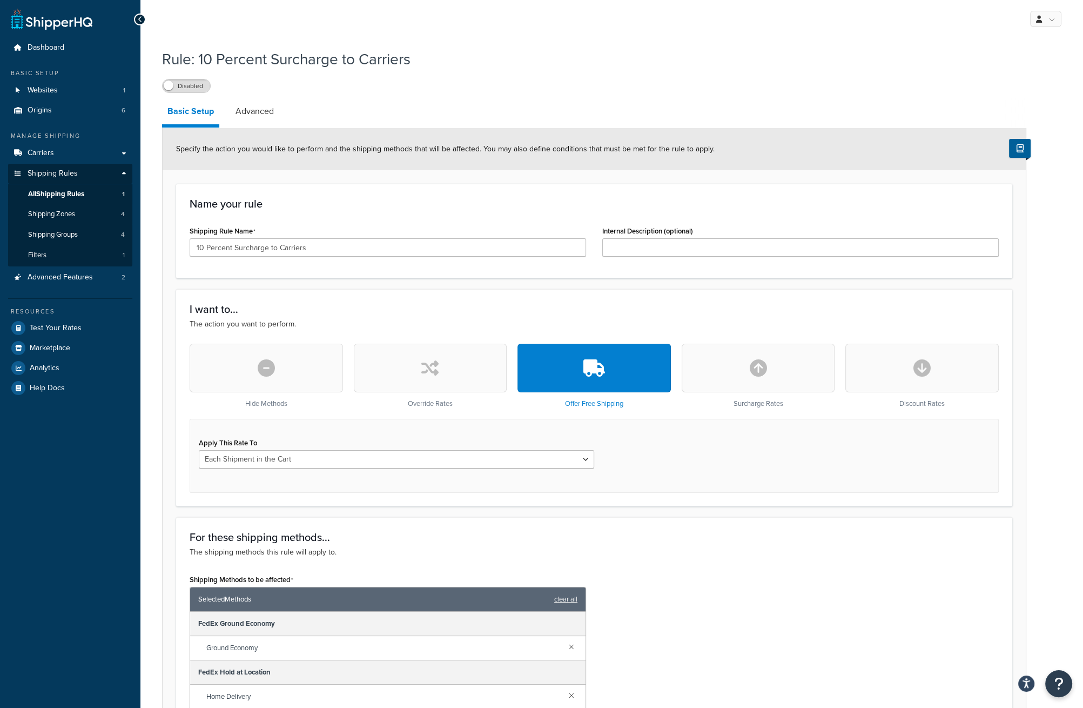
click at [758, 380] on button "button" at bounding box center [758, 368] width 153 height 49
select select "CART"
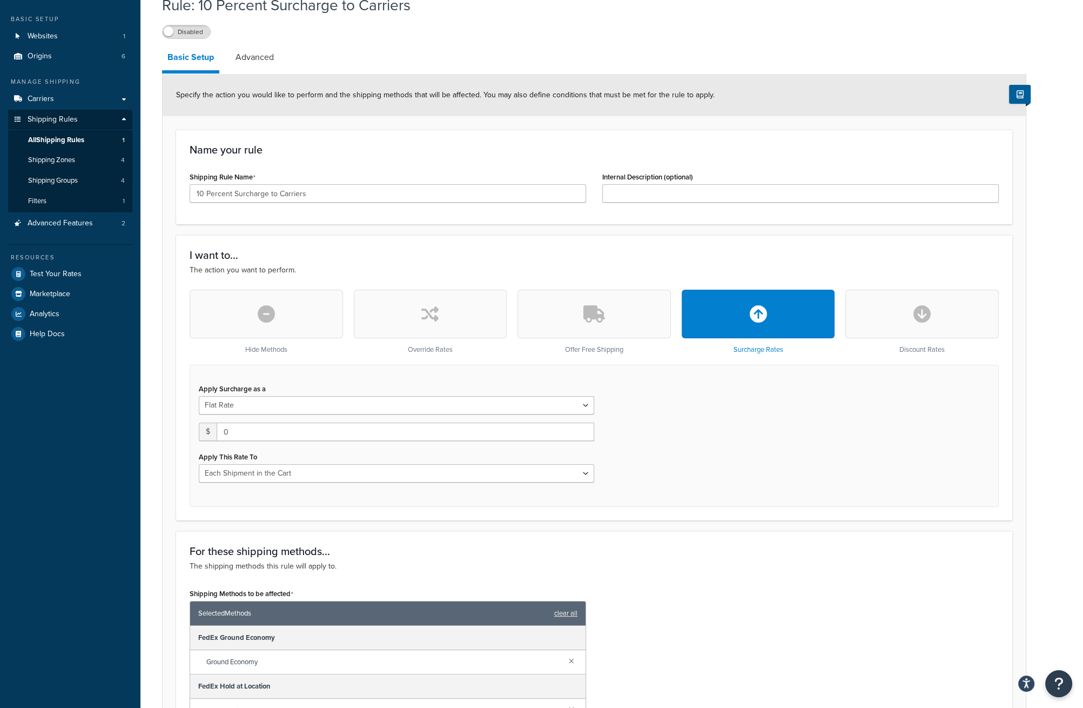
scroll to position [108, 0]
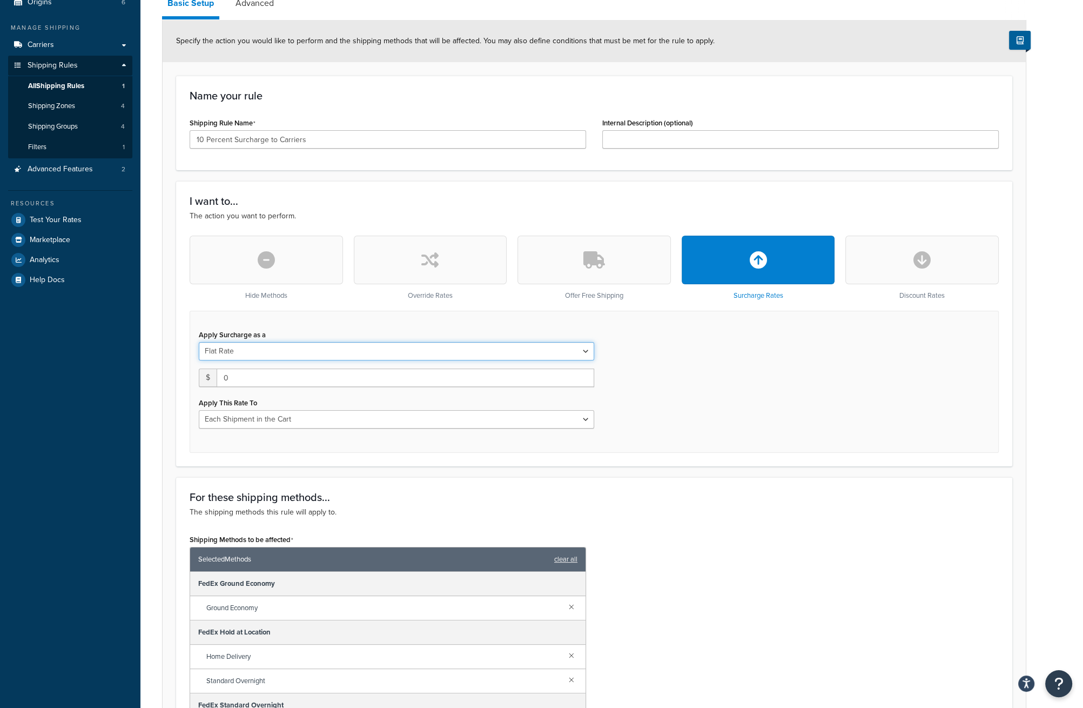
click at [549, 356] on select "Flat Rate Percentage Flat Rate & Percentage" at bounding box center [397, 351] width 396 height 18
click at [549, 355] on select "Flat Rate Percentage Flat Rate & Percentage" at bounding box center [397, 351] width 396 height 18
click at [471, 260] on button "button" at bounding box center [430, 260] width 153 height 49
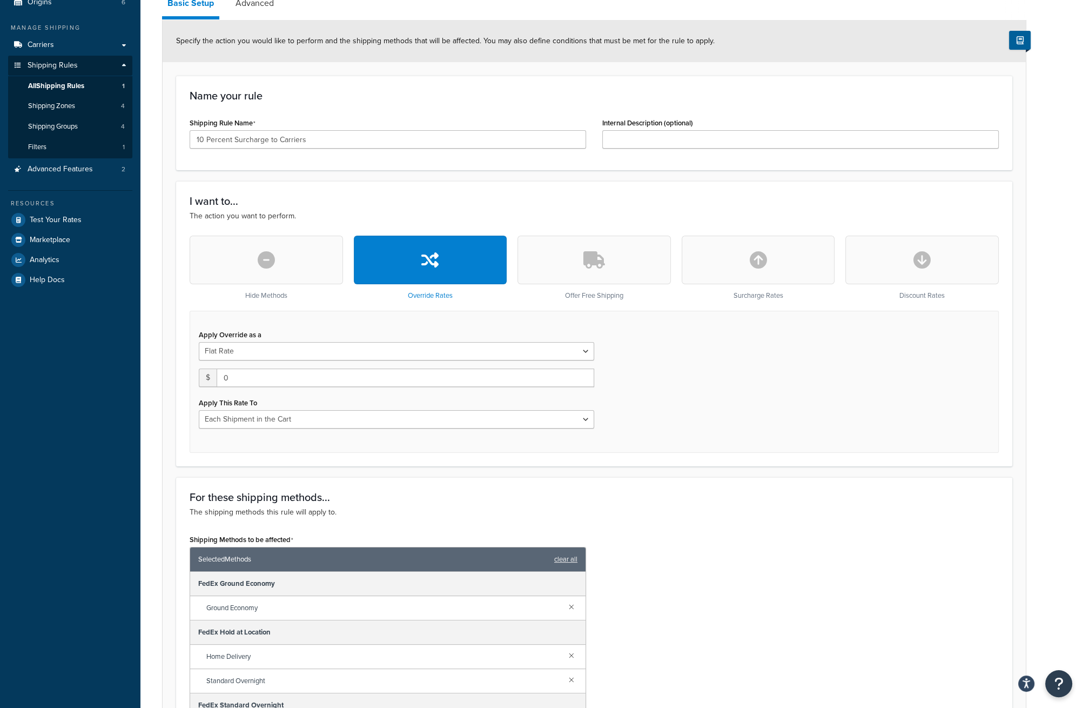
click at [778, 269] on button "button" at bounding box center [758, 260] width 153 height 49
select select "CART"
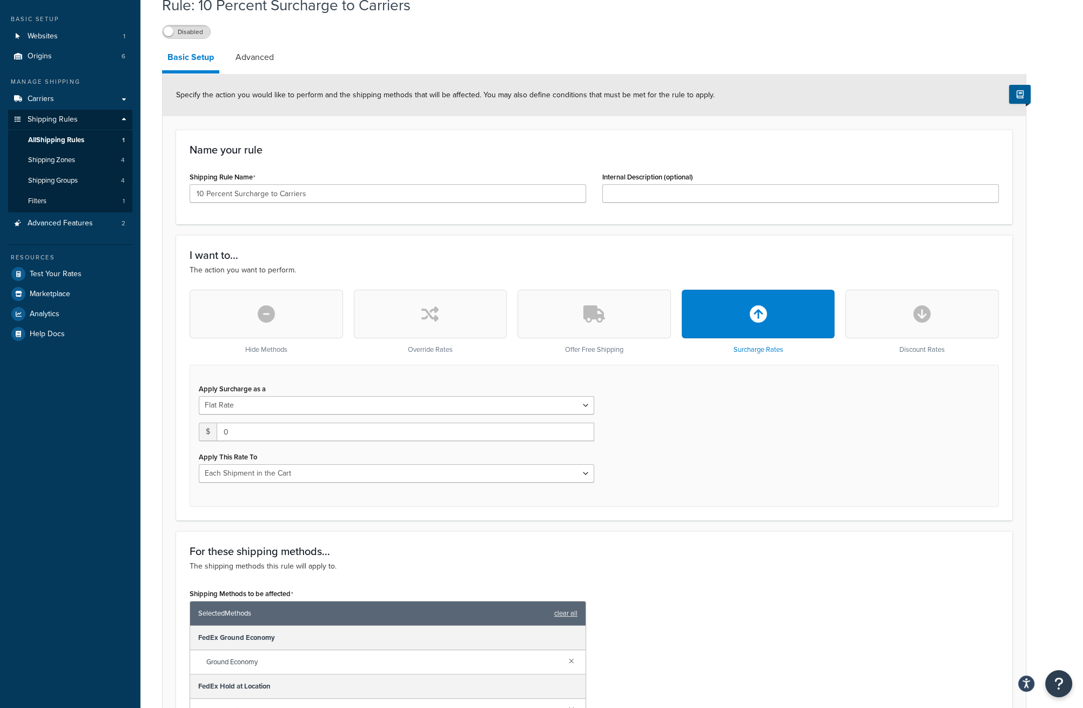
scroll to position [0, 0]
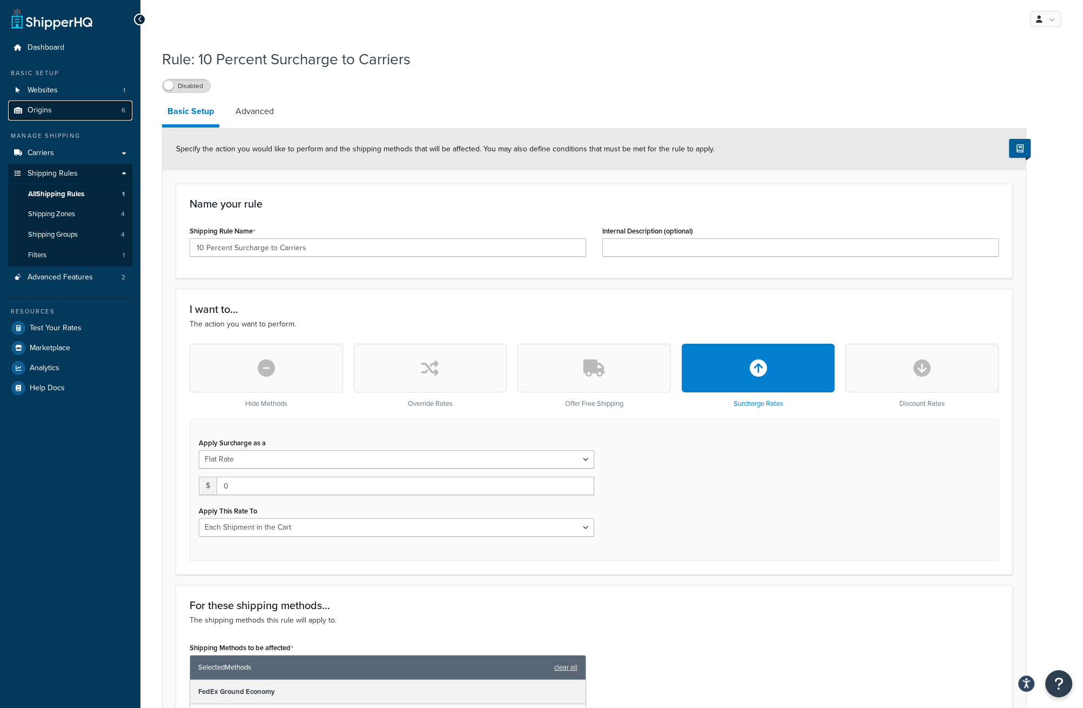
click at [42, 114] on span "Origins" at bounding box center [40, 110] width 24 height 9
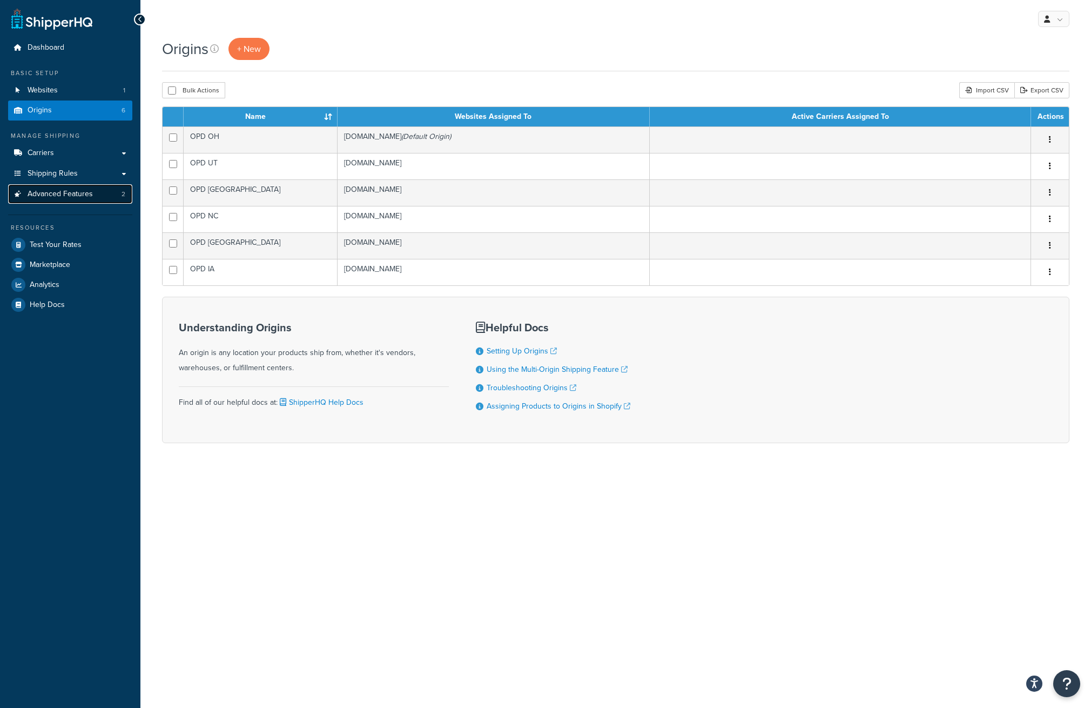
click at [62, 197] on span "Advanced Features" at bounding box center [60, 194] width 65 height 9
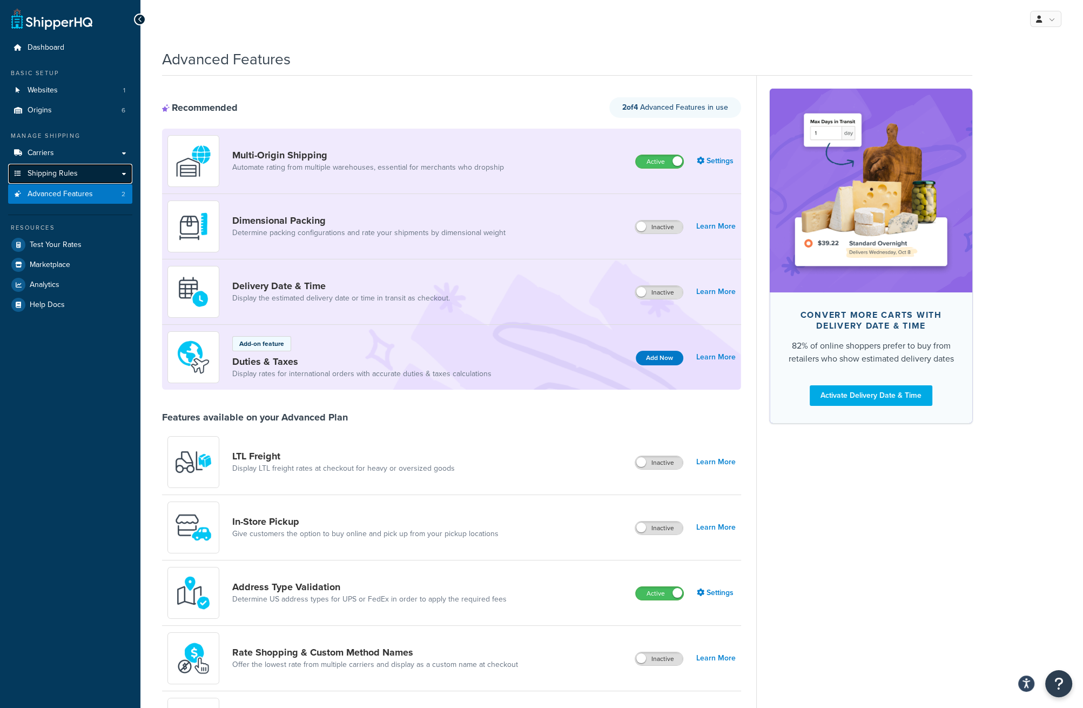
click at [61, 172] on span "Shipping Rules" at bounding box center [53, 173] width 50 height 9
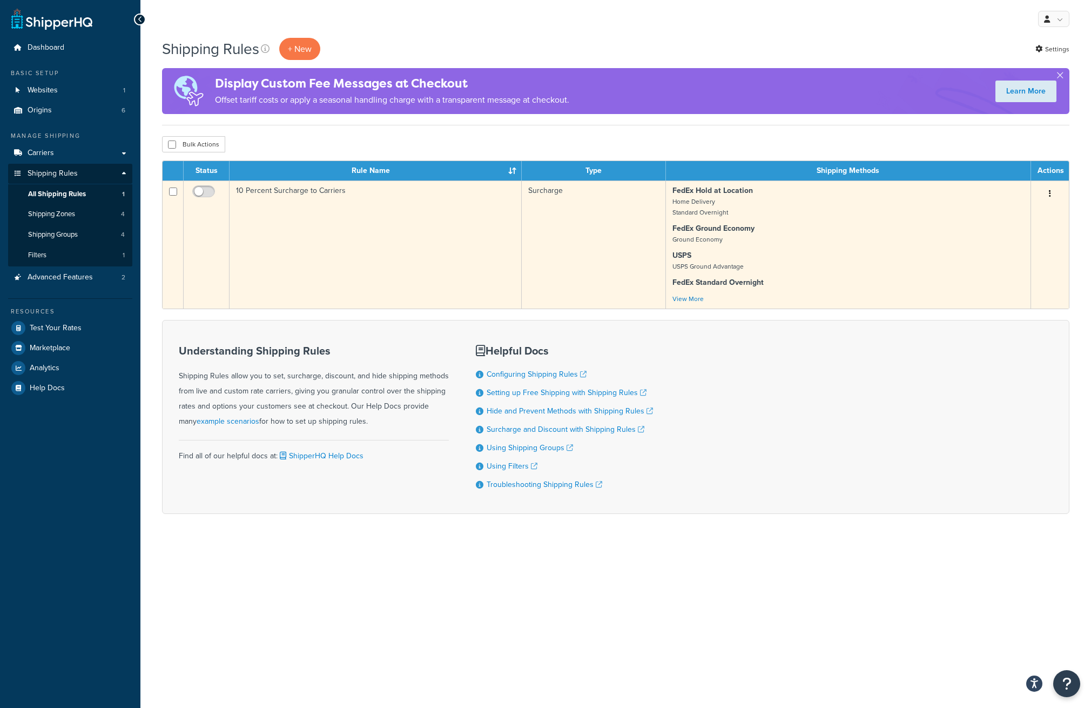
click at [317, 233] on td "10 Percent Surcharge to Carriers" at bounding box center [376, 244] width 292 height 128
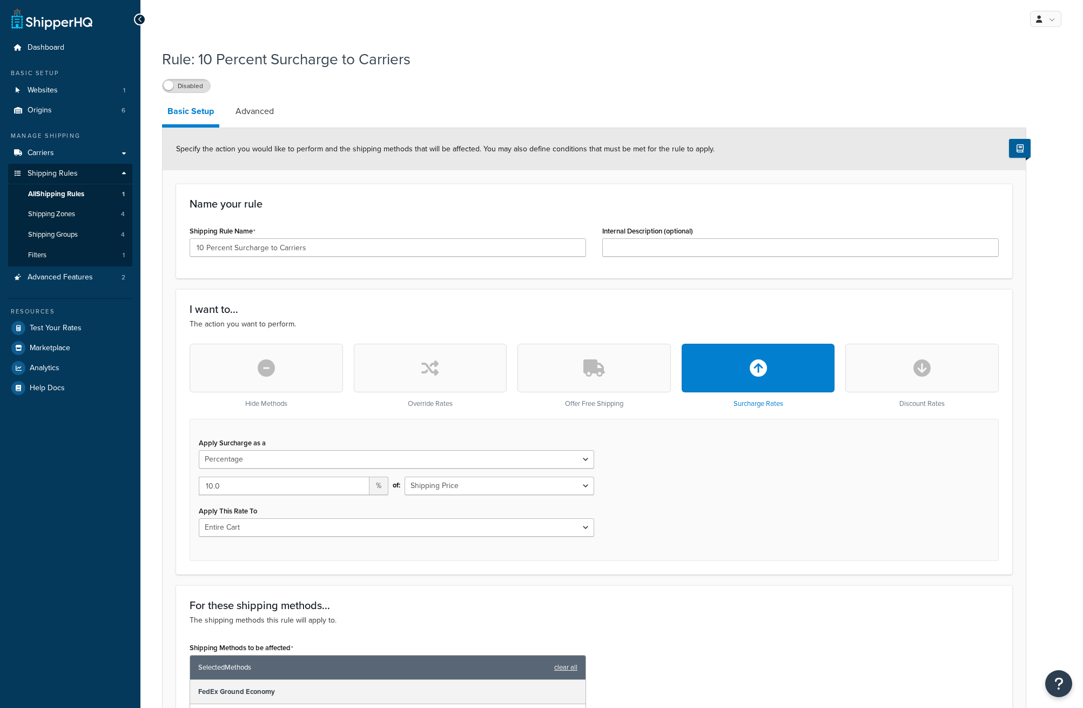
select select "PERCENTAGE"
